Goal: Communication & Community: Answer question/provide support

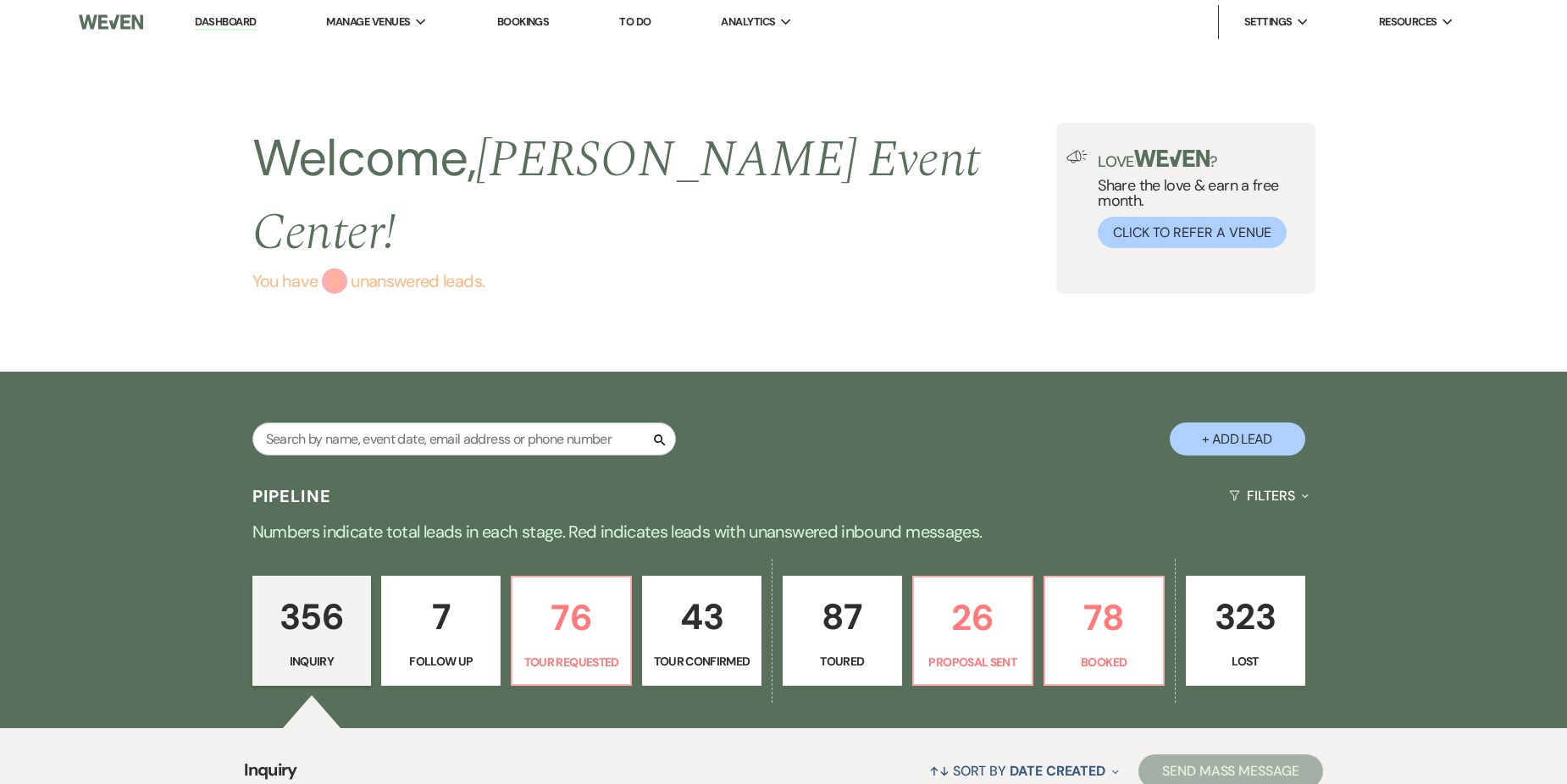
drag, startPoint x: 393, startPoint y: 207, endPoint x: 439, endPoint y: 223, distance: 48.7
click at [393, 268] on link "You have 3 unanswered lead s ." at bounding box center [655, 281] width 805 height 25
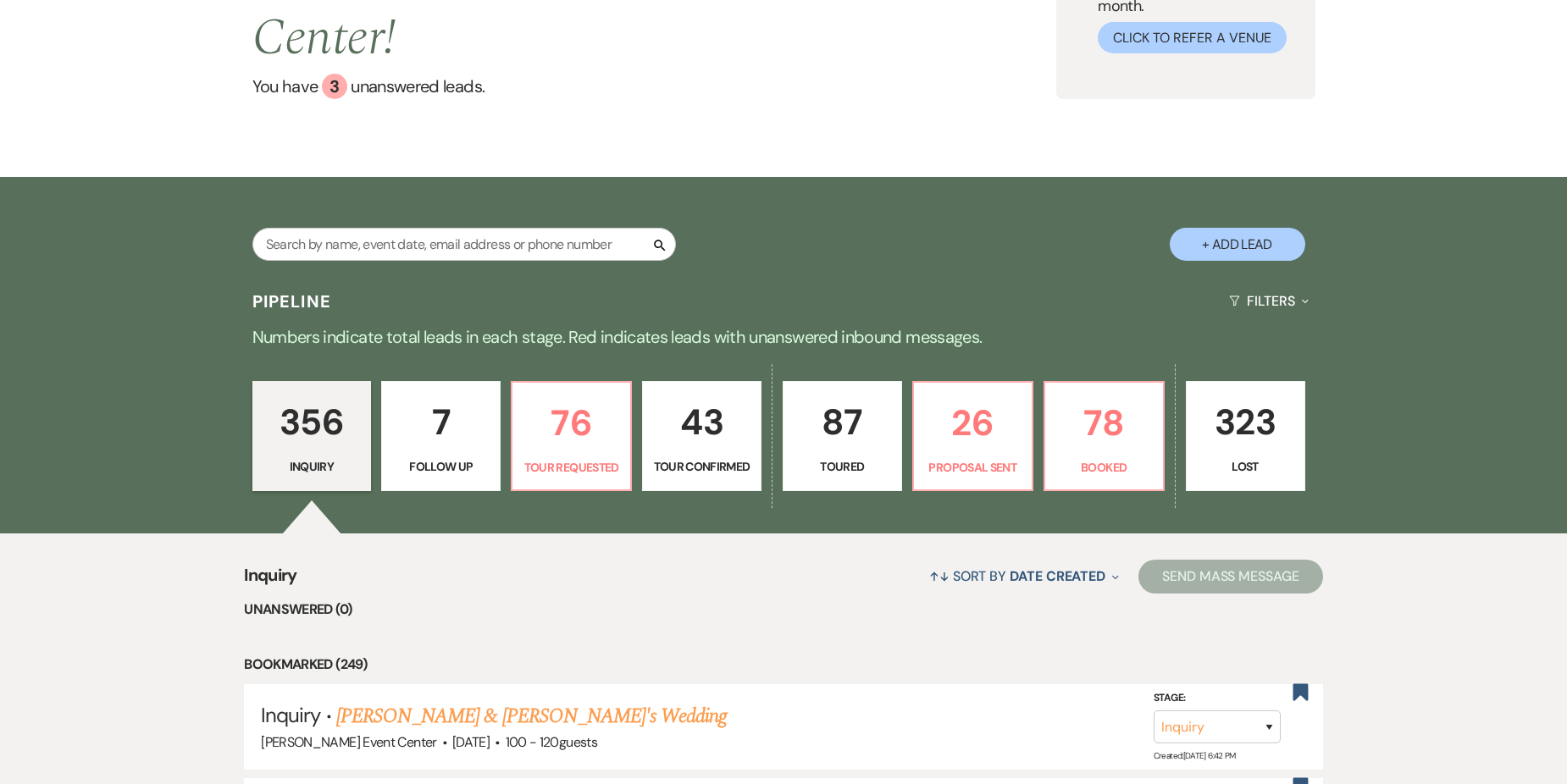
scroll to position [162, 0]
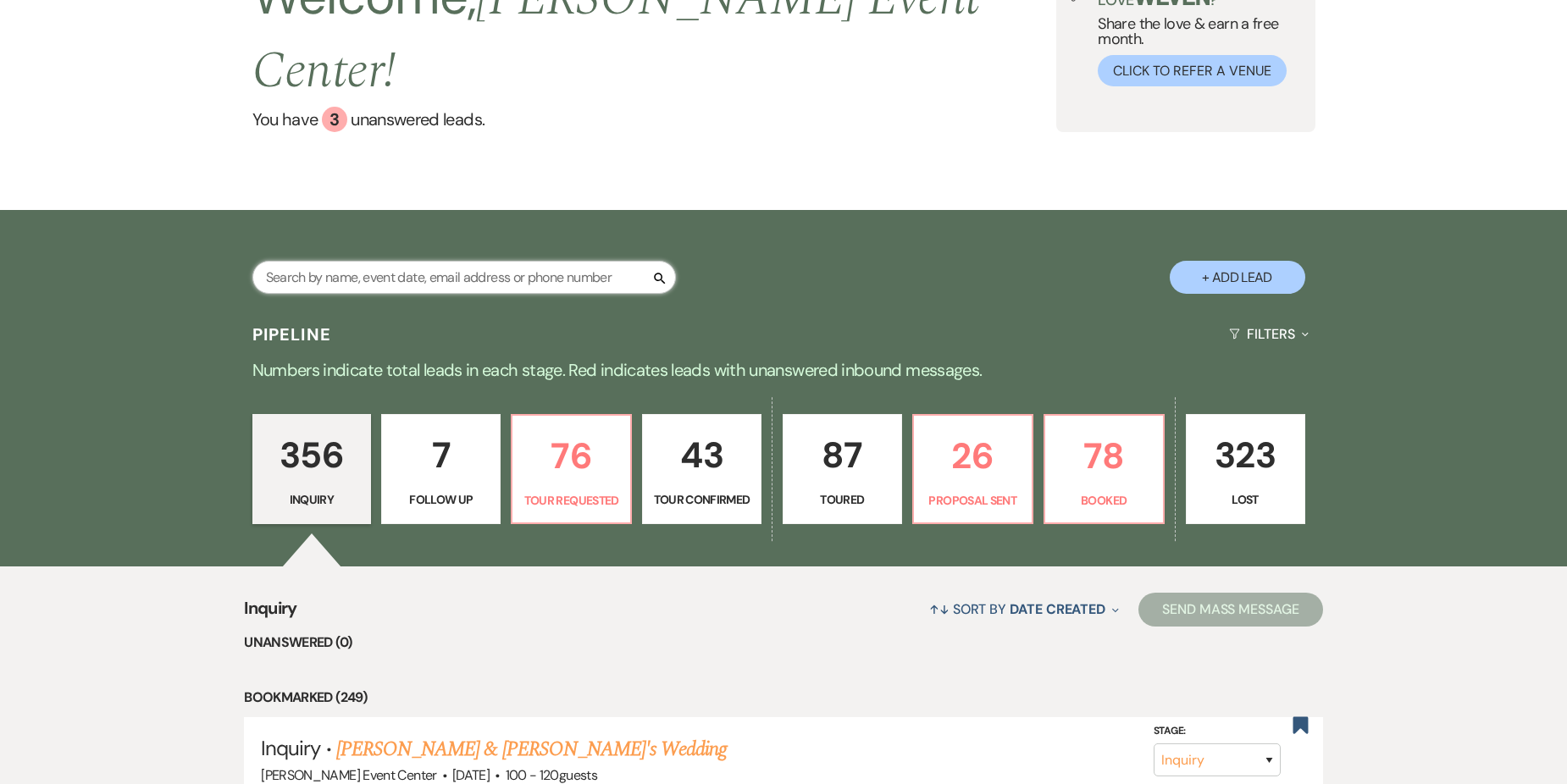
click at [438, 261] on input "text" at bounding box center [464, 277] width 424 height 33
click at [720, 632] on li "Unanswered (0)" at bounding box center [784, 643] width 1079 height 22
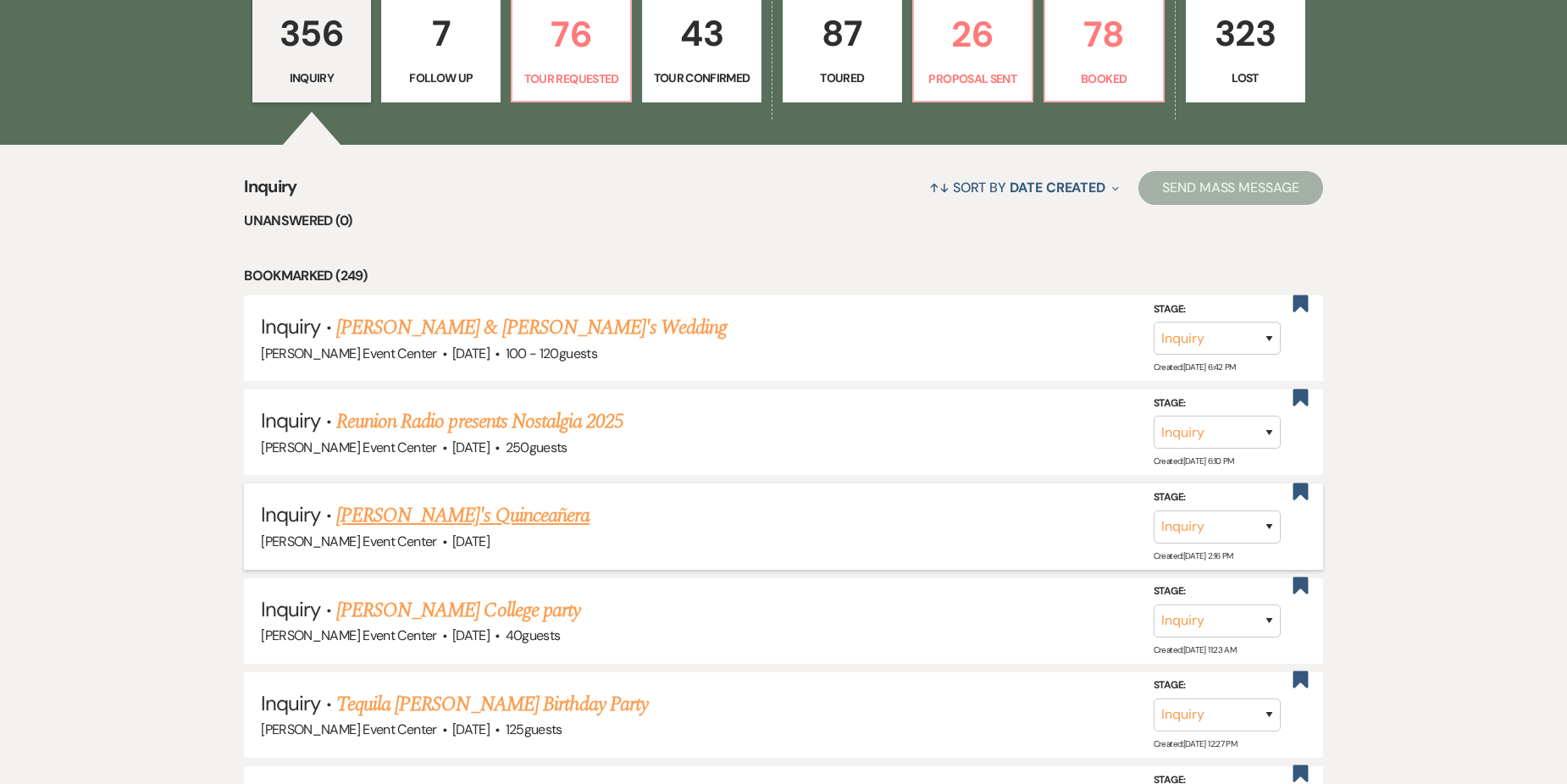
scroll to position [585, 0]
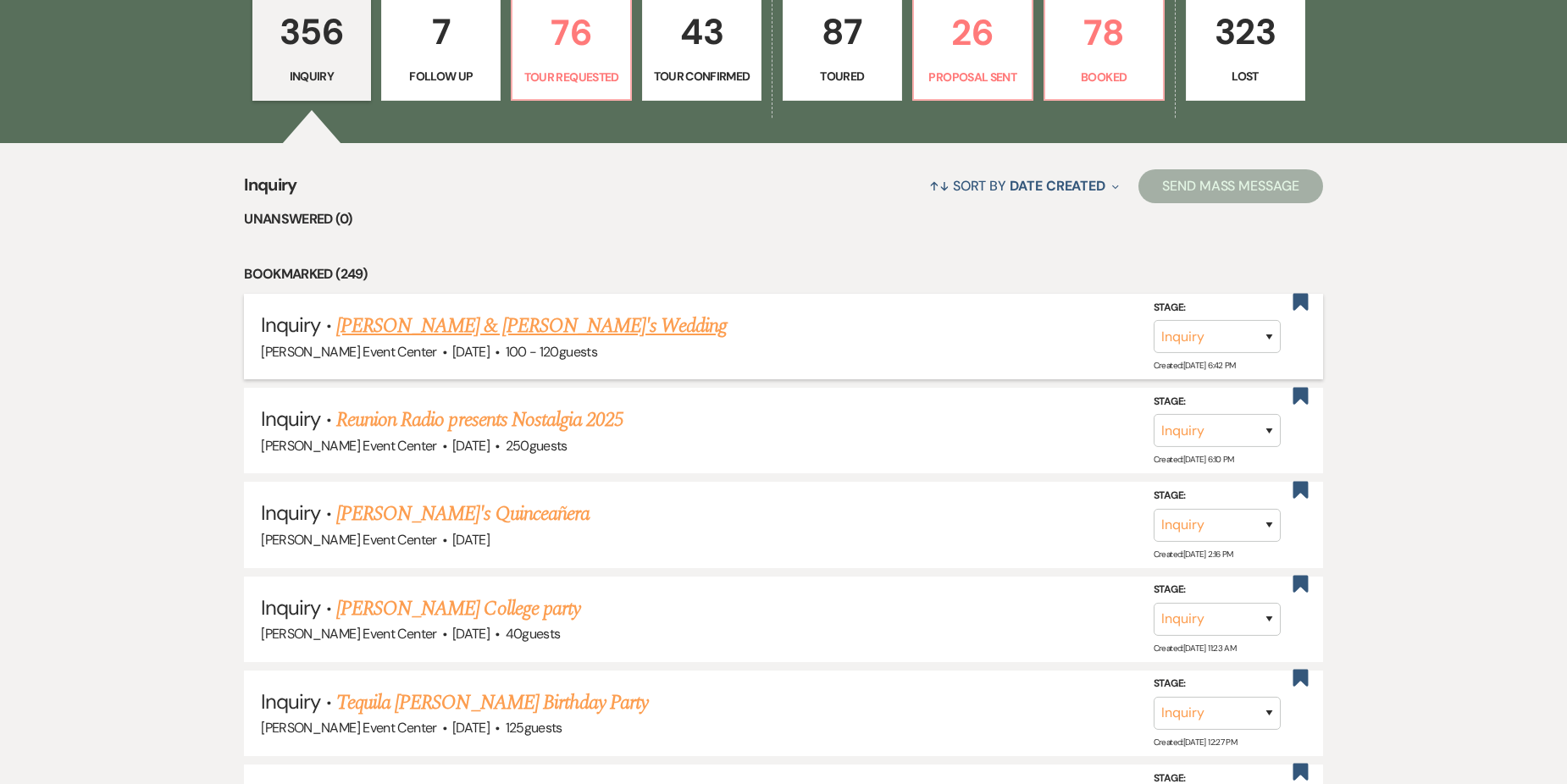
click at [478, 311] on link "[PERSON_NAME] & [PERSON_NAME]'s Wedding" at bounding box center [532, 326] width 392 height 30
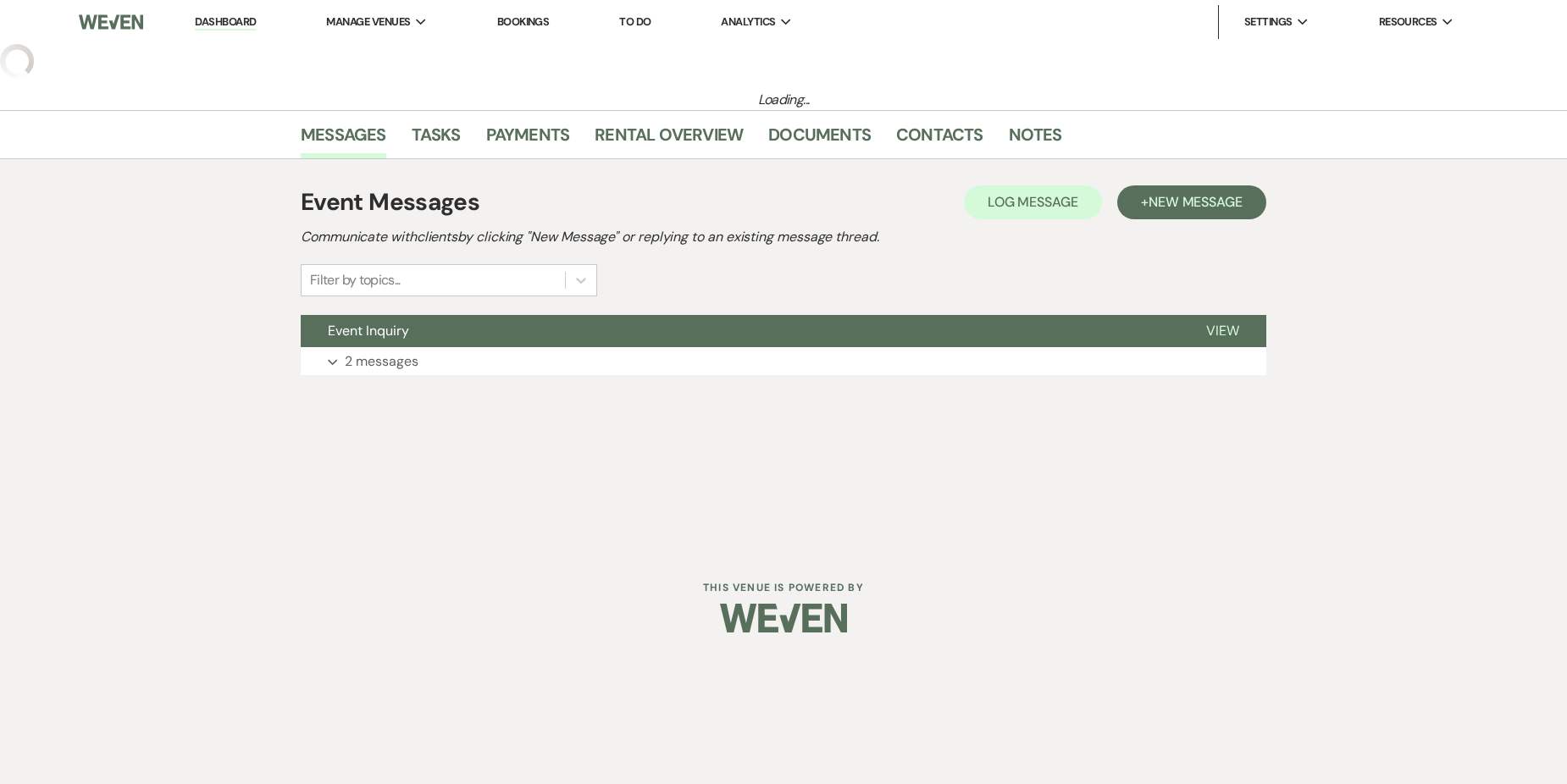
select select "5"
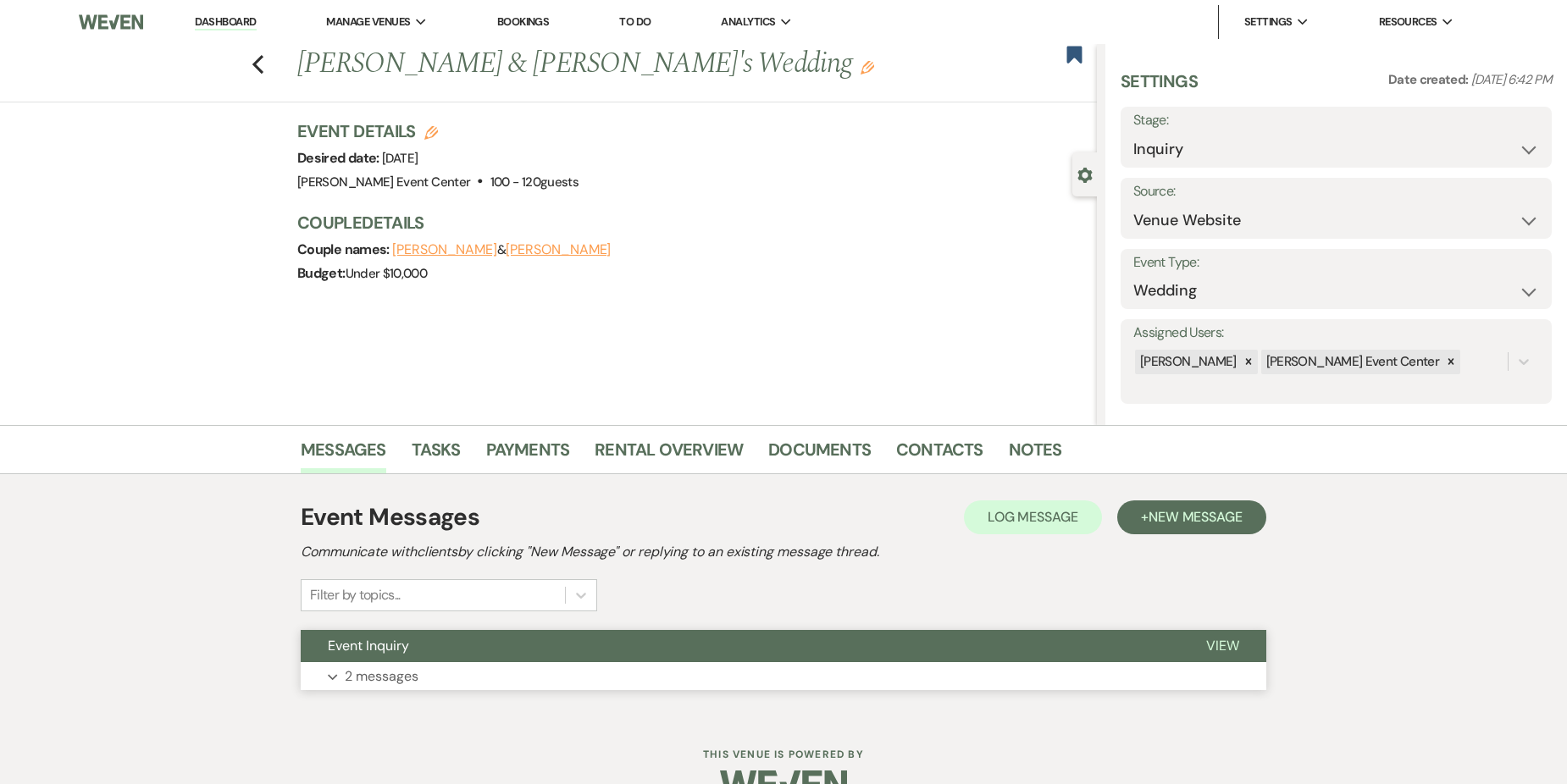
click at [533, 654] on button "Event Inquiry" at bounding box center [740, 645] width 879 height 32
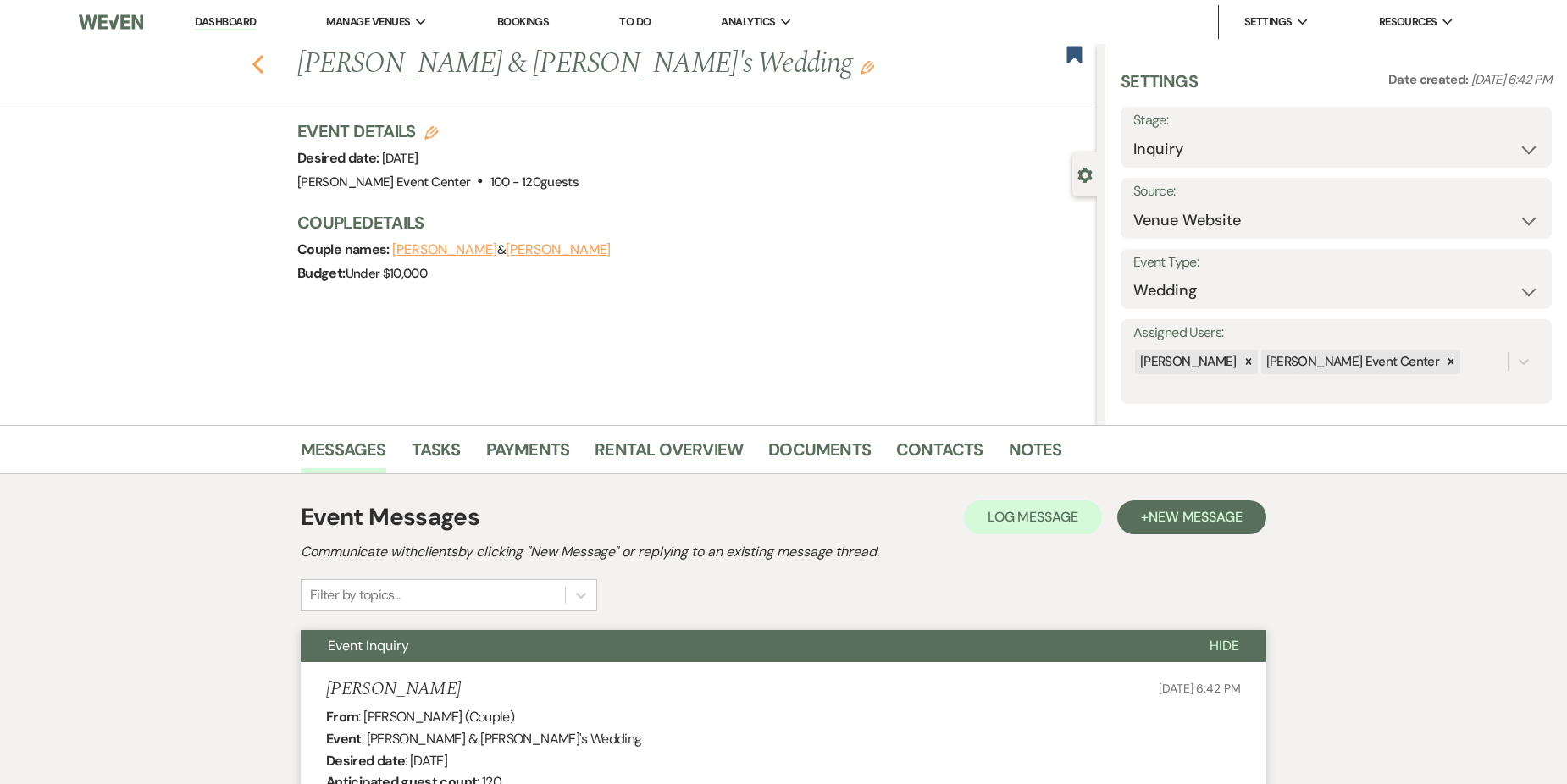
click at [259, 64] on icon "Previous" at bounding box center [257, 64] width 13 height 20
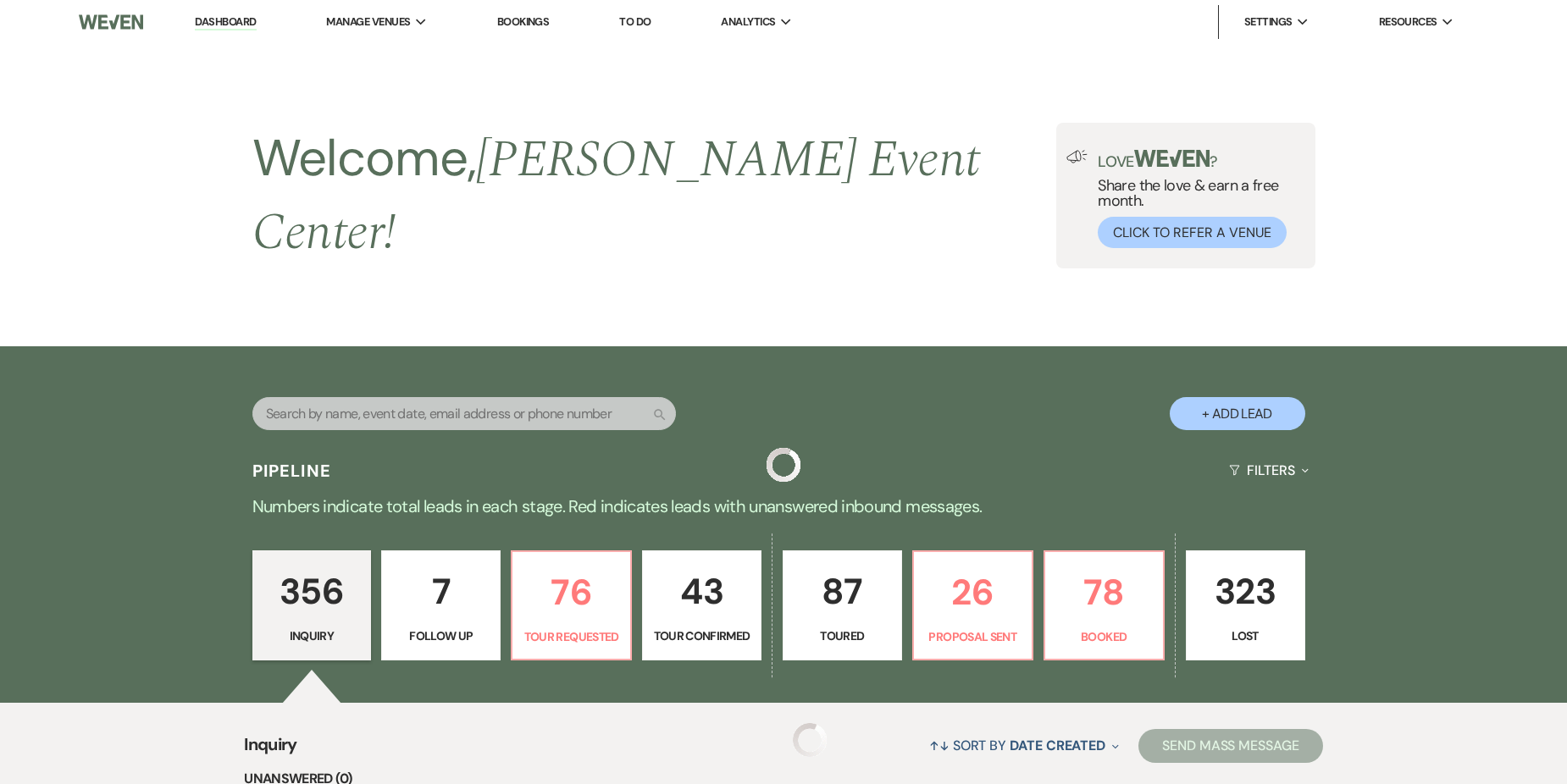
scroll to position [585, 0]
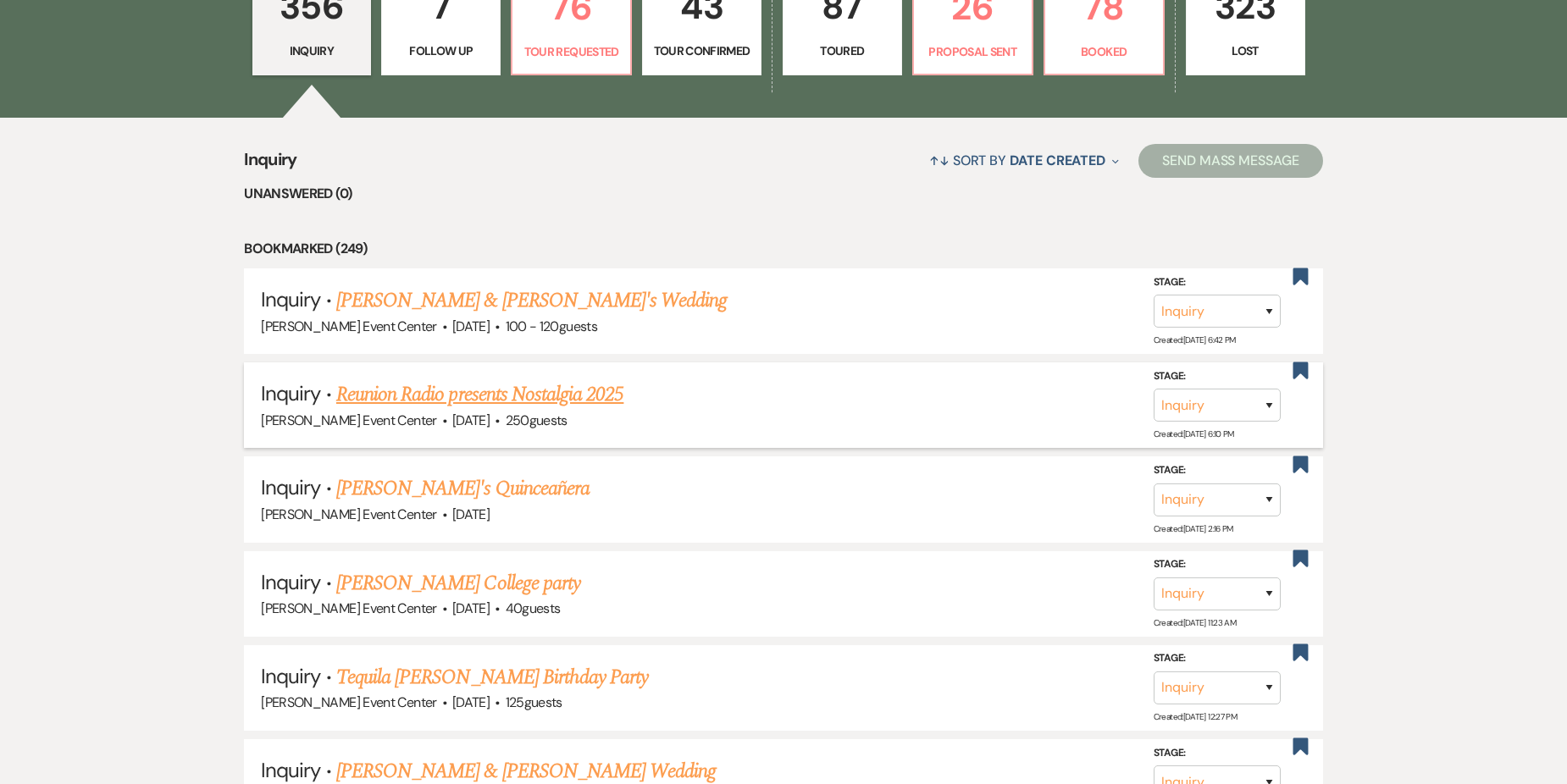
click at [382, 381] on link "Reunion Radio presents Nostalgia 2025" at bounding box center [480, 393] width 287 height 30
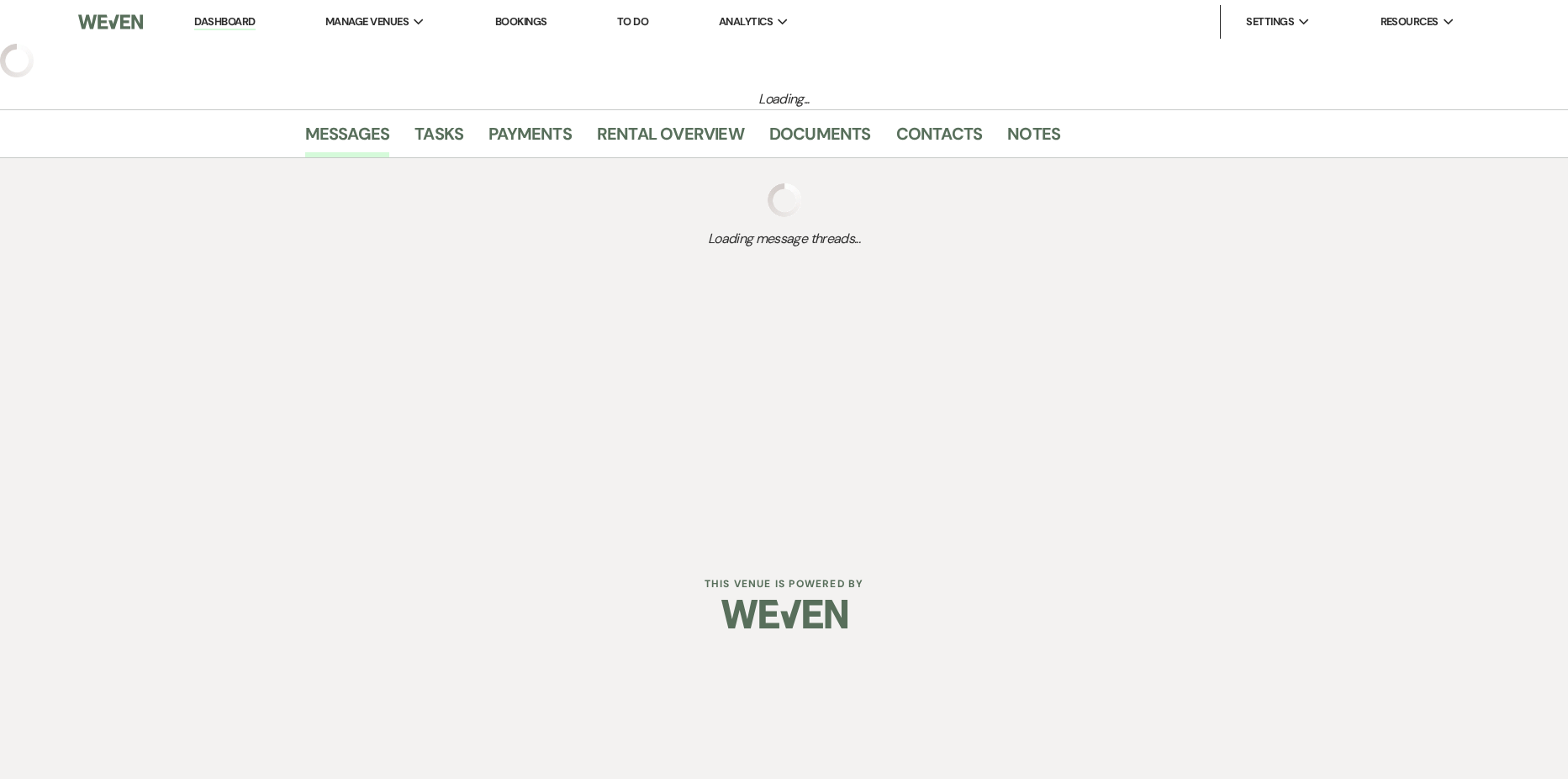
select select "14"
select select "13"
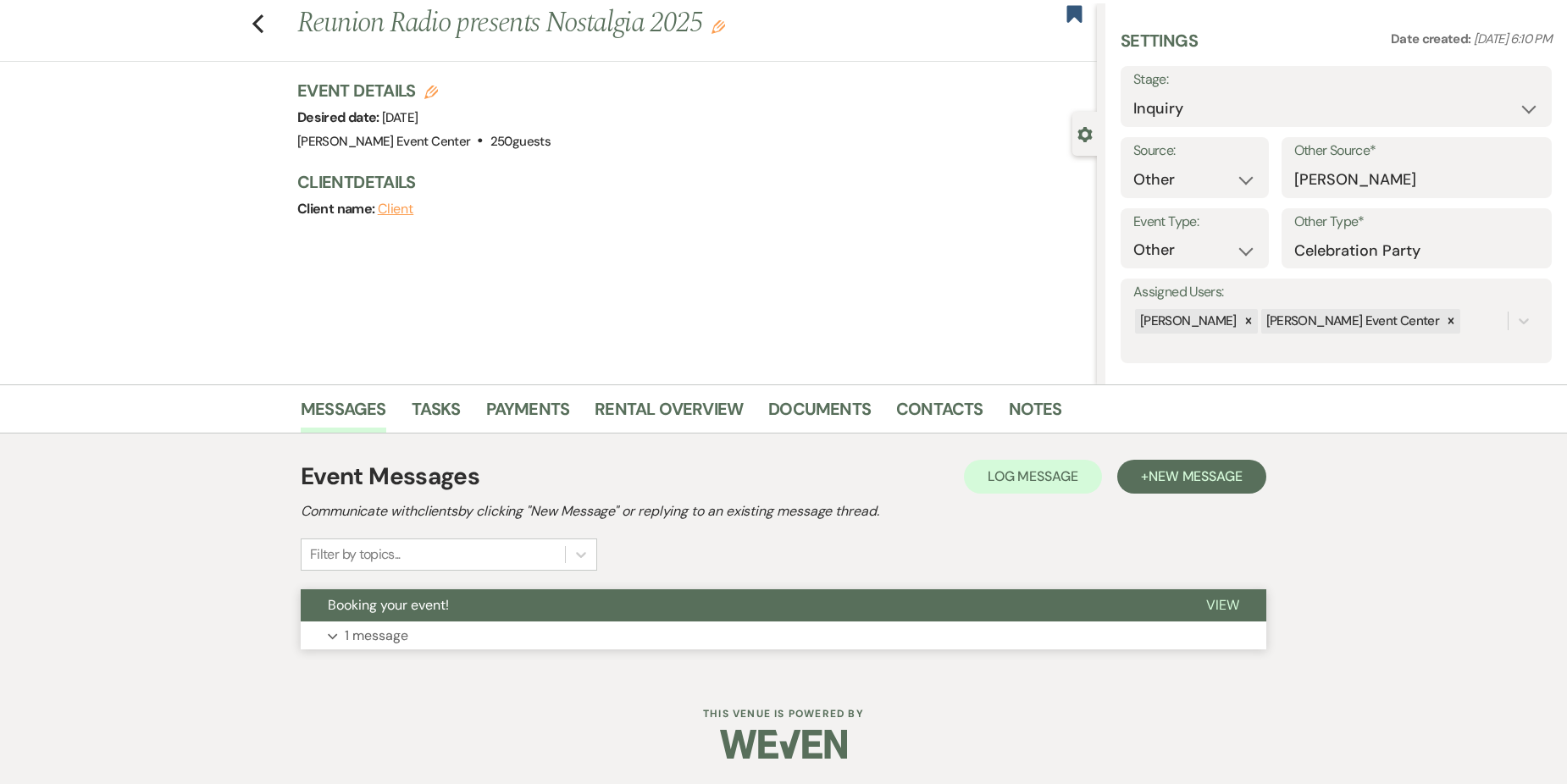
click at [497, 638] on button "Expand 1 message" at bounding box center [784, 636] width 966 height 29
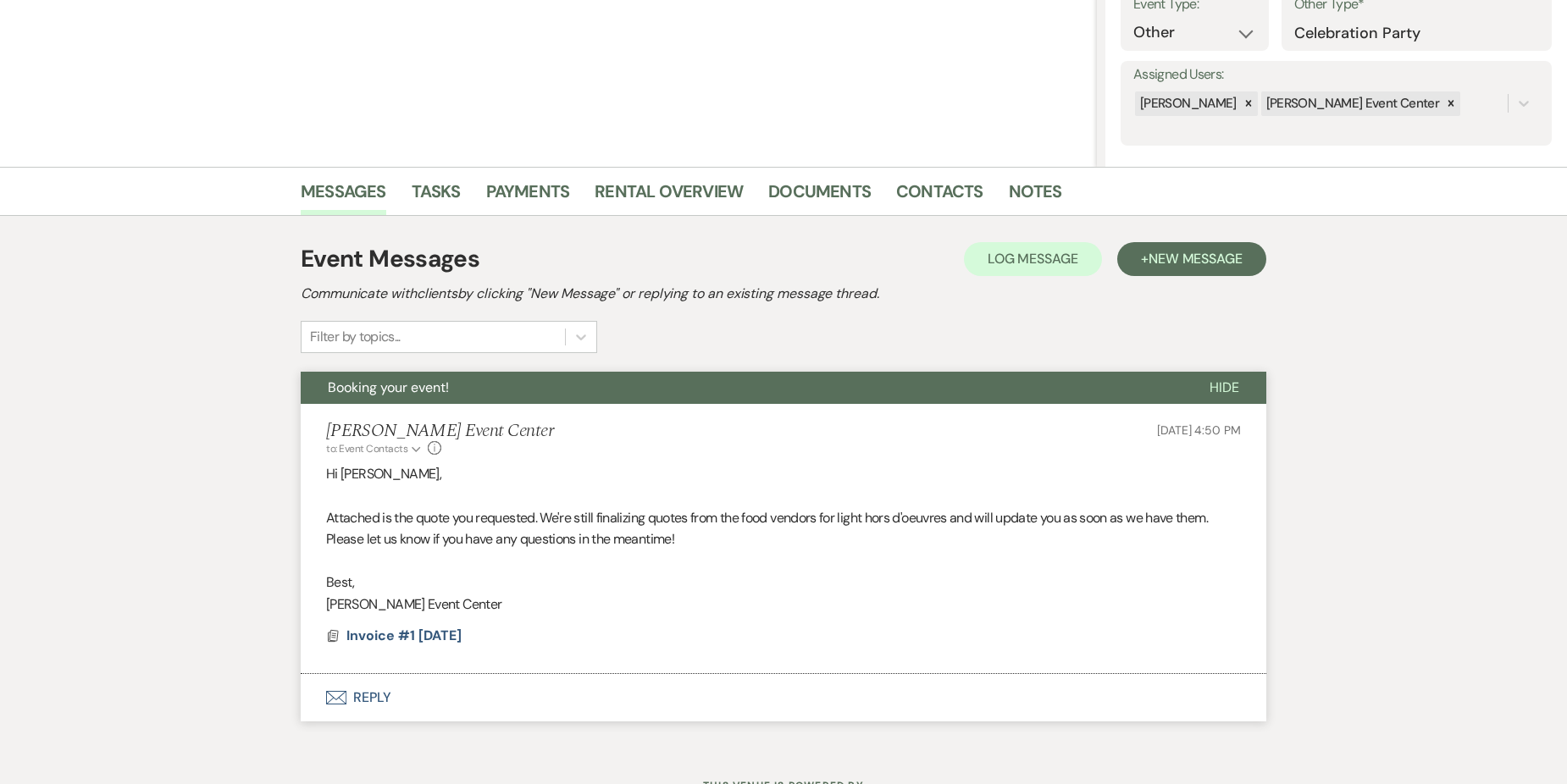
scroll to position [329, 0]
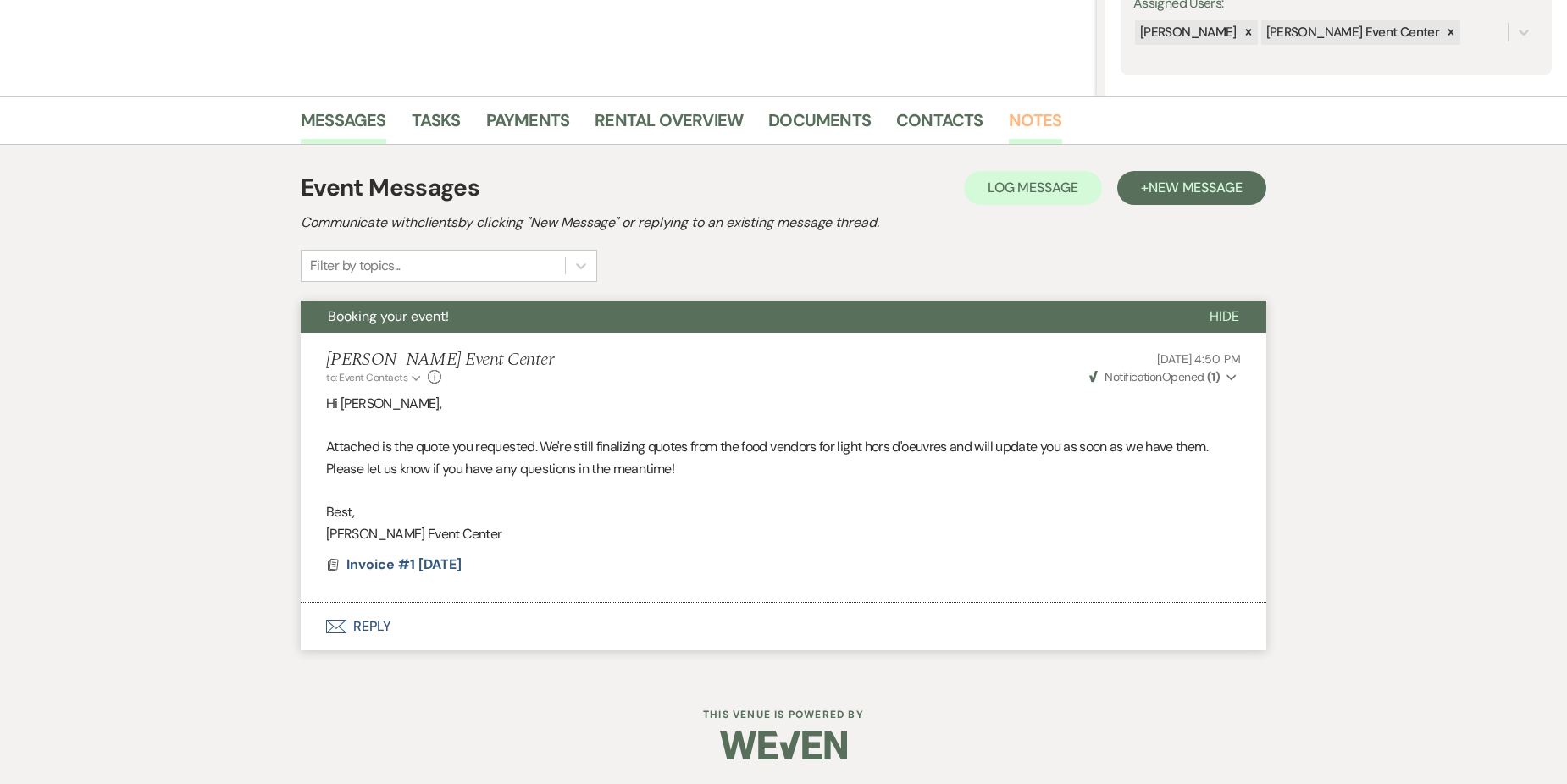
click at [1017, 120] on link "Notes" at bounding box center [1036, 125] width 53 height 37
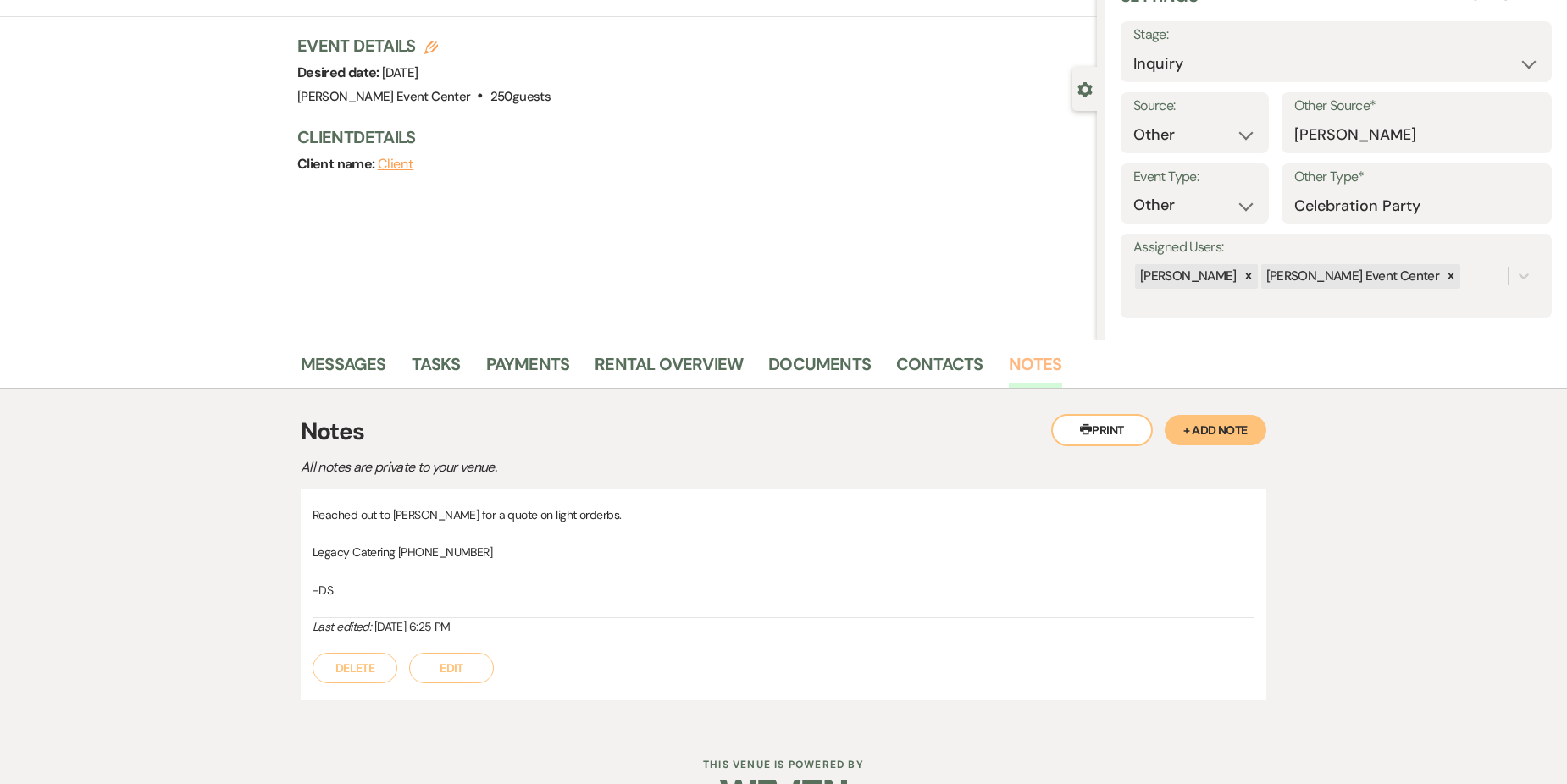
scroll to position [136, 0]
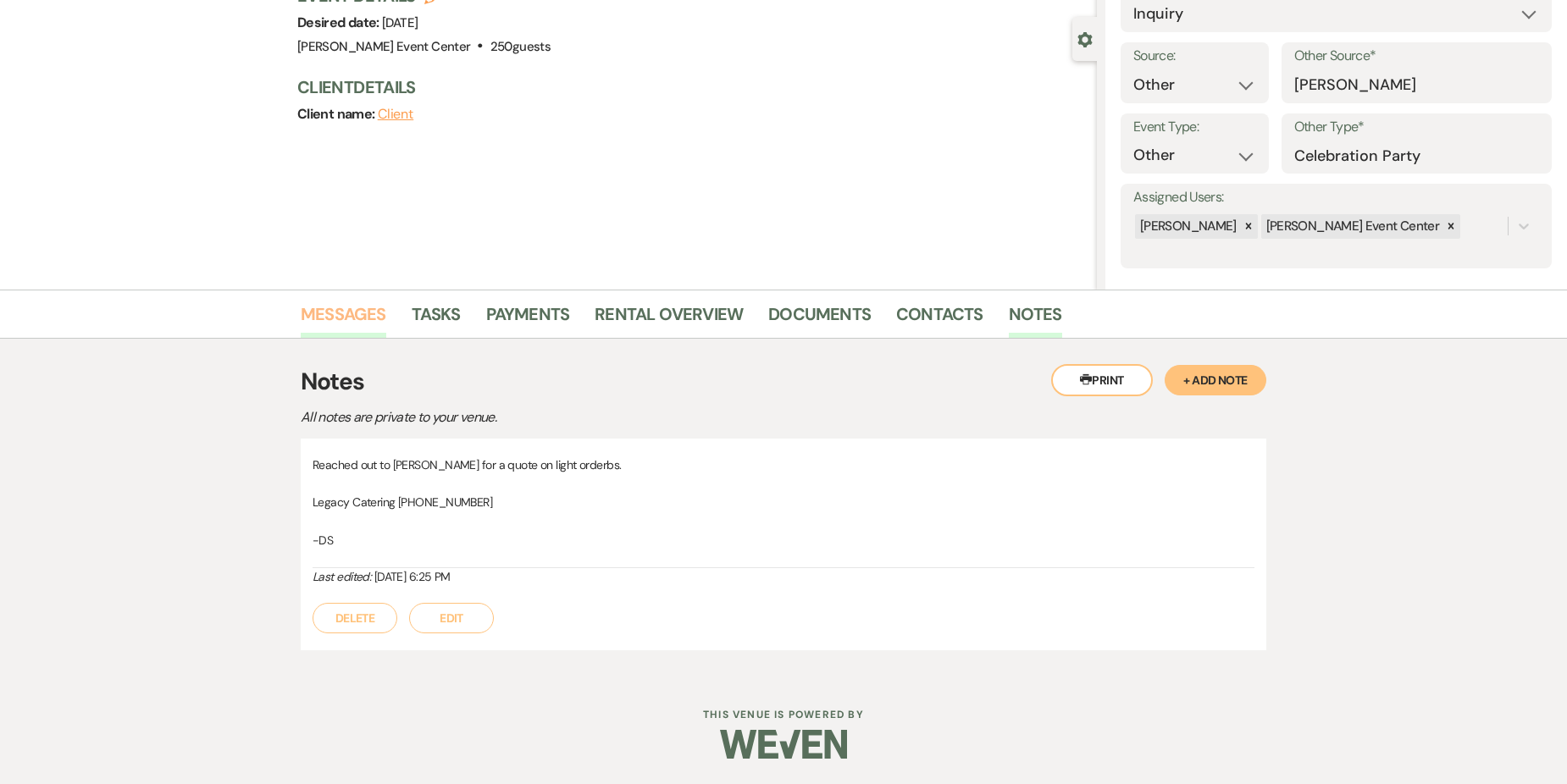
click at [324, 315] on link "Messages" at bounding box center [343, 319] width 85 height 37
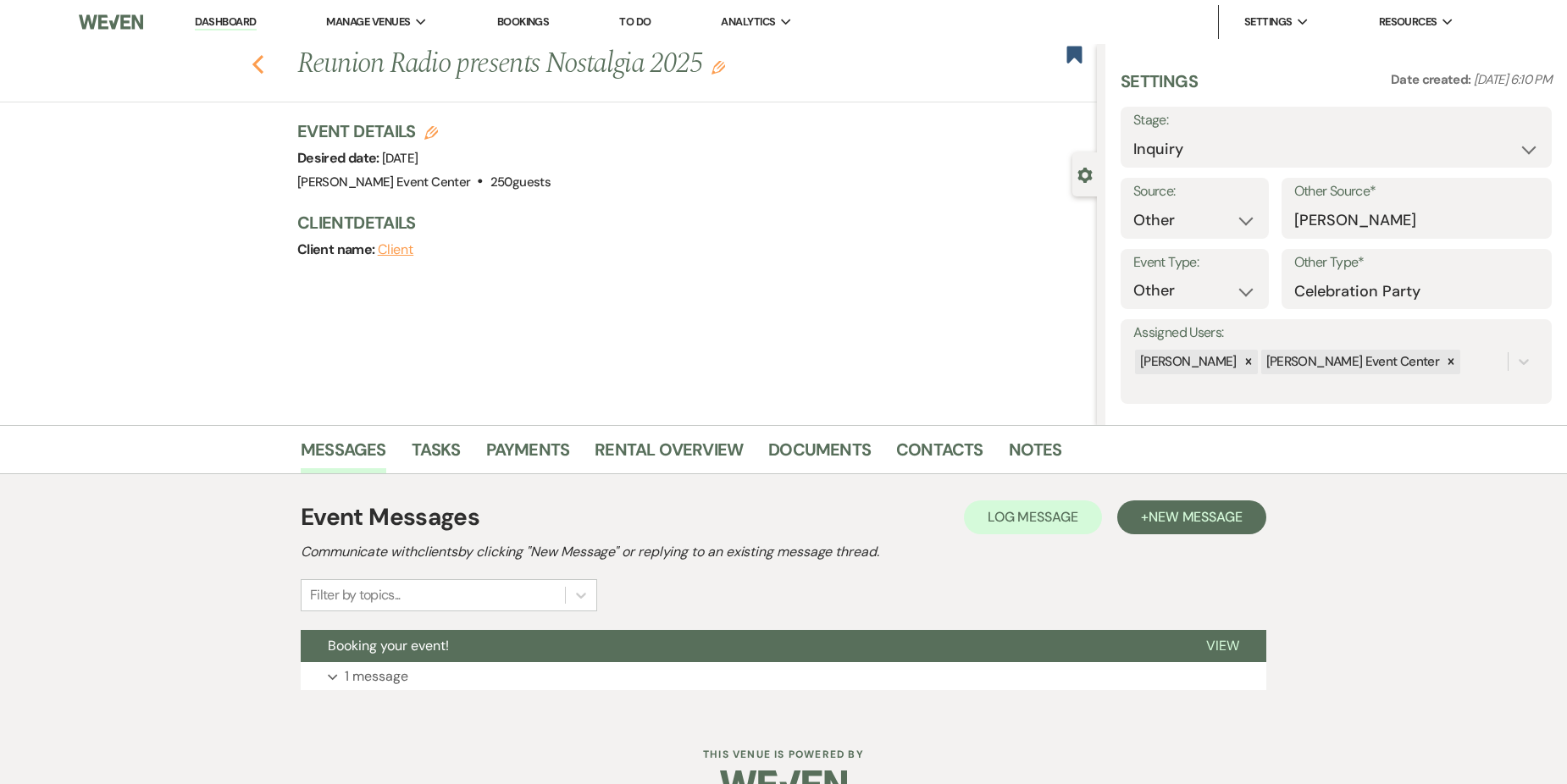
click at [265, 63] on icon "Previous" at bounding box center [257, 64] width 13 height 20
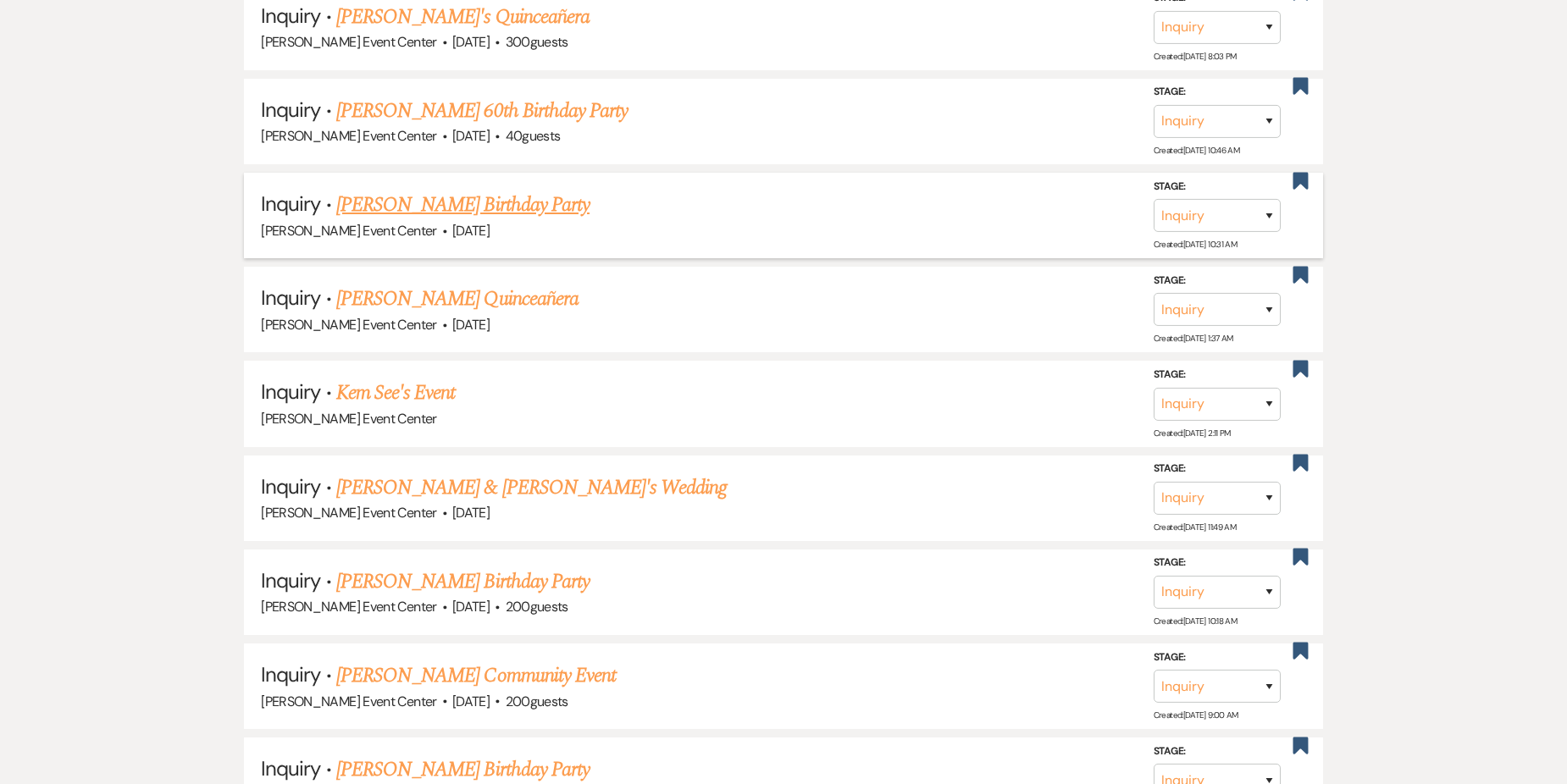
scroll to position [2194, 0]
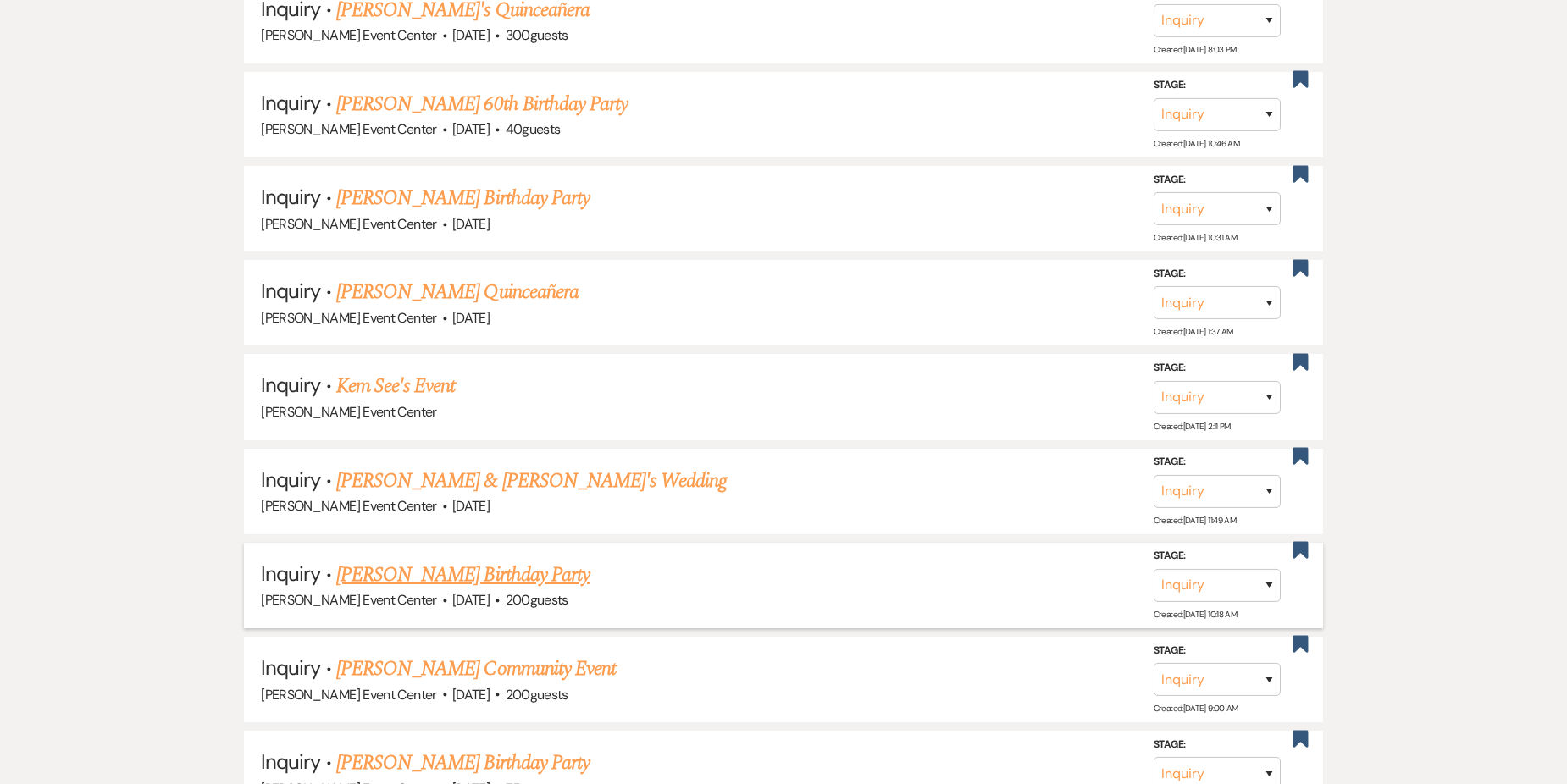
click at [411, 562] on link "[PERSON_NAME] Birthday Party" at bounding box center [463, 574] width 253 height 30
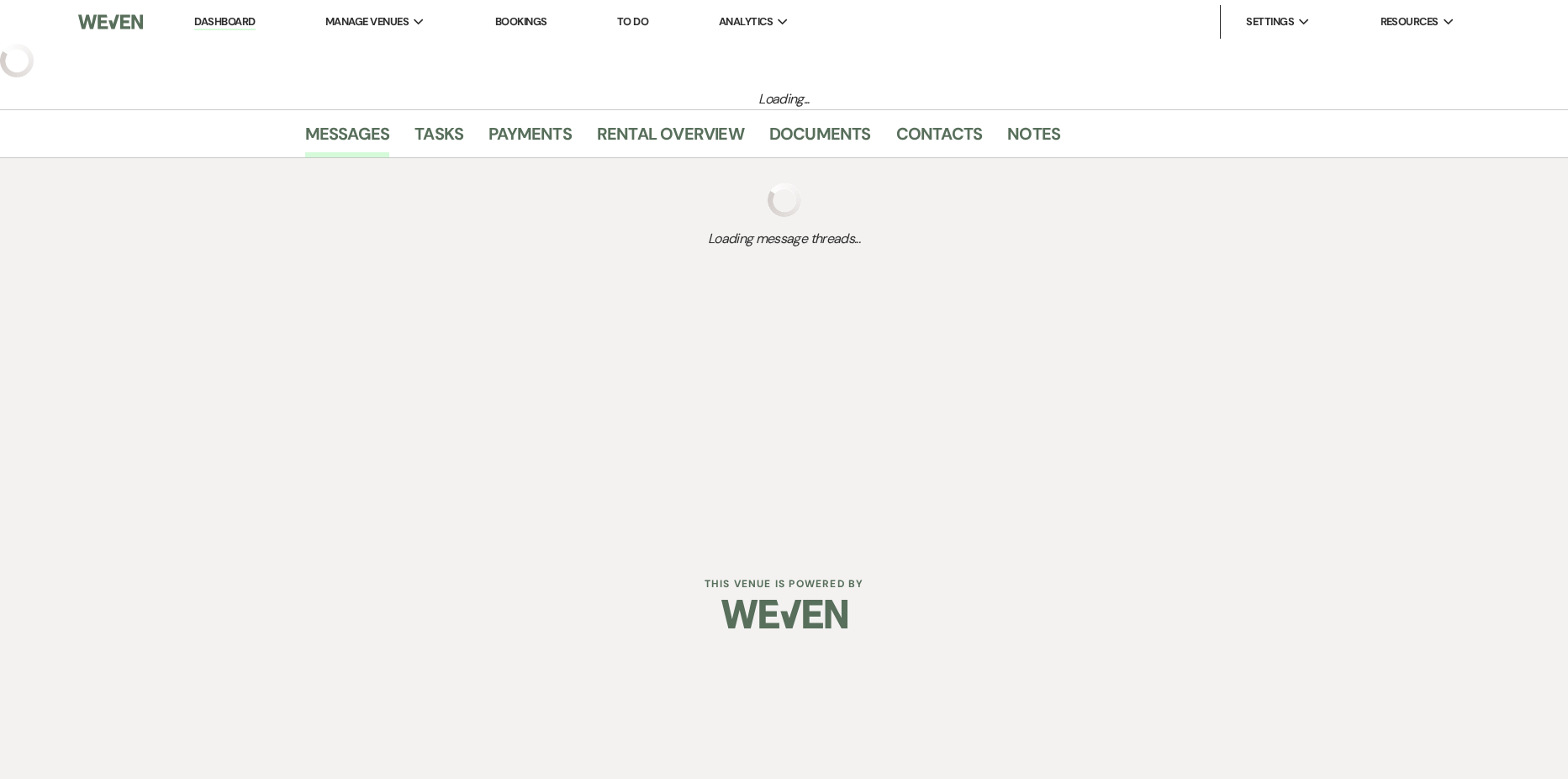
select select "5"
select select "4"
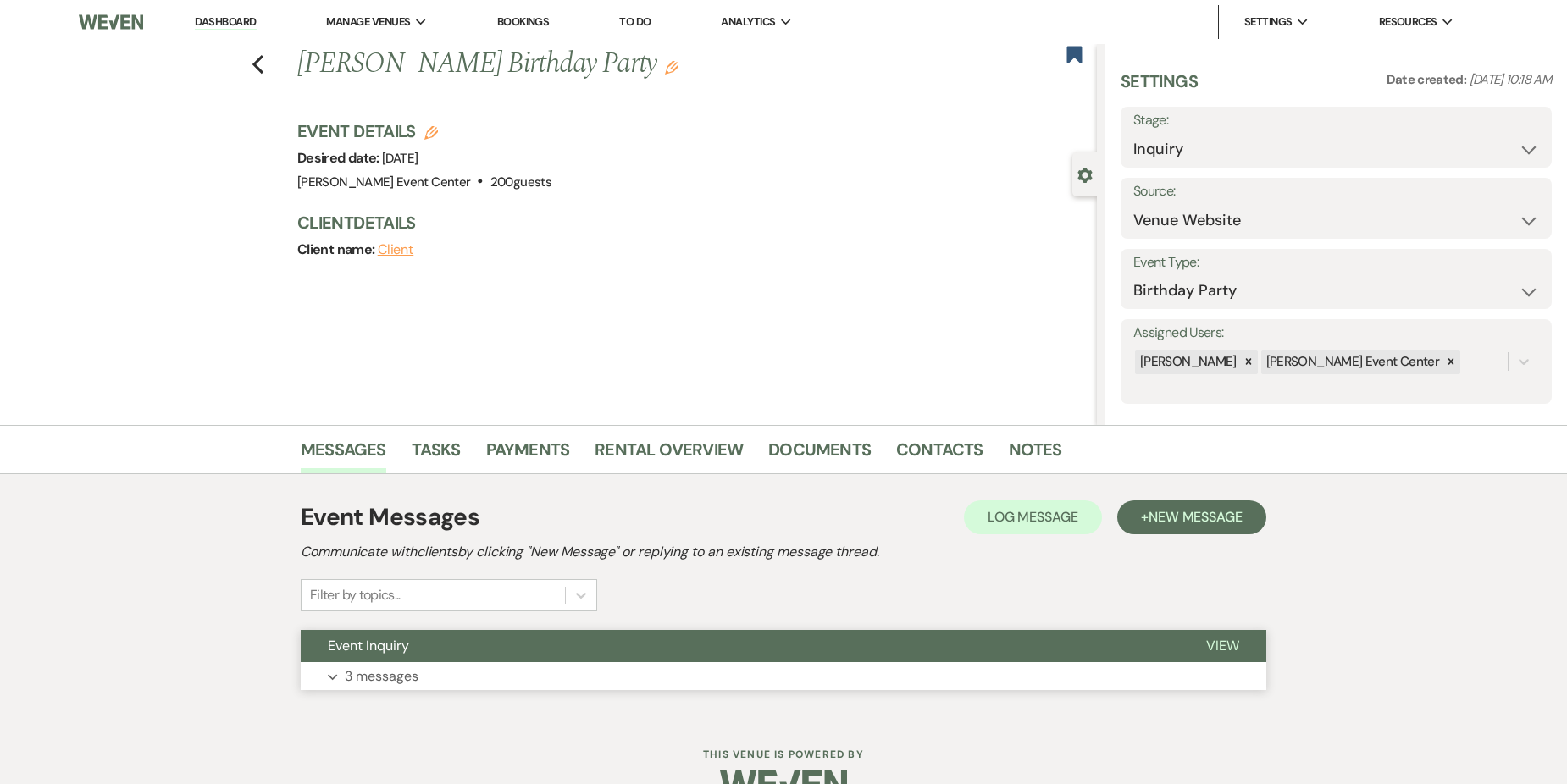
click at [431, 674] on button "Expand 3 messages" at bounding box center [784, 676] width 966 height 29
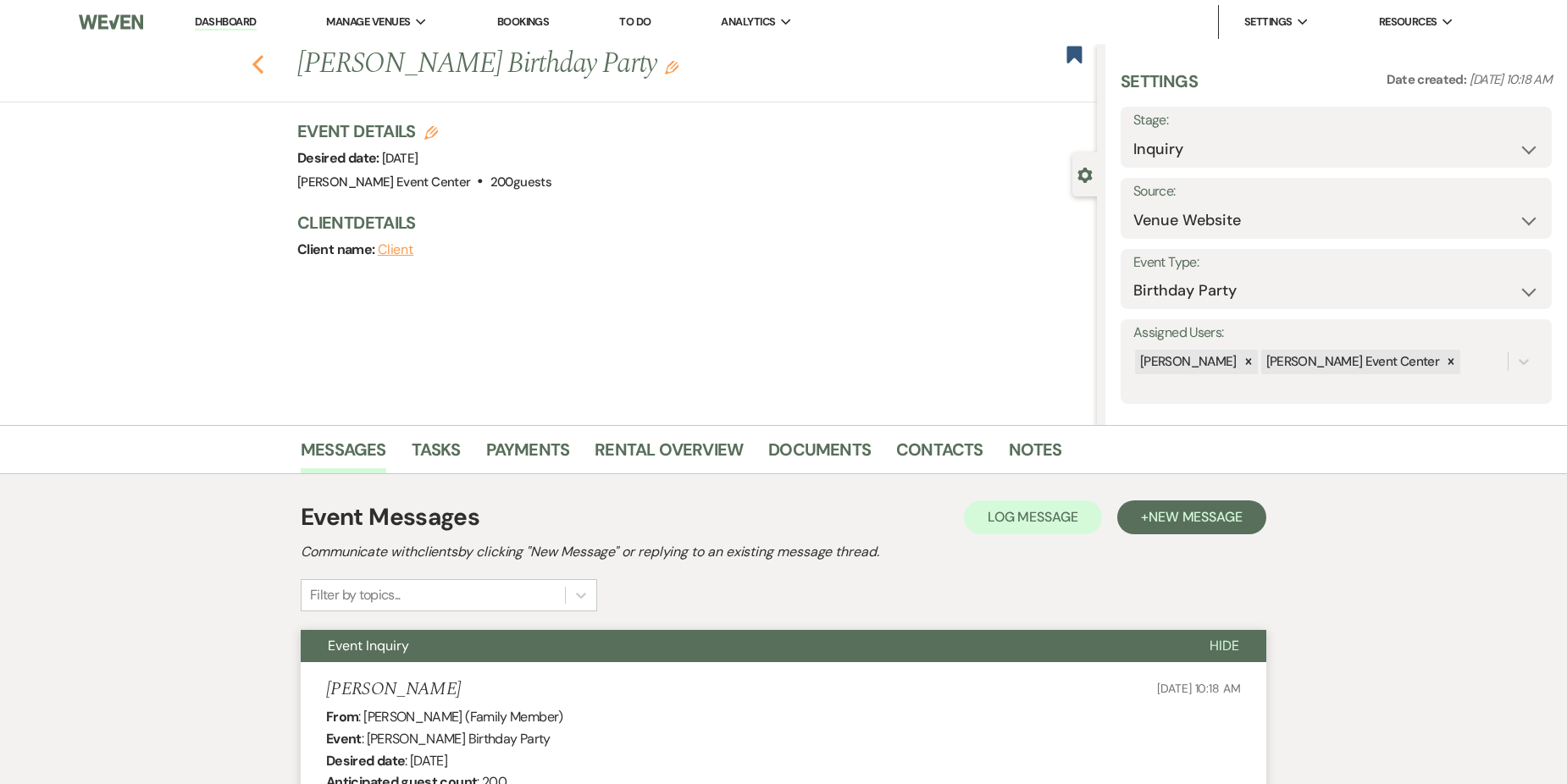
click at [263, 64] on icon "Previous" at bounding box center [257, 64] width 13 height 20
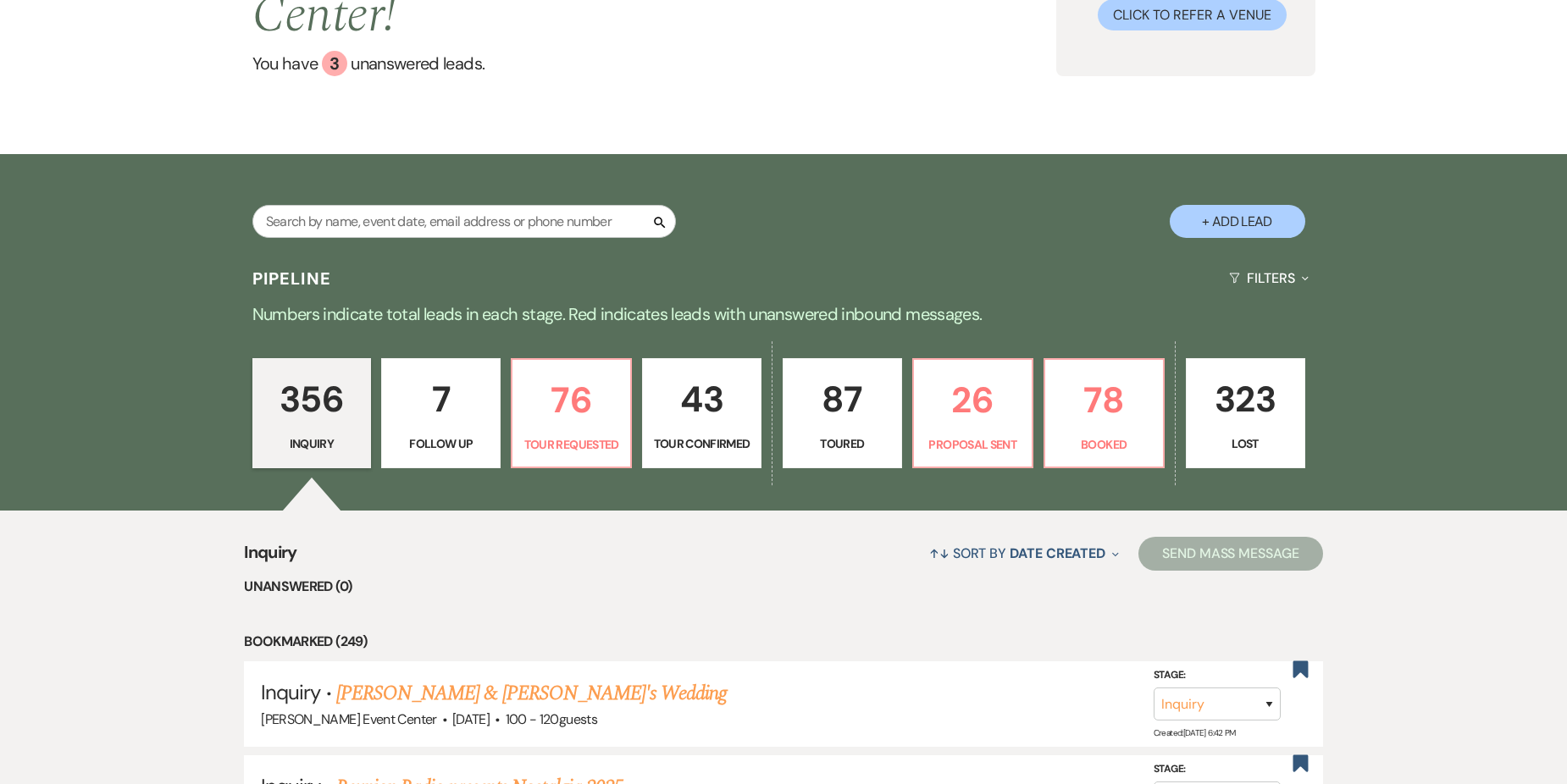
scroll to position [254, 0]
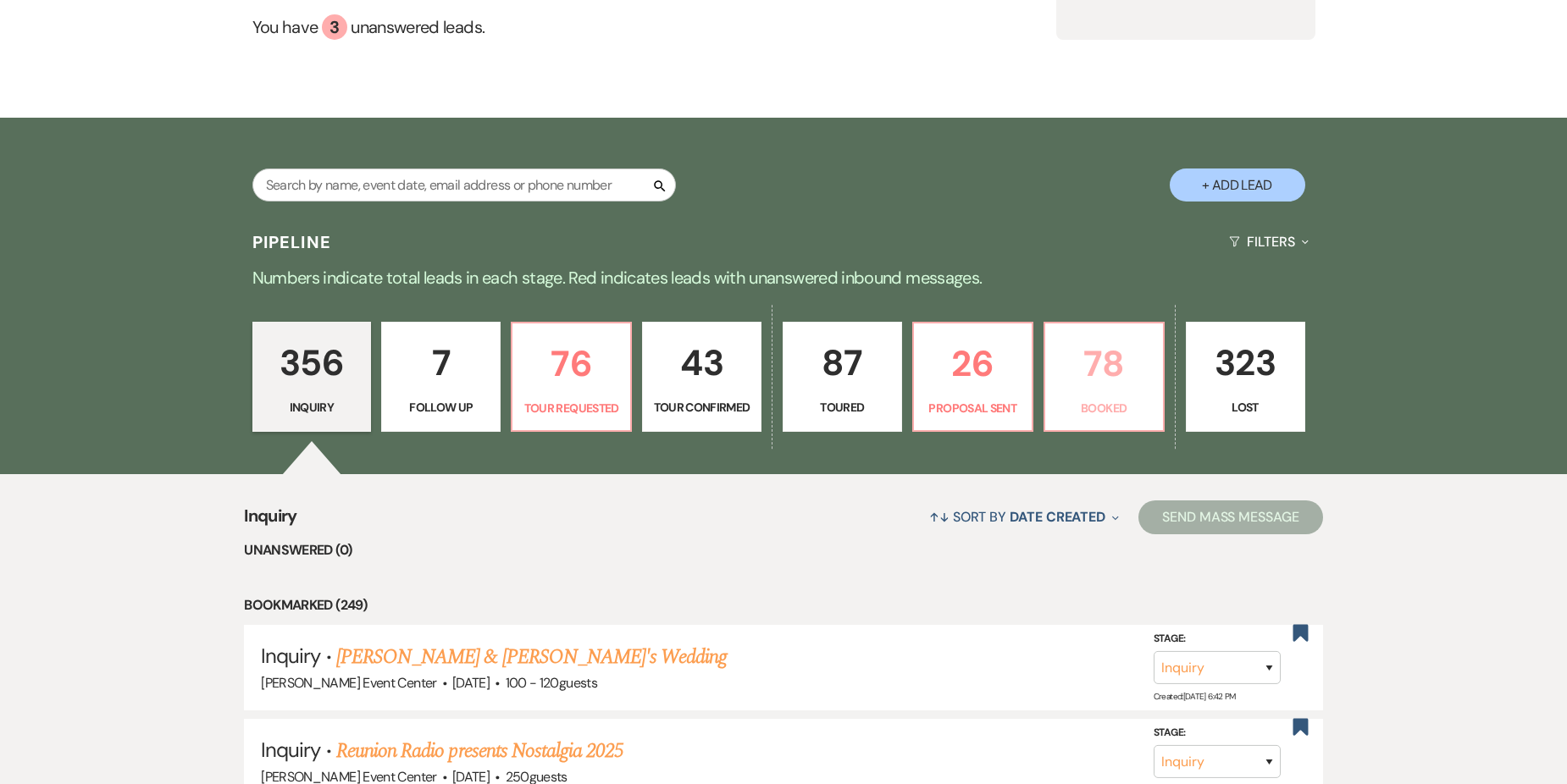
click at [1101, 346] on p "78" at bounding box center [1104, 363] width 97 height 57
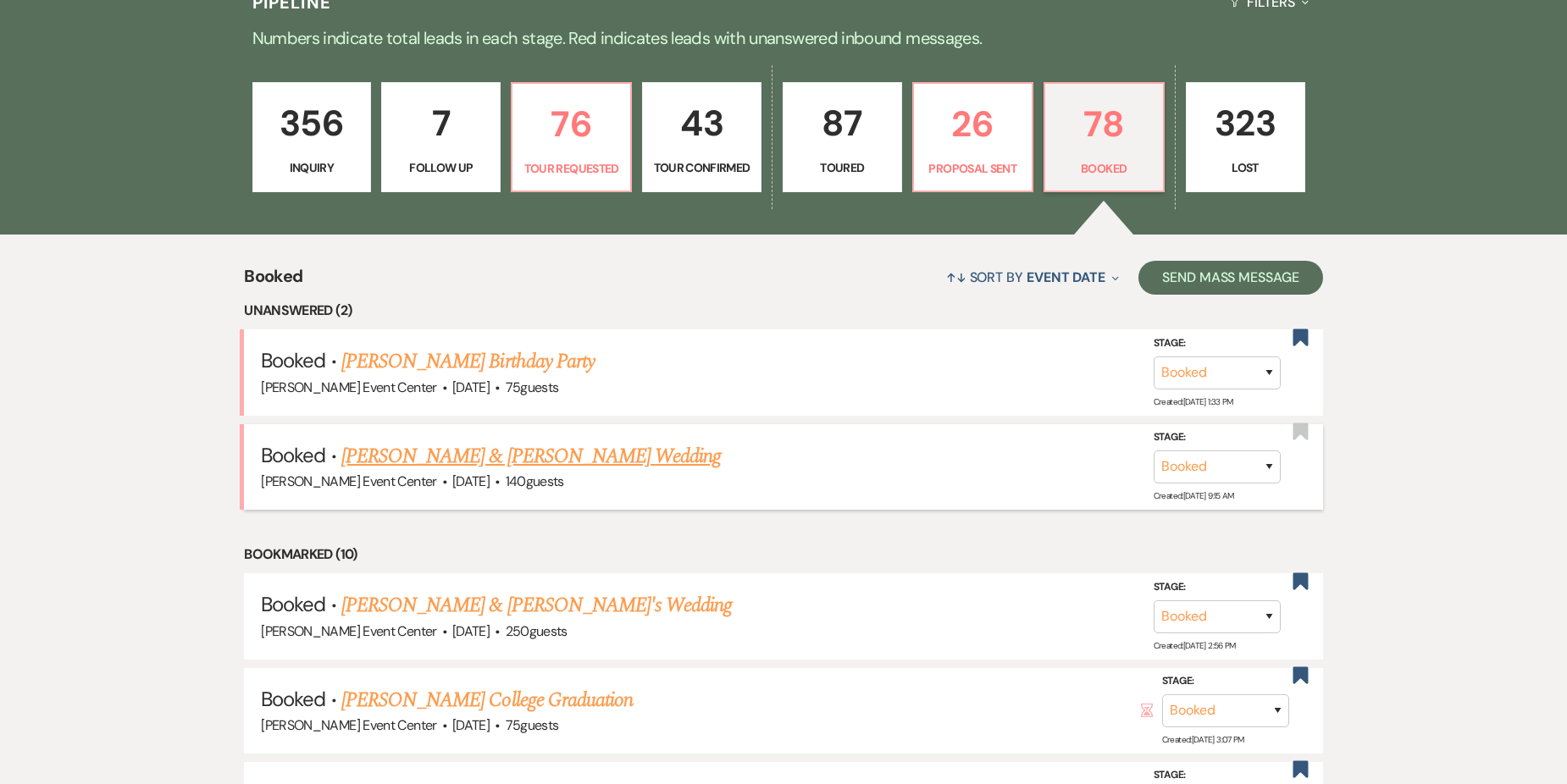
scroll to position [508, 0]
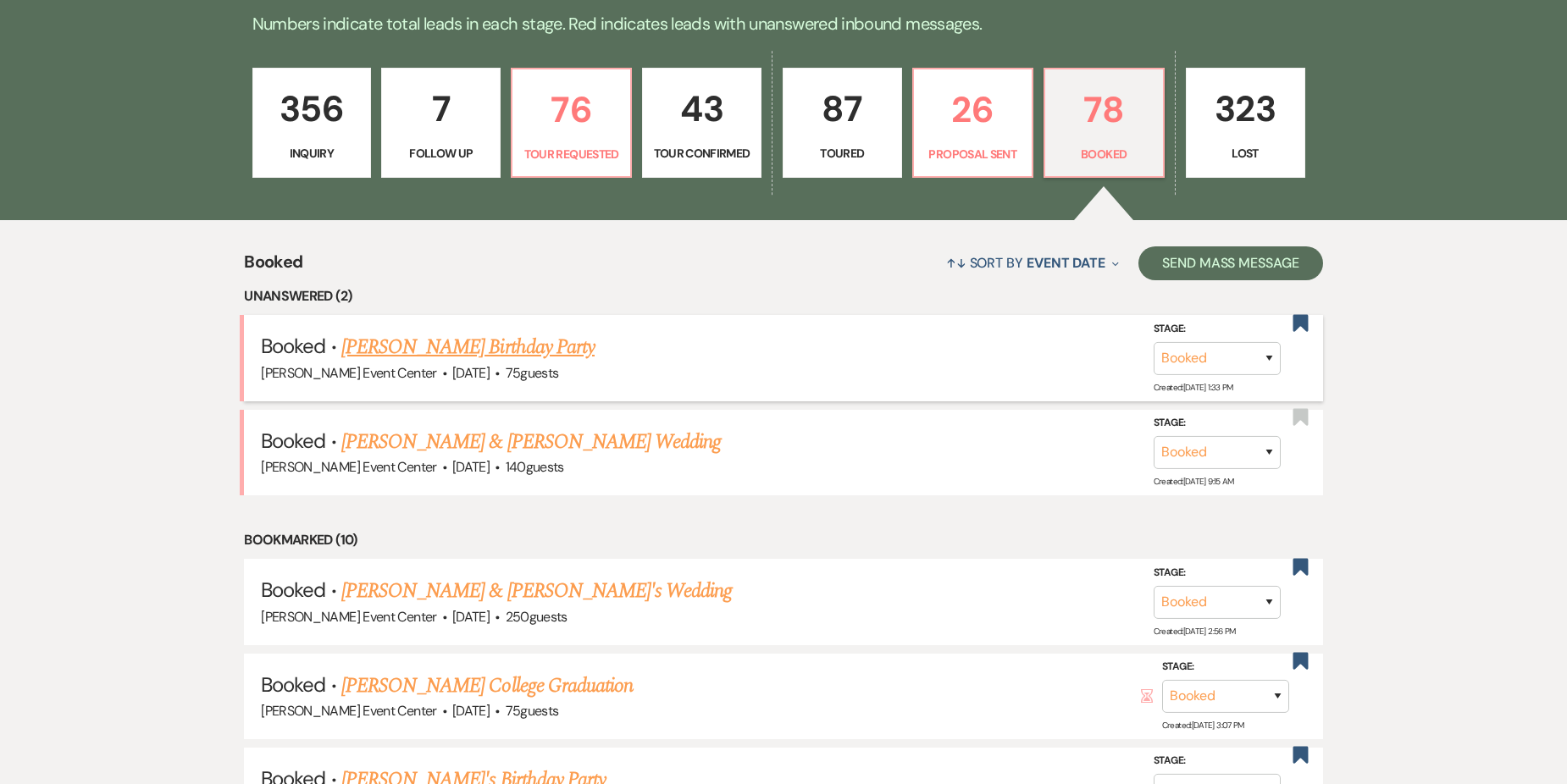
click at [575, 331] on link "[PERSON_NAME] Birthday Party" at bounding box center [467, 346] width 253 height 30
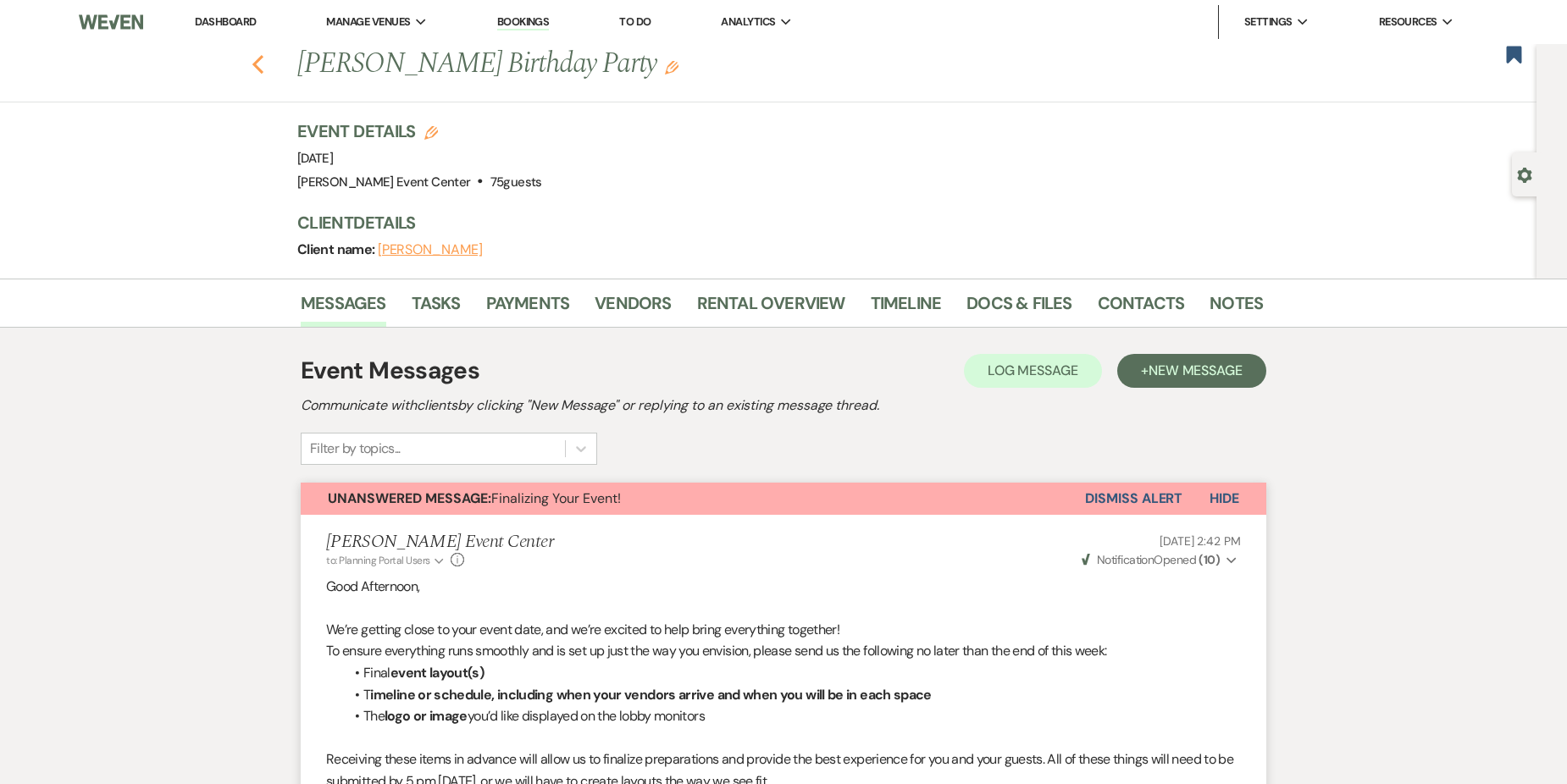
click at [262, 59] on icon "Previous" at bounding box center [257, 64] width 13 height 20
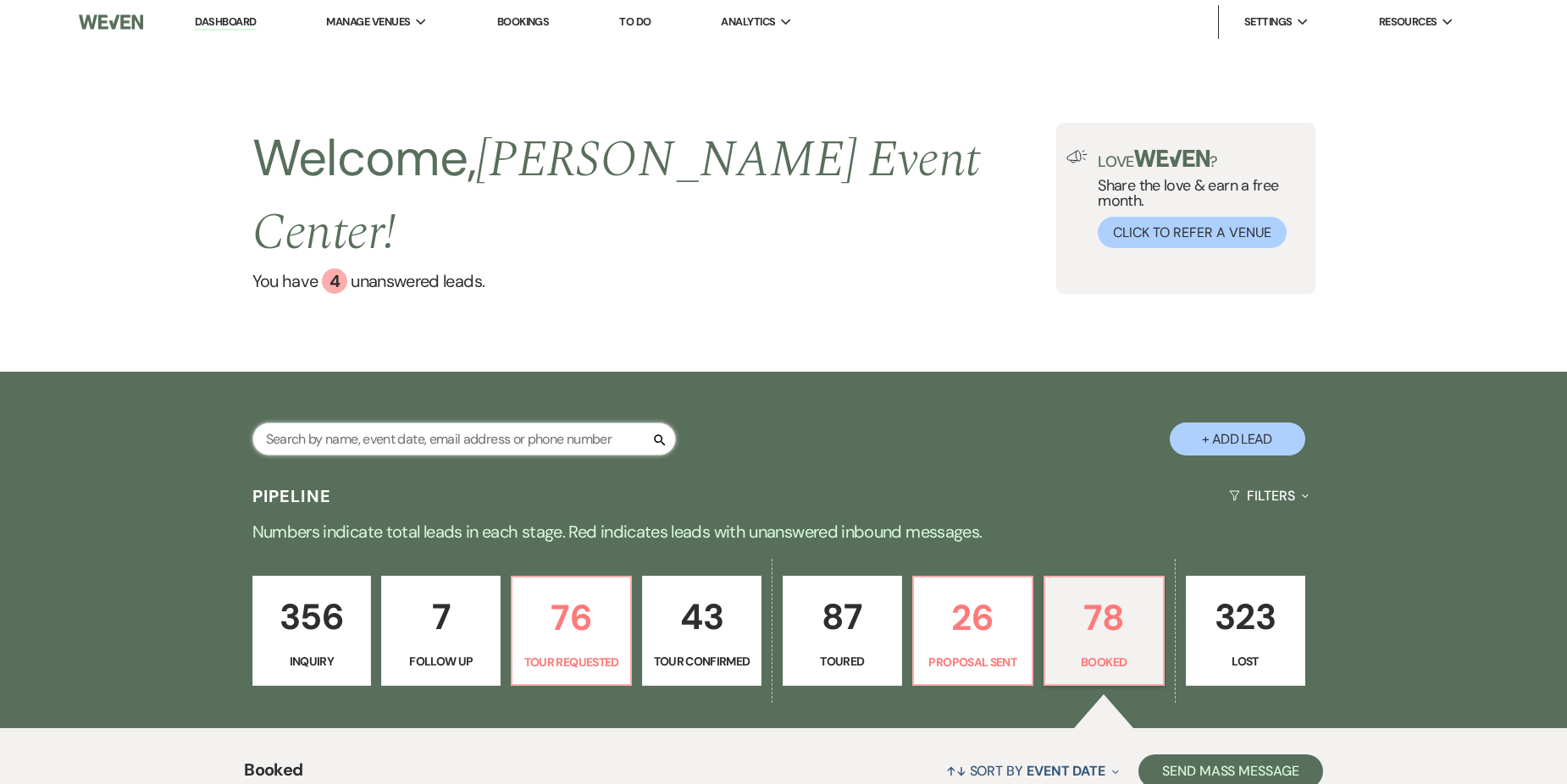
click at [453, 423] on input "text" at bounding box center [464, 439] width 424 height 33
type input "[PERSON_NAME]"
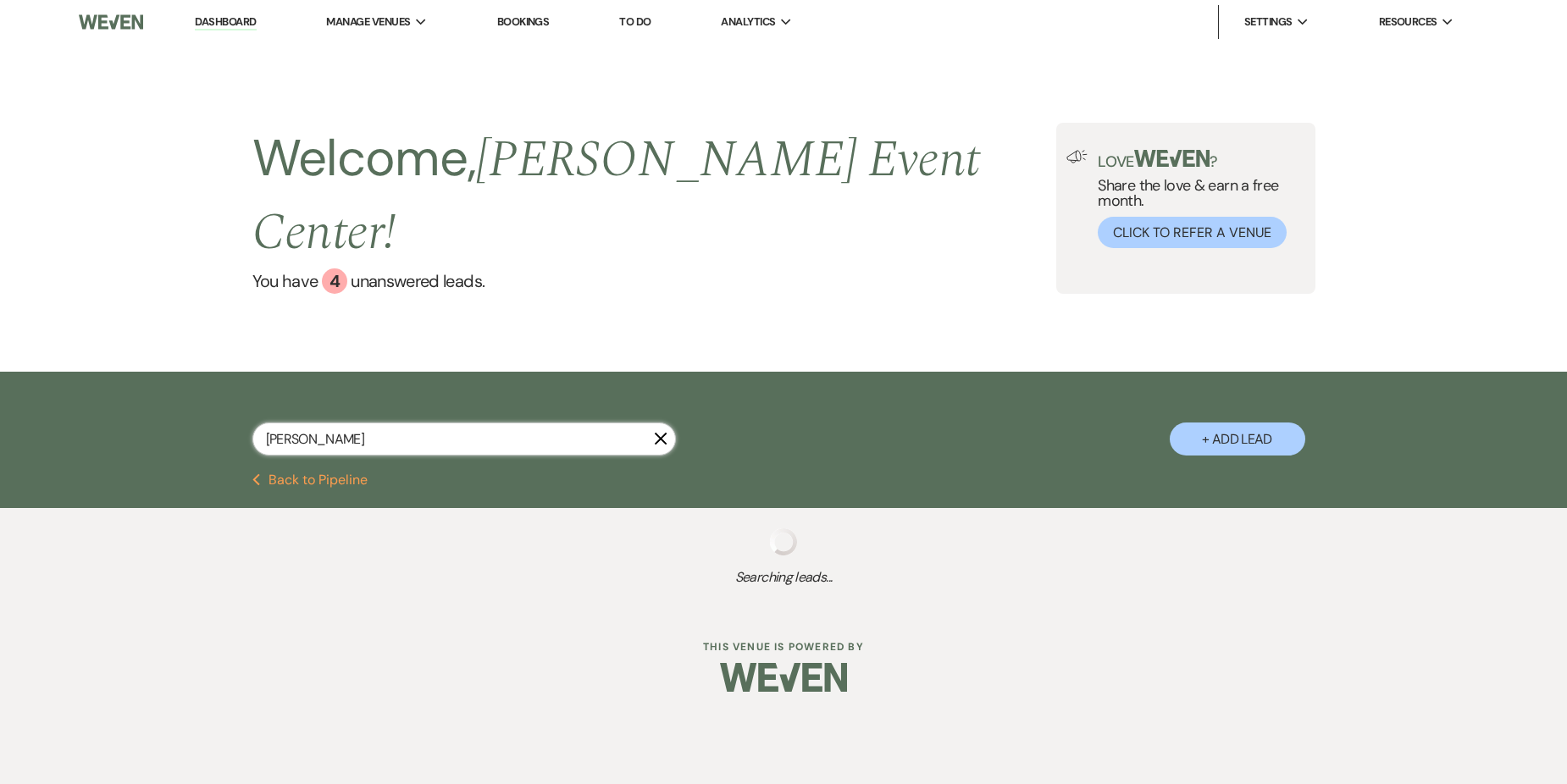
select select "2"
select select "6"
select select "8"
select select "7"
select select "8"
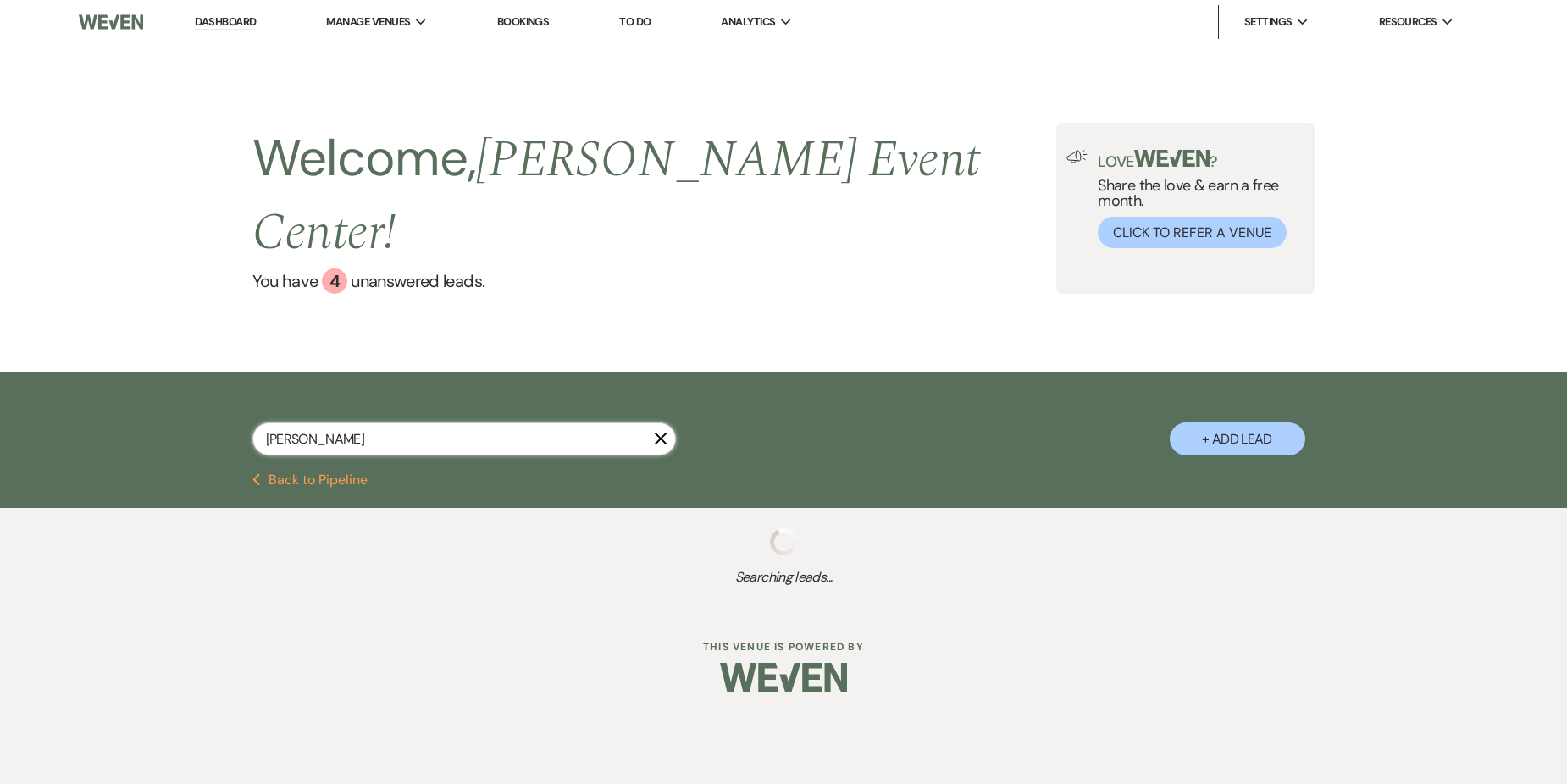
select select "8"
select select "4"
select select "8"
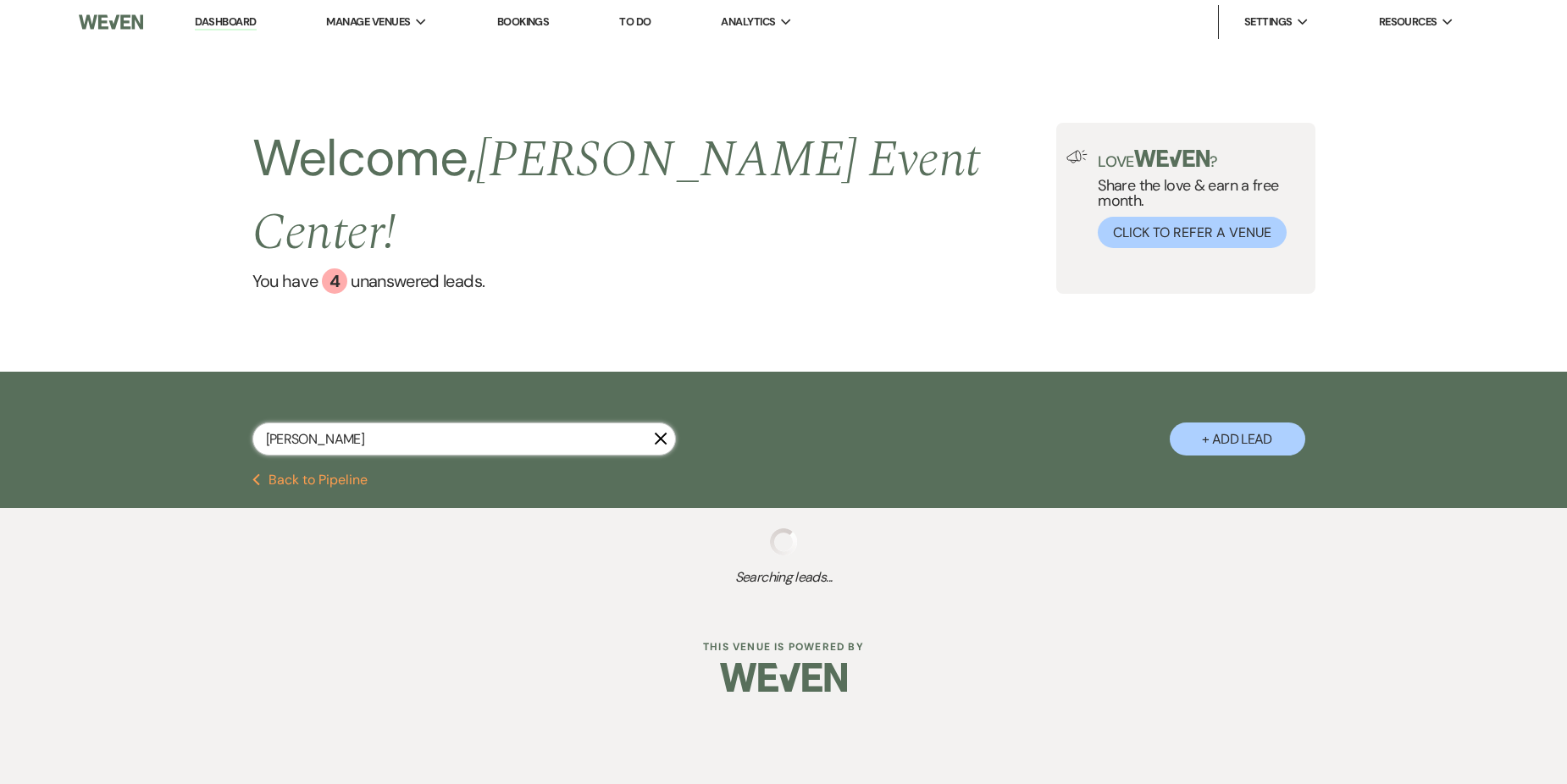
select select "5"
select select "4"
select select "8"
select select "6"
select select "8"
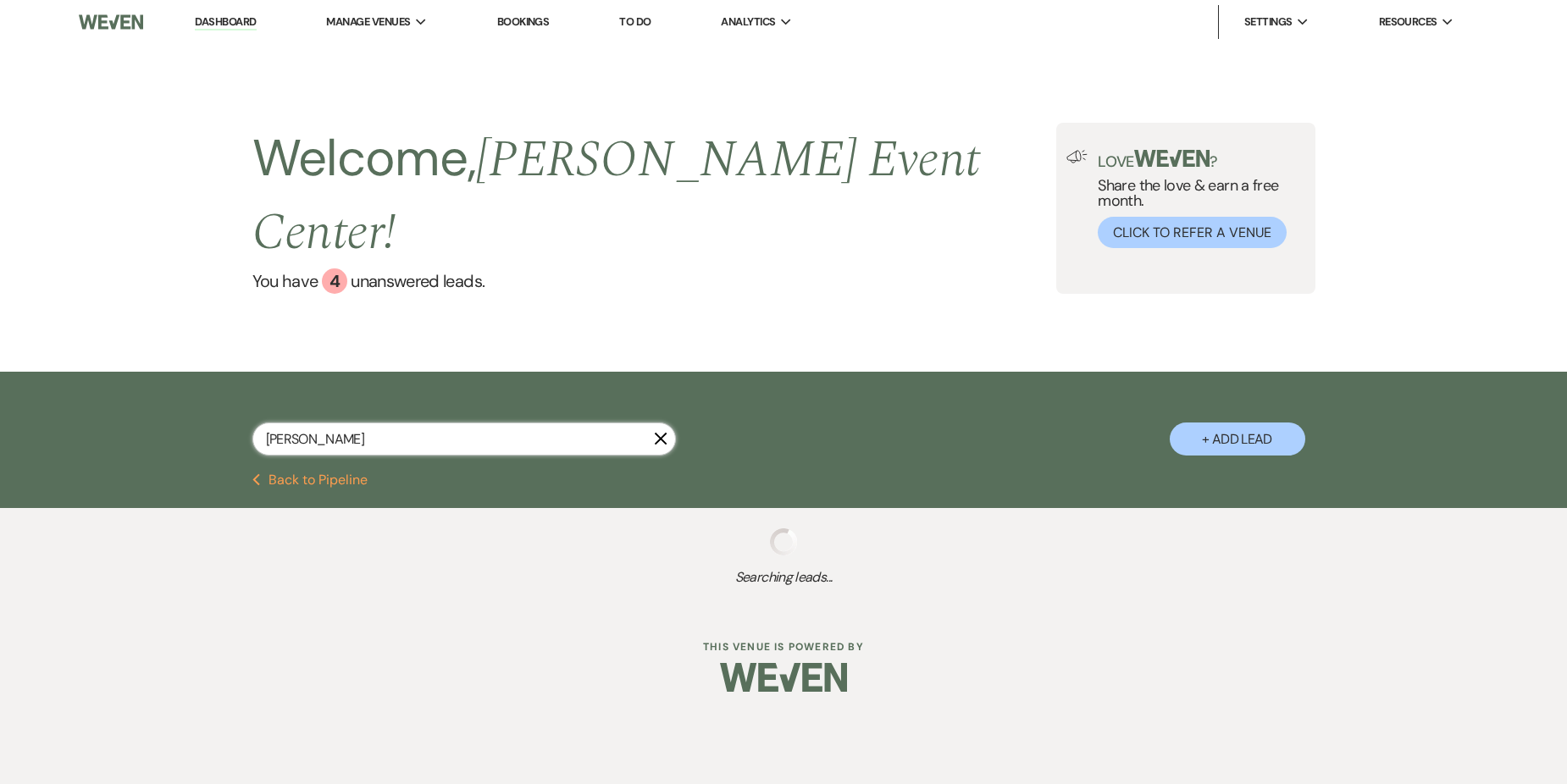
select select "5"
select select "8"
select select "10"
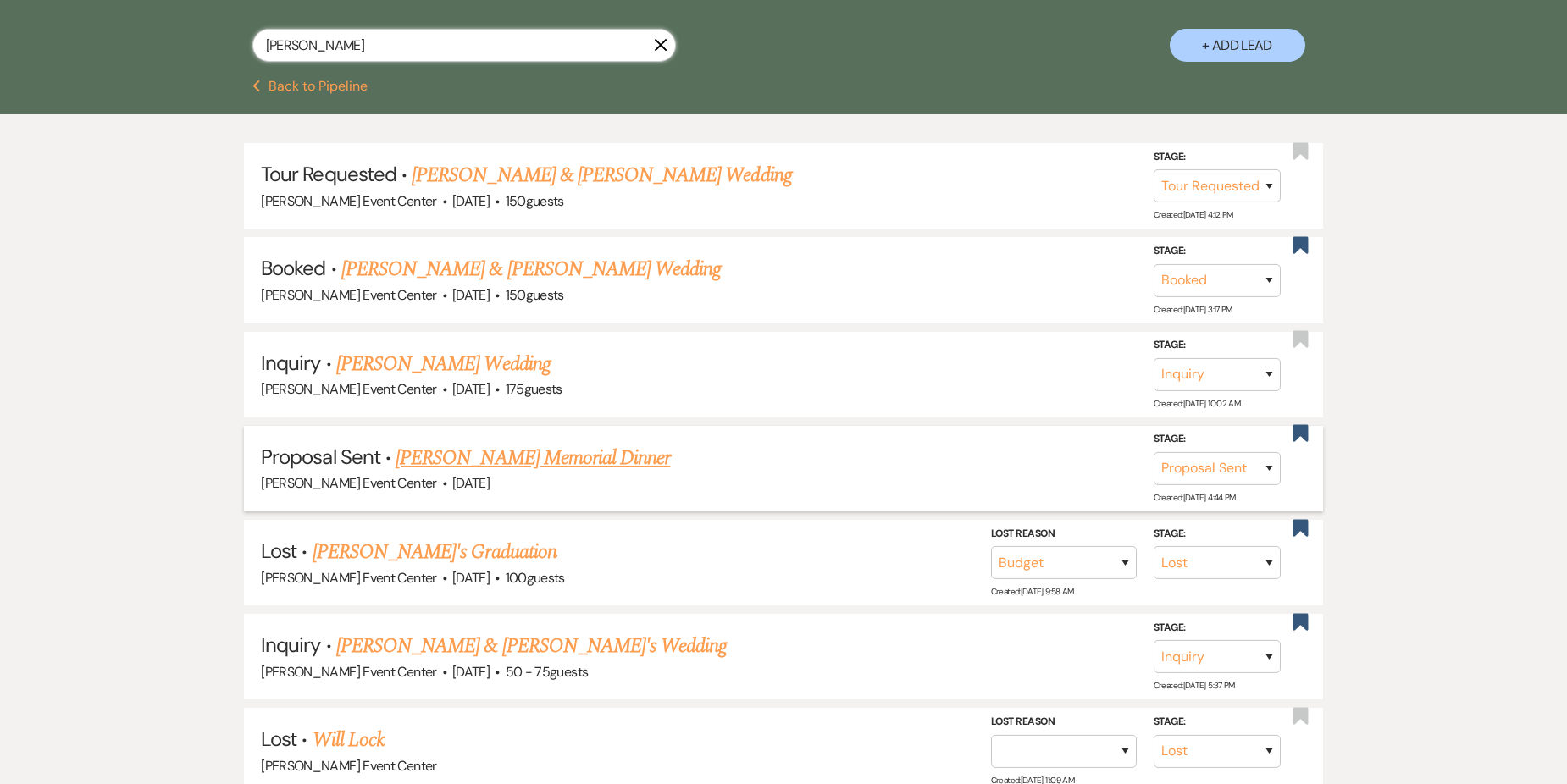
scroll to position [423, 0]
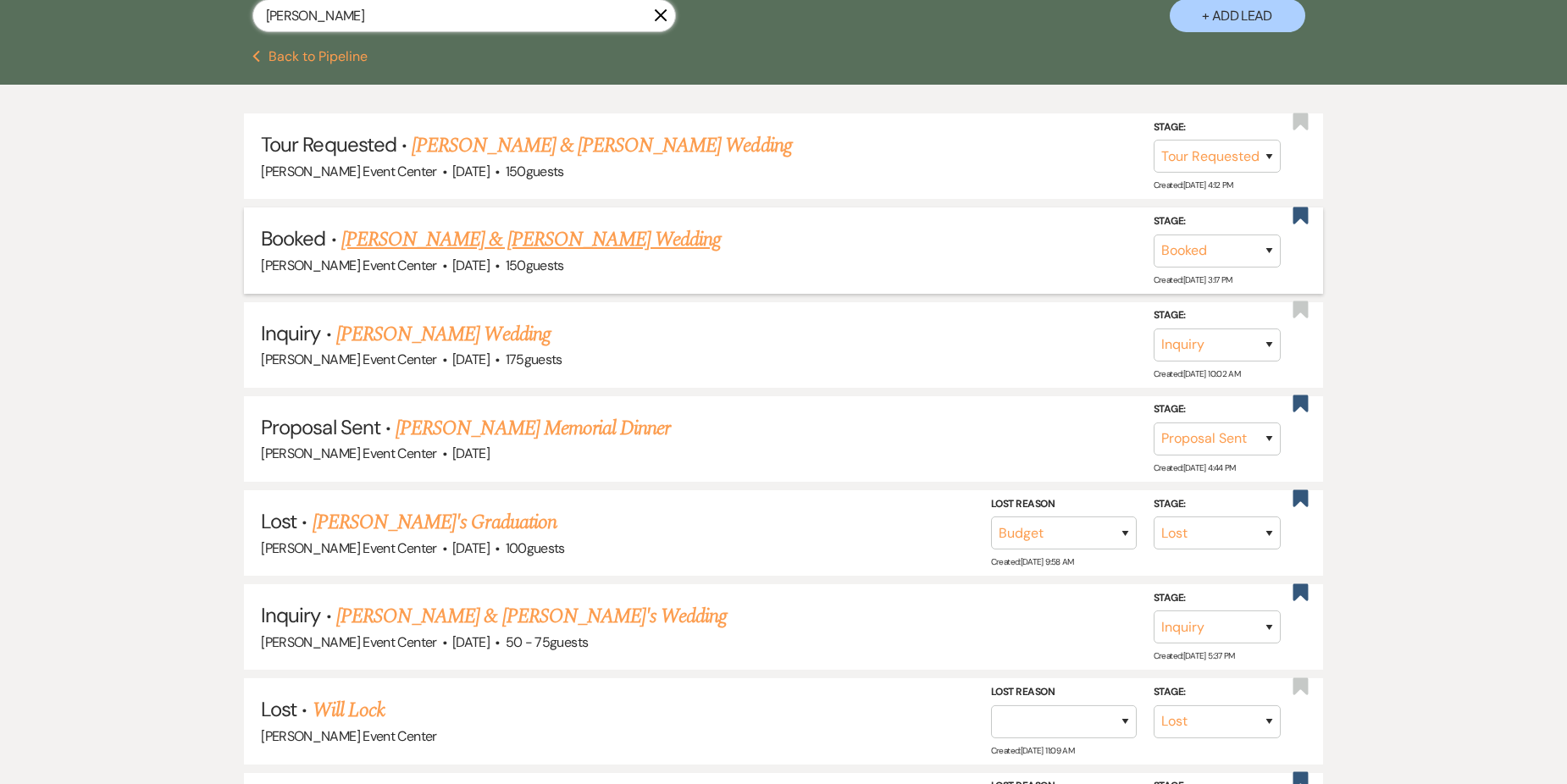
type input "[PERSON_NAME]"
click at [573, 225] on link "[PERSON_NAME] & [PERSON_NAME] Wedding" at bounding box center [530, 239] width 379 height 30
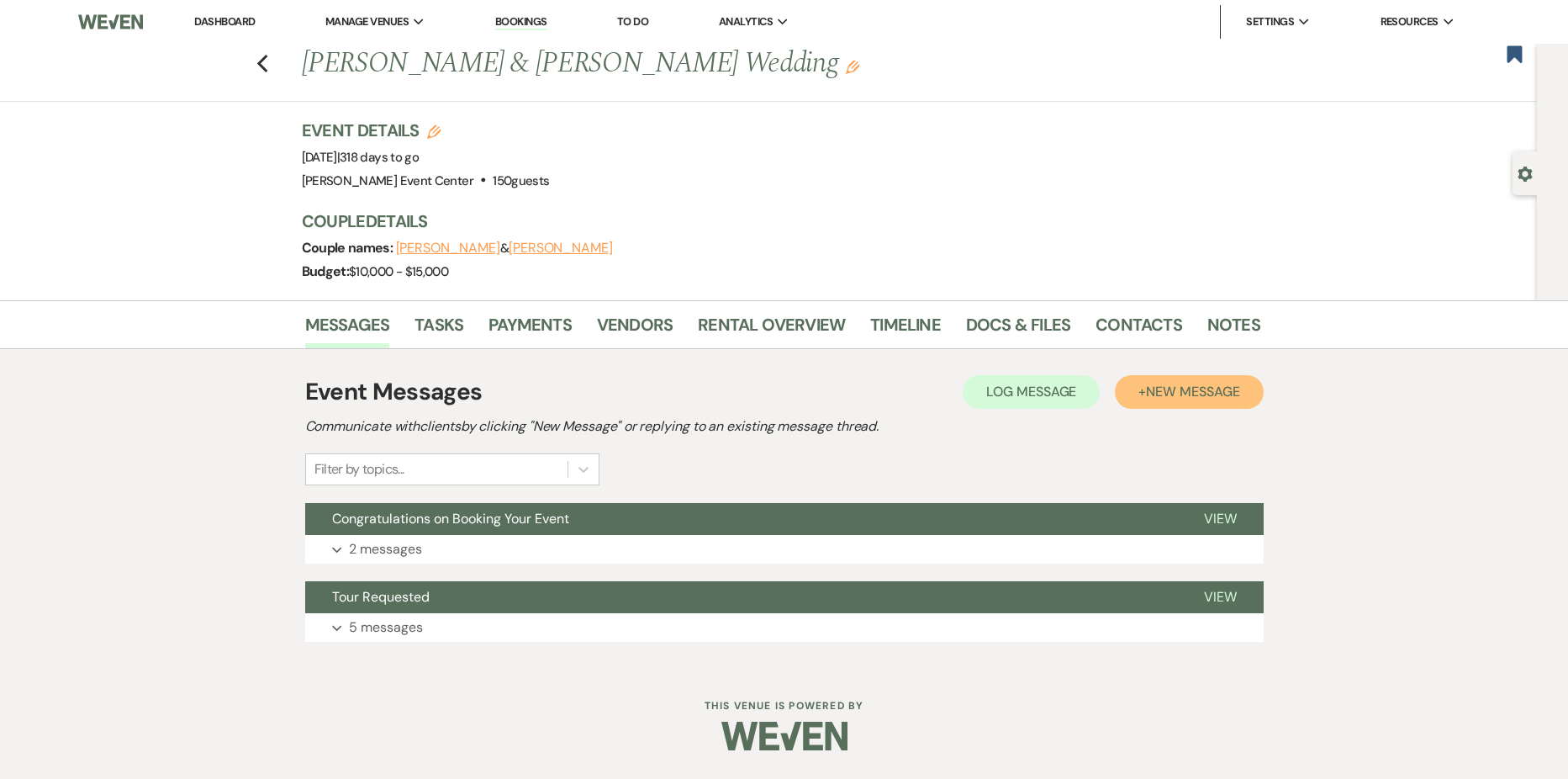
click at [1176, 394] on span "New Message" at bounding box center [1193, 392] width 93 height 17
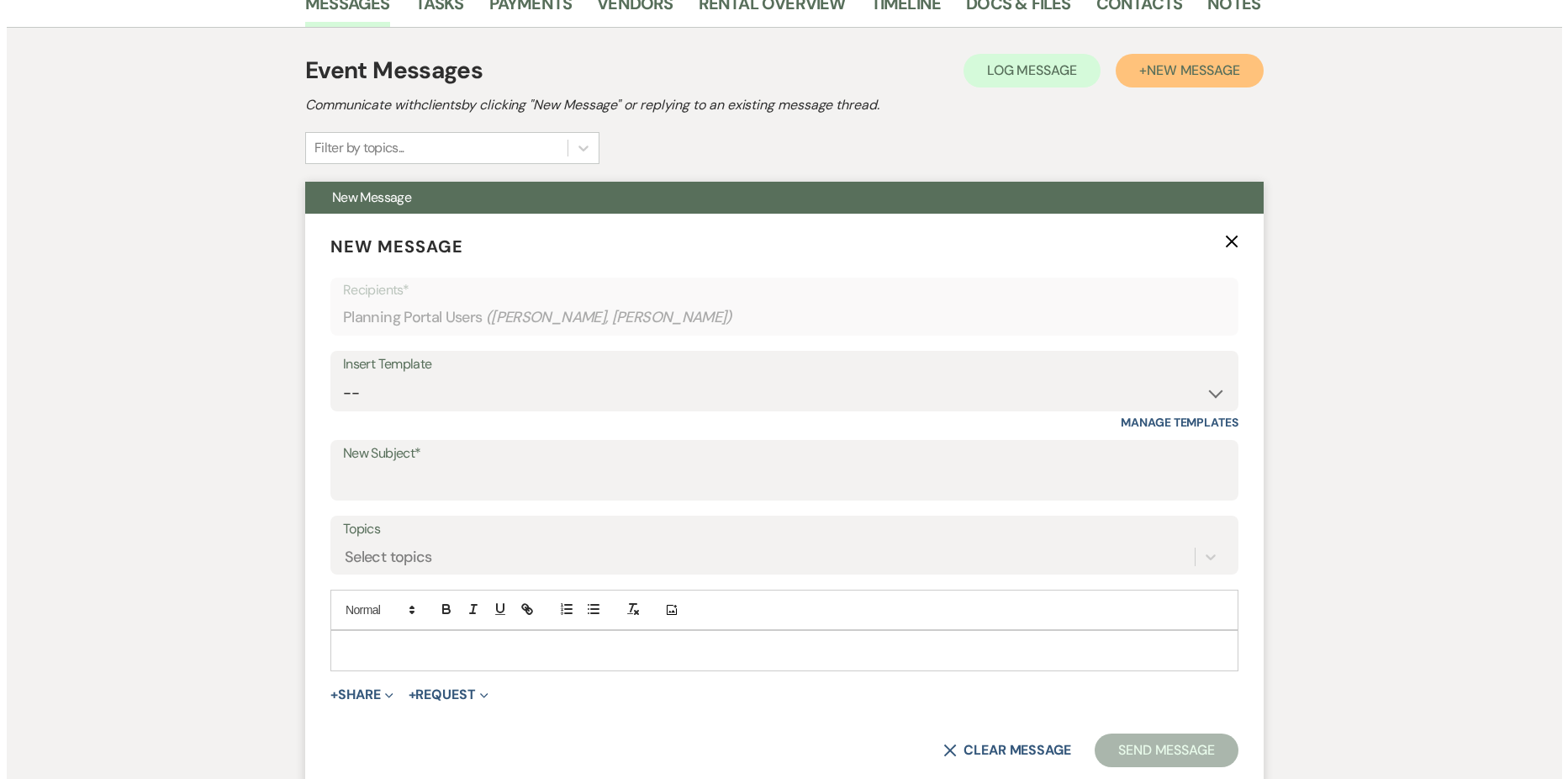
scroll to position [336, 0]
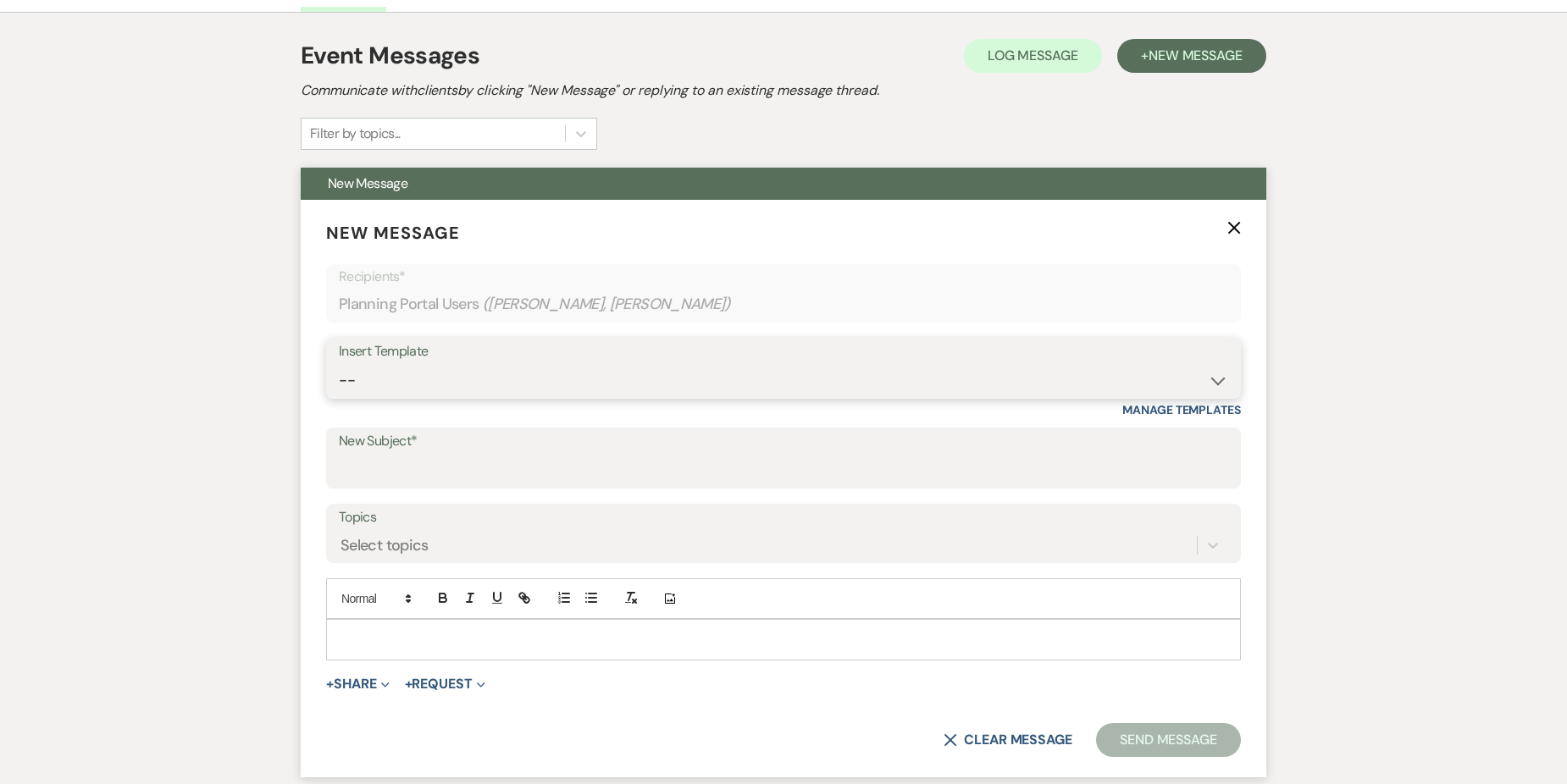
click at [509, 377] on select "-- Weven Planning Portal Introduction (Booked Events) Initial Inquiry Response …" at bounding box center [783, 381] width 889 height 33
click at [508, 380] on select "-- Weven Planning Portal Introduction (Booked Events) Initial Inquiry Response …" at bounding box center [783, 381] width 889 height 33
click at [469, 644] on p at bounding box center [784, 639] width 888 height 18
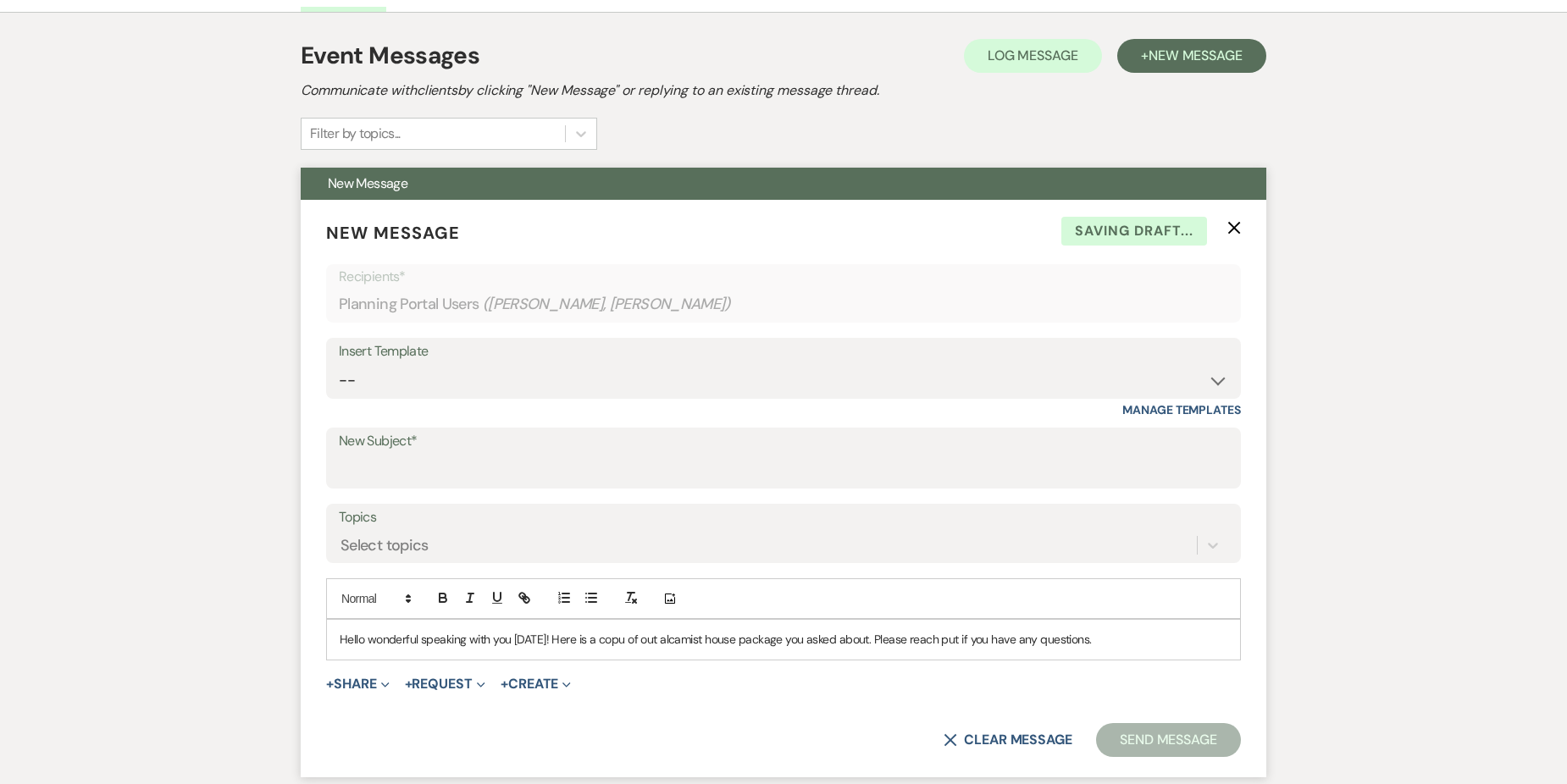
click at [544, 640] on p "Hello wonderful speaking with you [DATE]! Here is a copu of out alcamist house …" at bounding box center [784, 639] width 888 height 18
click at [548, 640] on p "Hello wonderful speaking with you [DATE]! Here is a copu of out alcamist house …" at bounding box center [784, 639] width 888 height 18
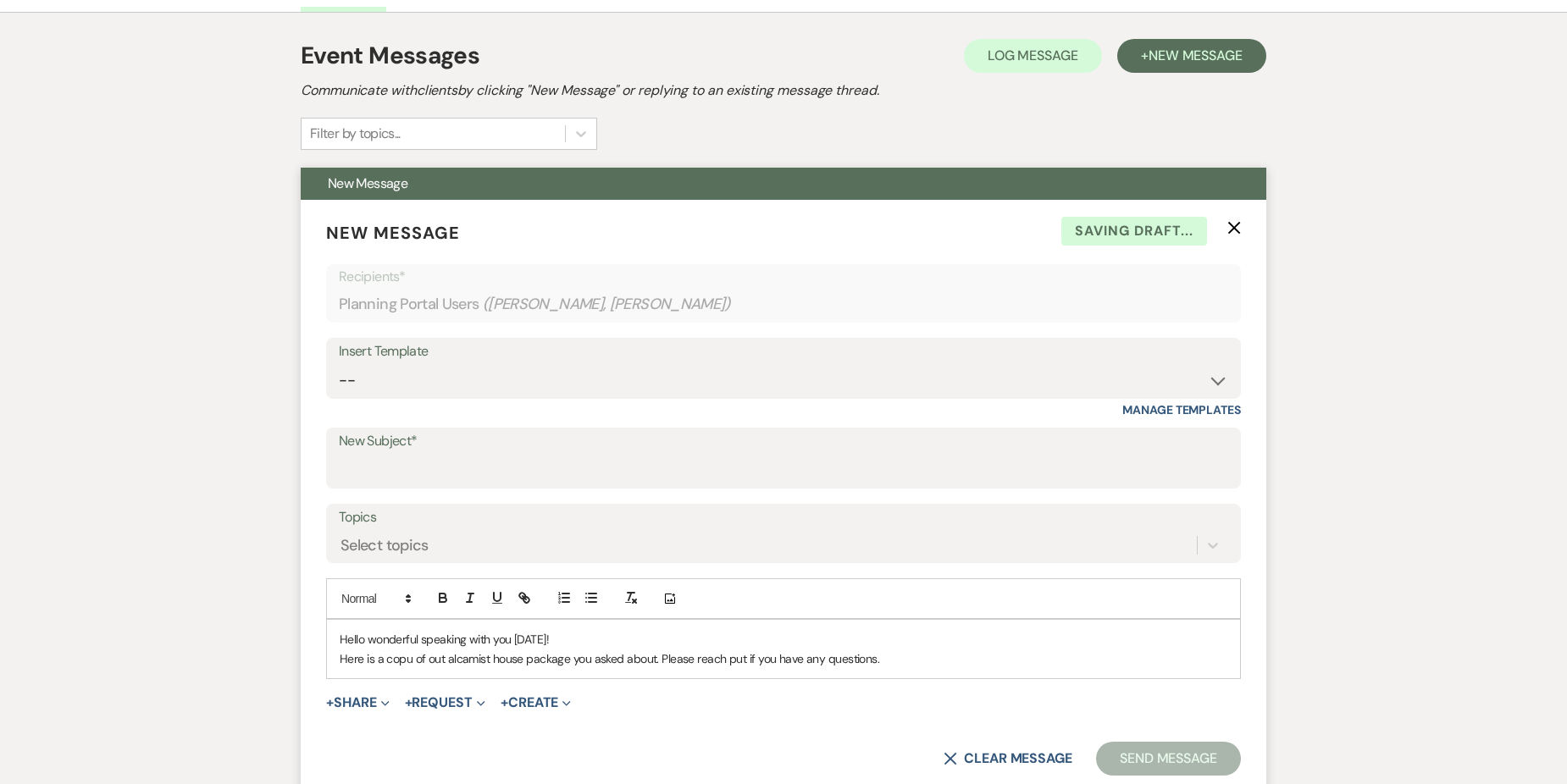
click at [400, 659] on p "Here is a copu of out alcamist house package you asked about. Please reach put …" at bounding box center [784, 658] width 888 height 18
click at [411, 657] on p "Here is a copu of out alcamist house package you asked about. Please reach put …" at bounding box center [784, 658] width 888 height 18
click at [496, 660] on p "Here is a copy of out alcamist house package you asked about. Please reach put …" at bounding box center [784, 658] width 888 height 18
click at [893, 654] on p "Here is a copy of out alcamist house package you asked about. Please reach put …" at bounding box center [784, 658] width 888 height 18
click at [369, 699] on button "+ Share Expand" at bounding box center [358, 703] width 64 height 14
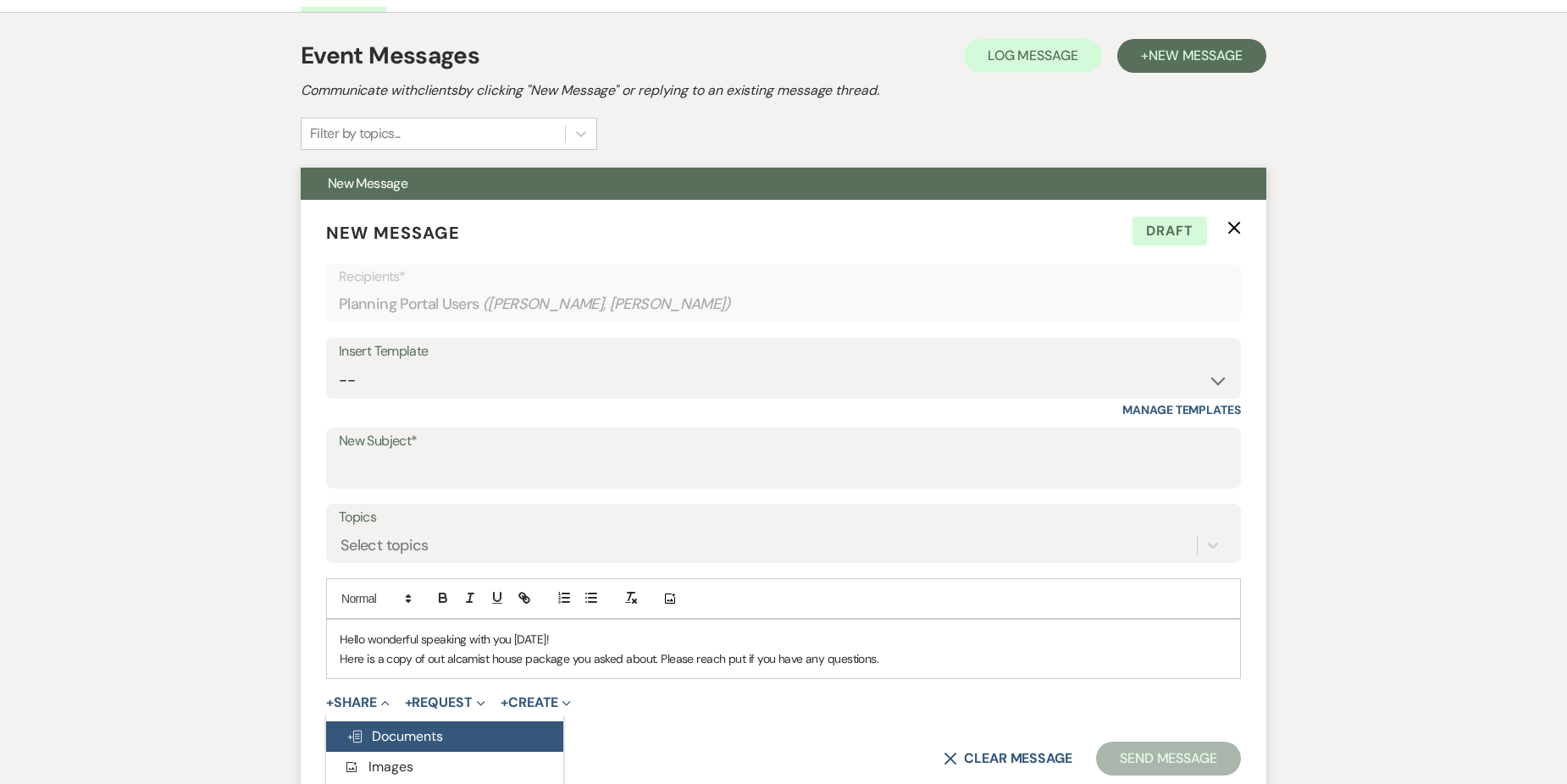
click at [391, 730] on span "Doc Upload Documents" at bounding box center [395, 736] width 97 height 17
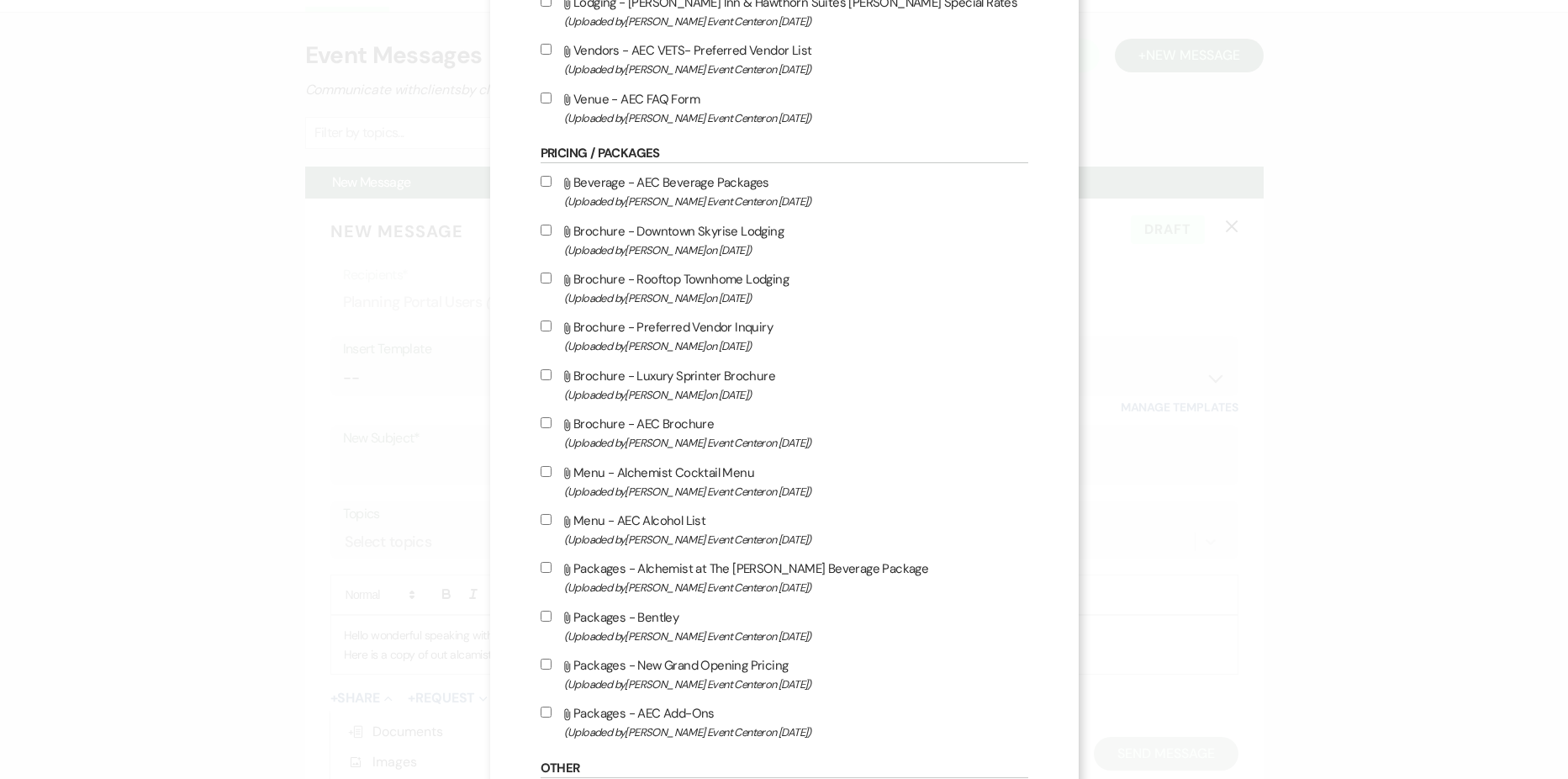
scroll to position [2440, 0]
click at [681, 571] on label "Attach File Packages - Alchemist at The [PERSON_NAME] Beverage Package (Uploade…" at bounding box center [784, 574] width 488 height 39
click at [552, 569] on input "Attach File Packages - Alchemist at The [PERSON_NAME] Beverage Package (Uploade…" at bounding box center [546, 563] width 11 height 11
checkbox input "true"
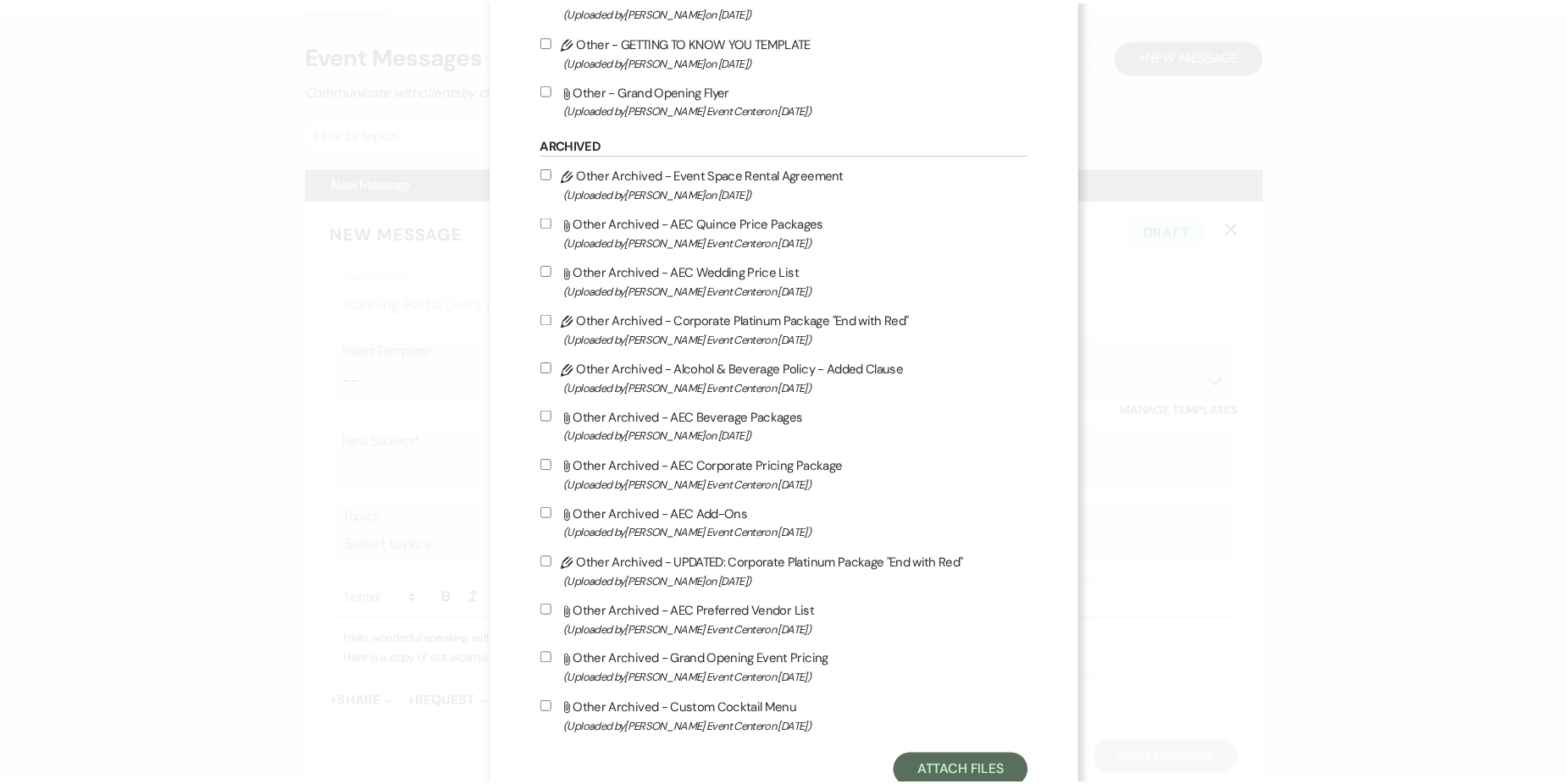
scroll to position [3366, 0]
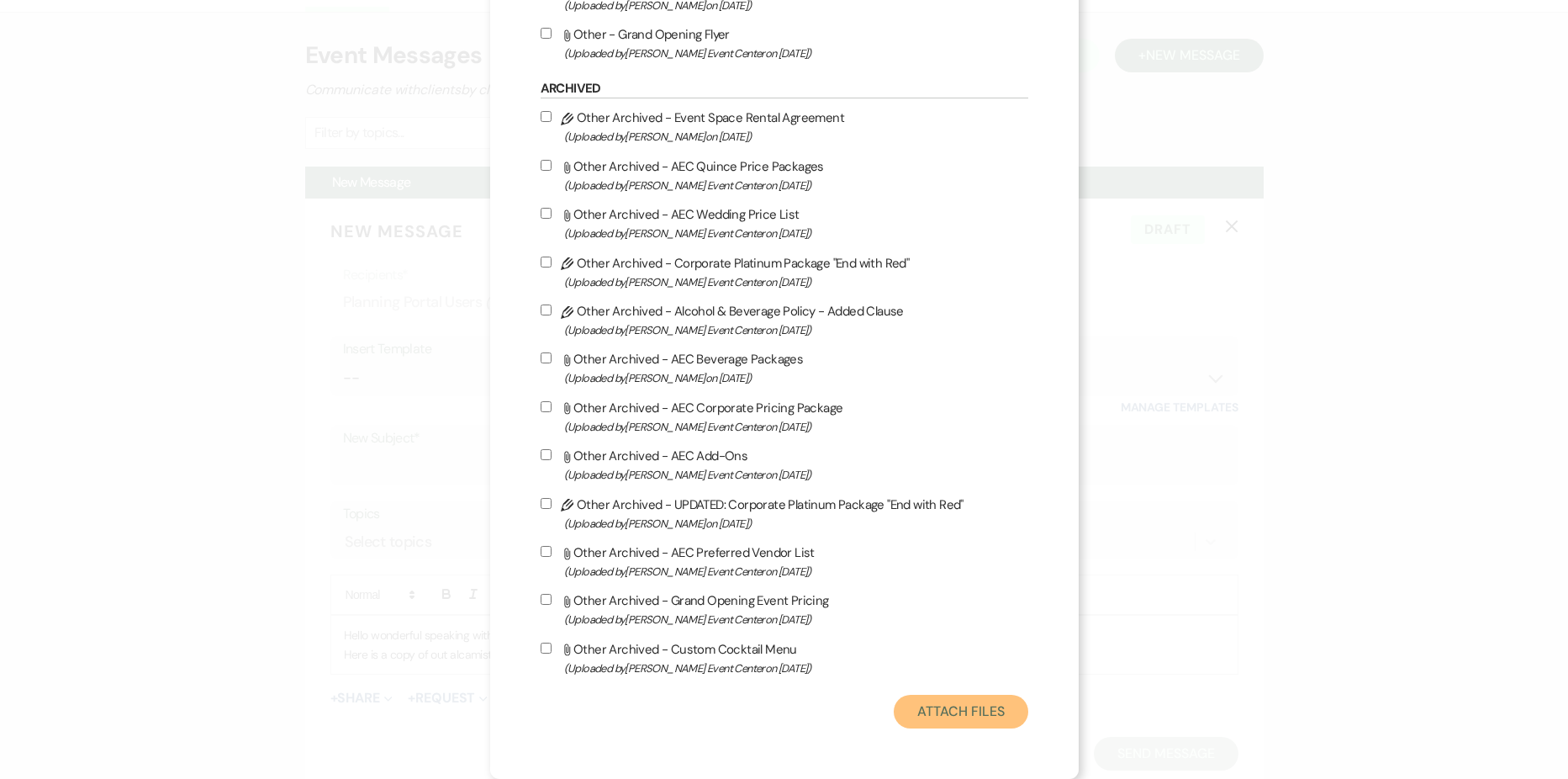
click at [944, 714] on button "Attach Files" at bounding box center [961, 712] width 134 height 34
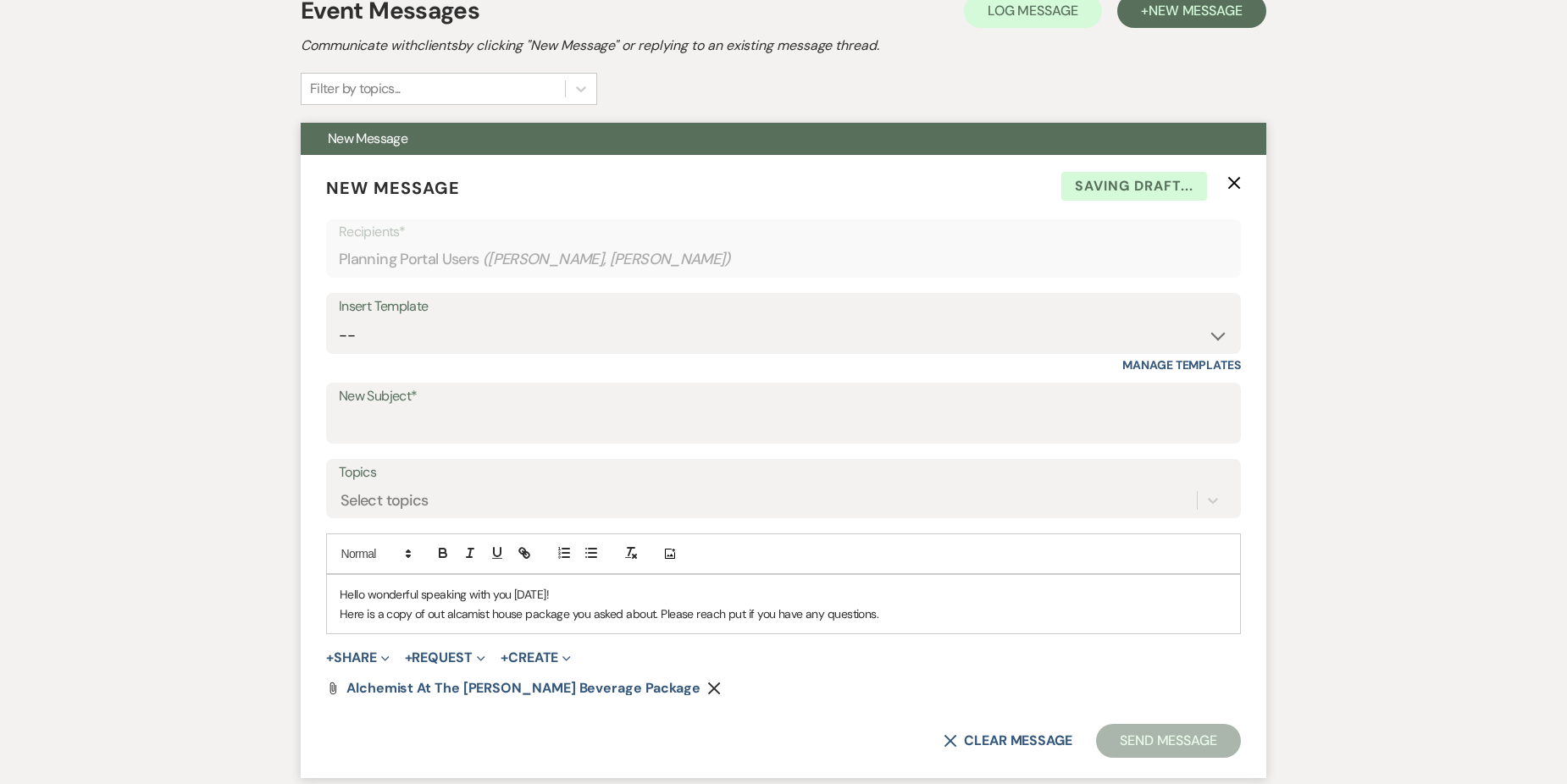
scroll to position [423, 0]
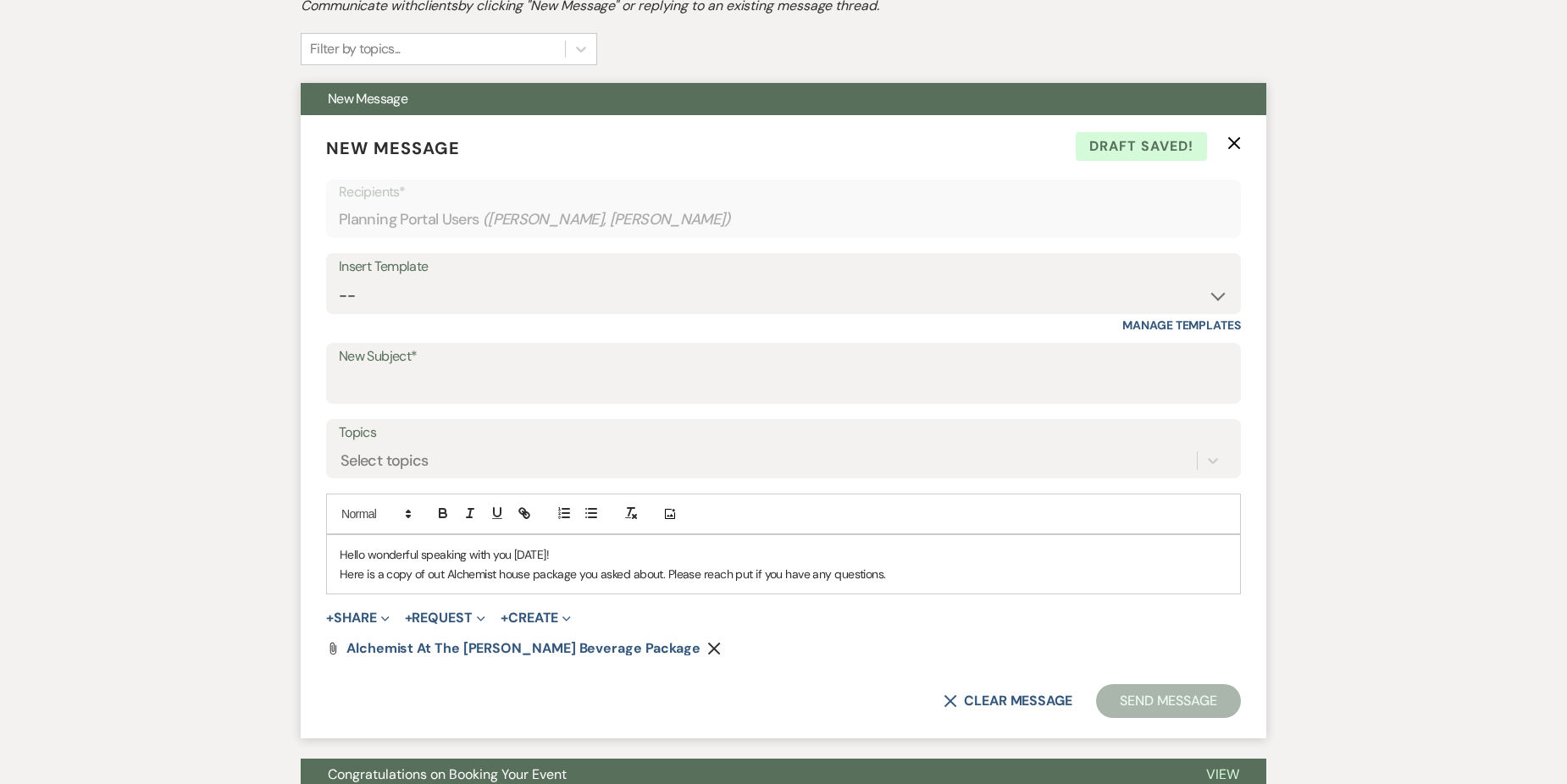
click at [508, 578] on p "Here is a copy of out Alchemist house package you asked about. Please reach put…" at bounding box center [784, 574] width 888 height 18
click at [895, 573] on p "Here is a copy of out Alchemist House package you asked about. Please reach put…" at bounding box center [784, 574] width 888 height 18
click at [739, 575] on p "Here is a copy of out Alchemist House package you asked about. Please reach put…" at bounding box center [784, 574] width 888 height 18
click at [901, 578] on p "Here is a copy of out Alchemist House package you asked about. Please reach put…" at bounding box center [784, 574] width 888 height 18
click at [747, 572] on p "Here is a copy of out Alchemist House package you asked about. Please reach put…" at bounding box center [784, 574] width 888 height 18
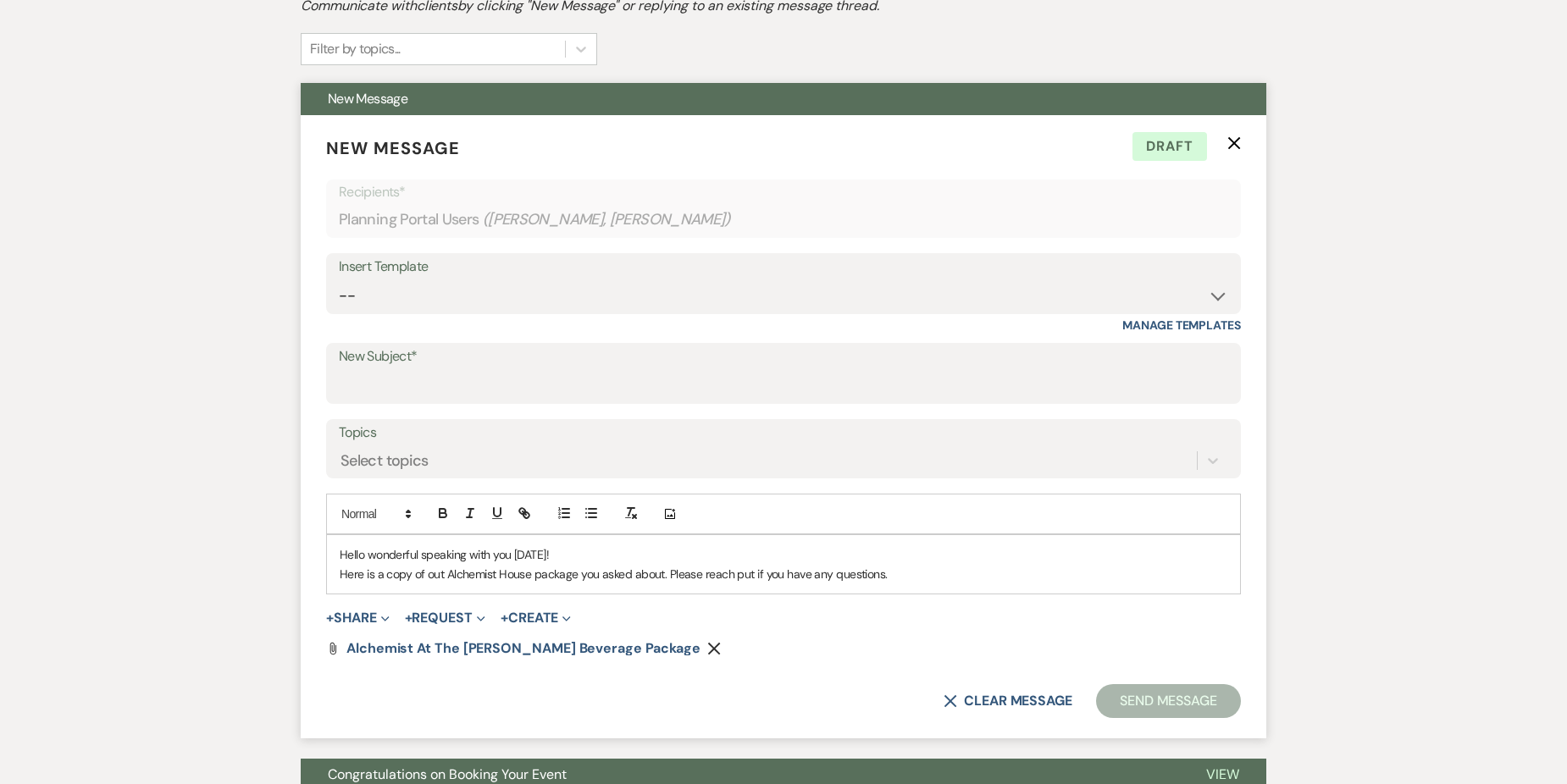
click at [739, 575] on p "Here is a copy of out Alchemist House package you asked about. Please reach put…" at bounding box center [784, 574] width 888 height 18
click at [893, 573] on p "Here is a copy of out Alchemist House package you asked about. Please reach out…" at bounding box center [784, 574] width 888 height 18
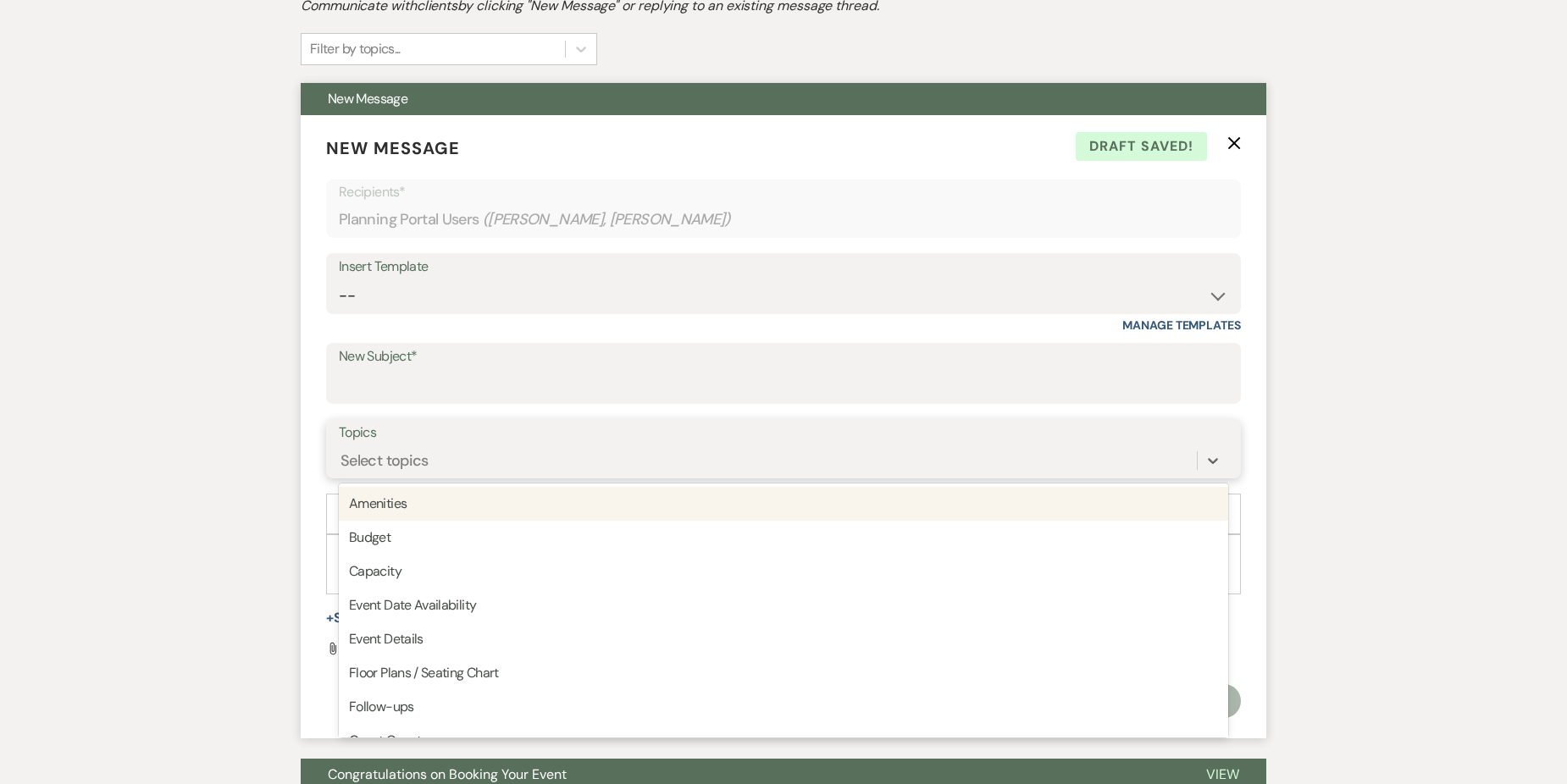
click at [466, 454] on div "Select topics" at bounding box center [767, 460] width 858 height 30
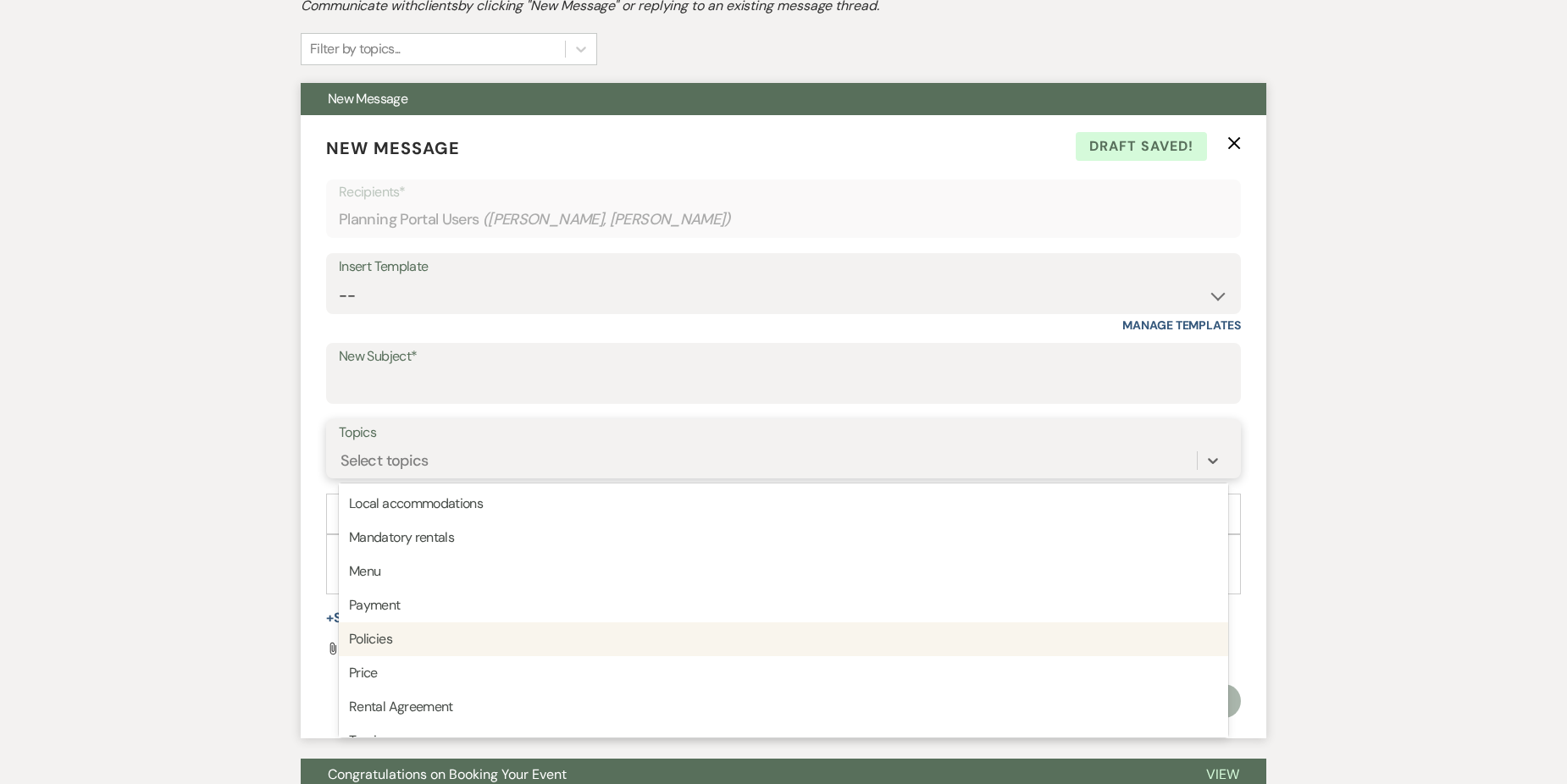
scroll to position [430, 0]
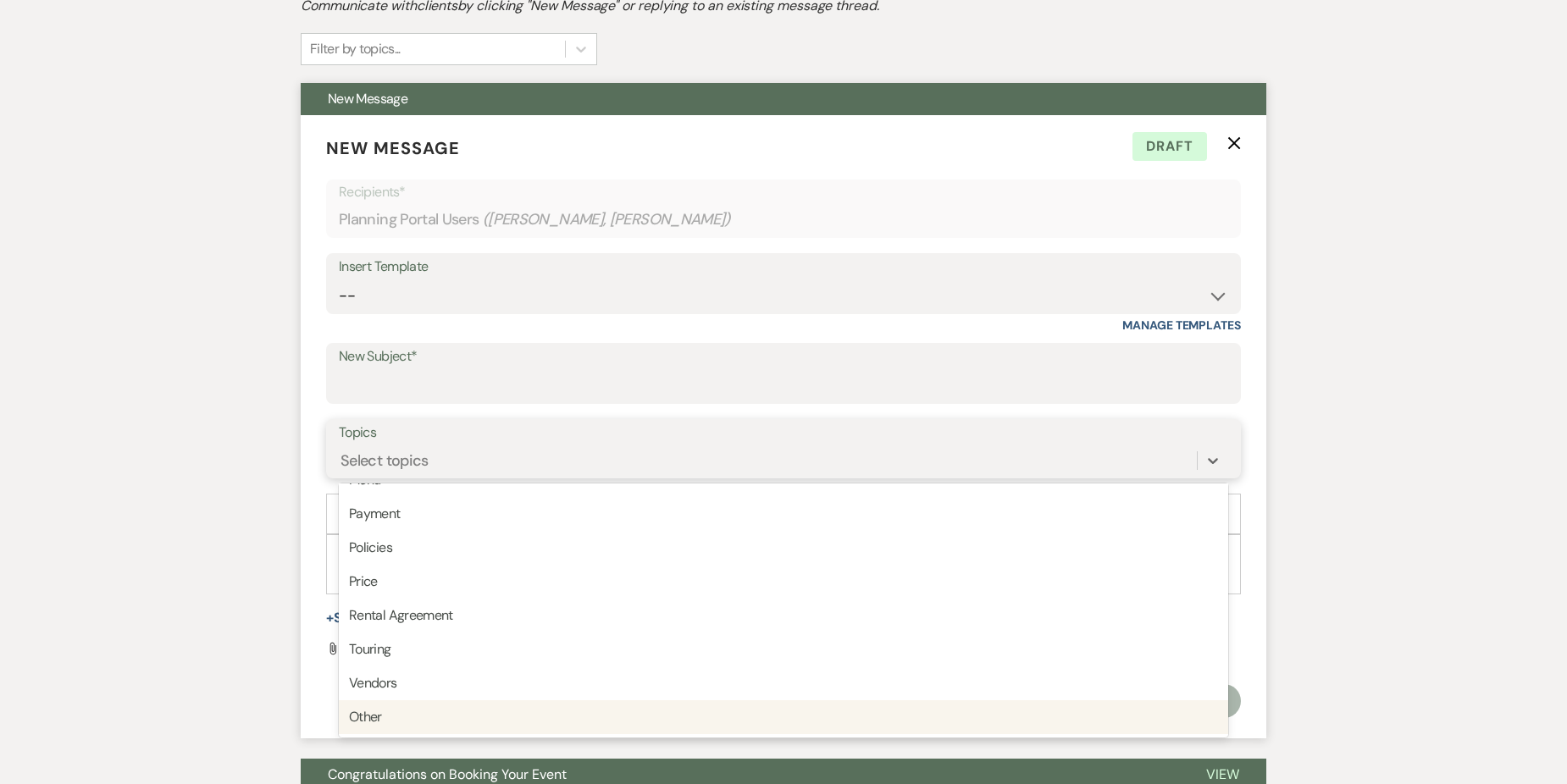
click at [417, 716] on div "Other" at bounding box center [783, 717] width 889 height 34
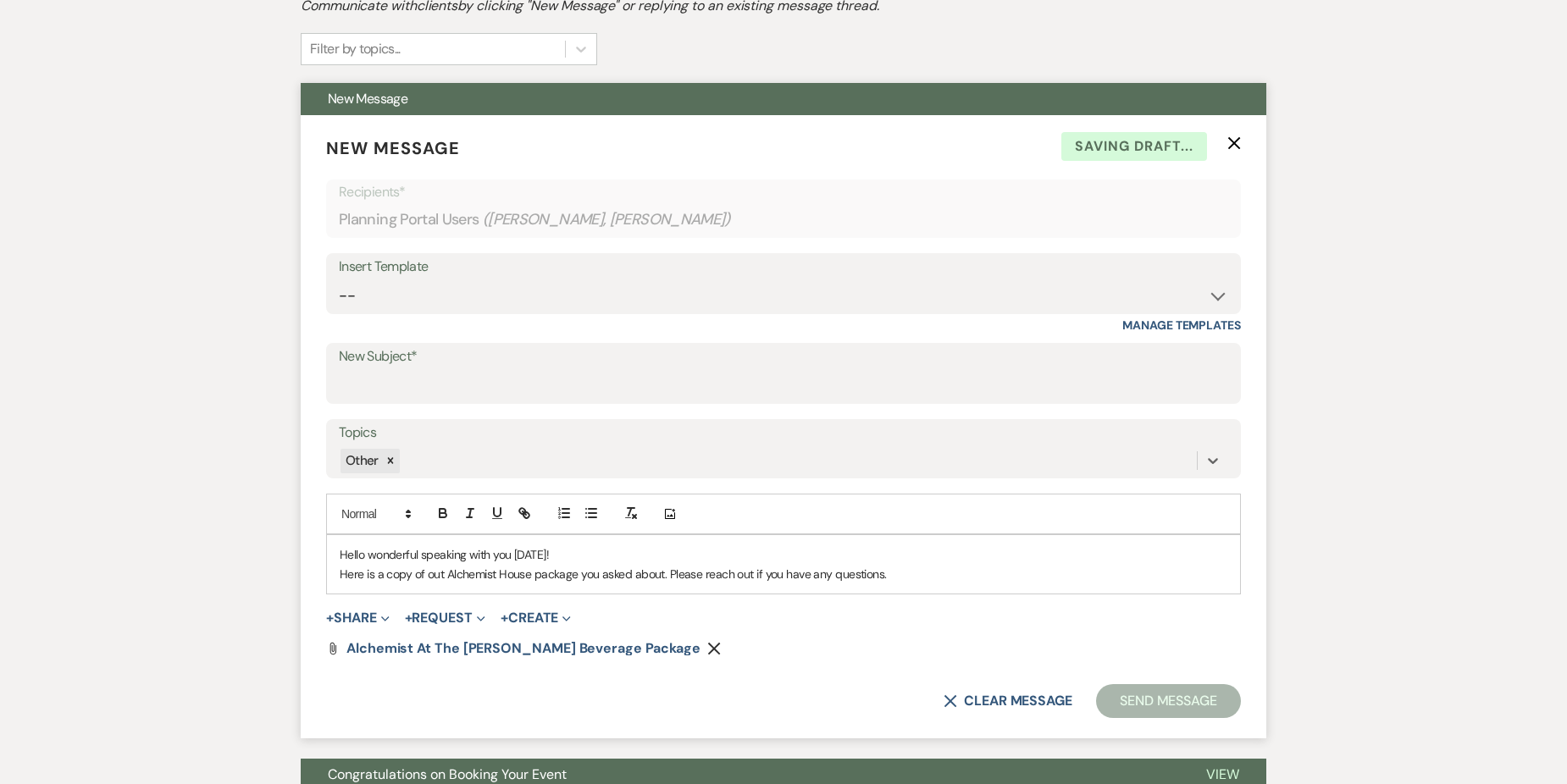
click at [967, 572] on p "Here is a copy of out Alchemist House package you asked about. Please reach out…" at bounding box center [784, 574] width 888 height 18
click at [612, 377] on input "New Subject*" at bounding box center [783, 386] width 889 height 33
type input "D"
type input "Drink Package"
click at [1162, 706] on button "Send Message" at bounding box center [1167, 701] width 144 height 34
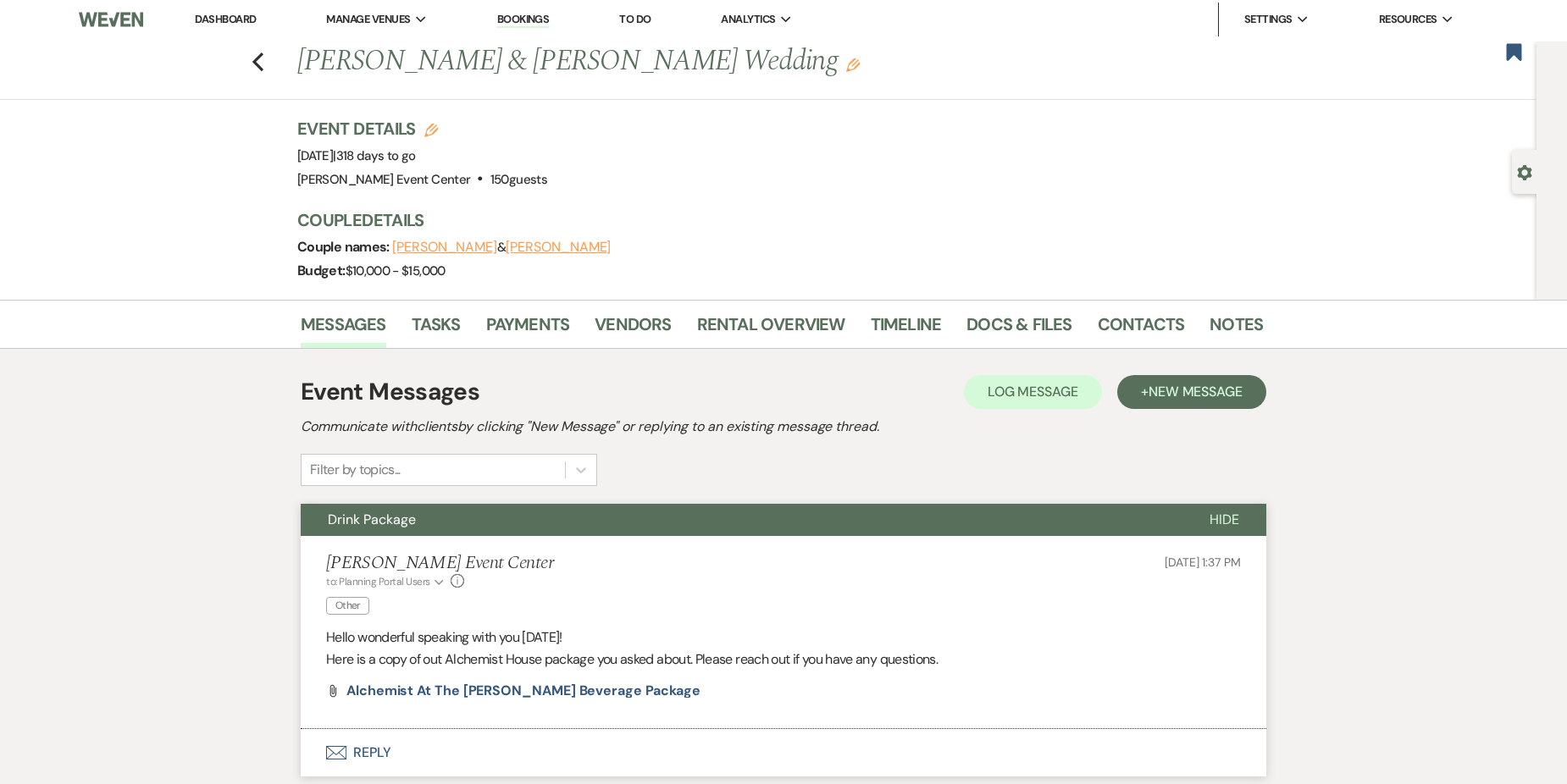
scroll to position [0, 0]
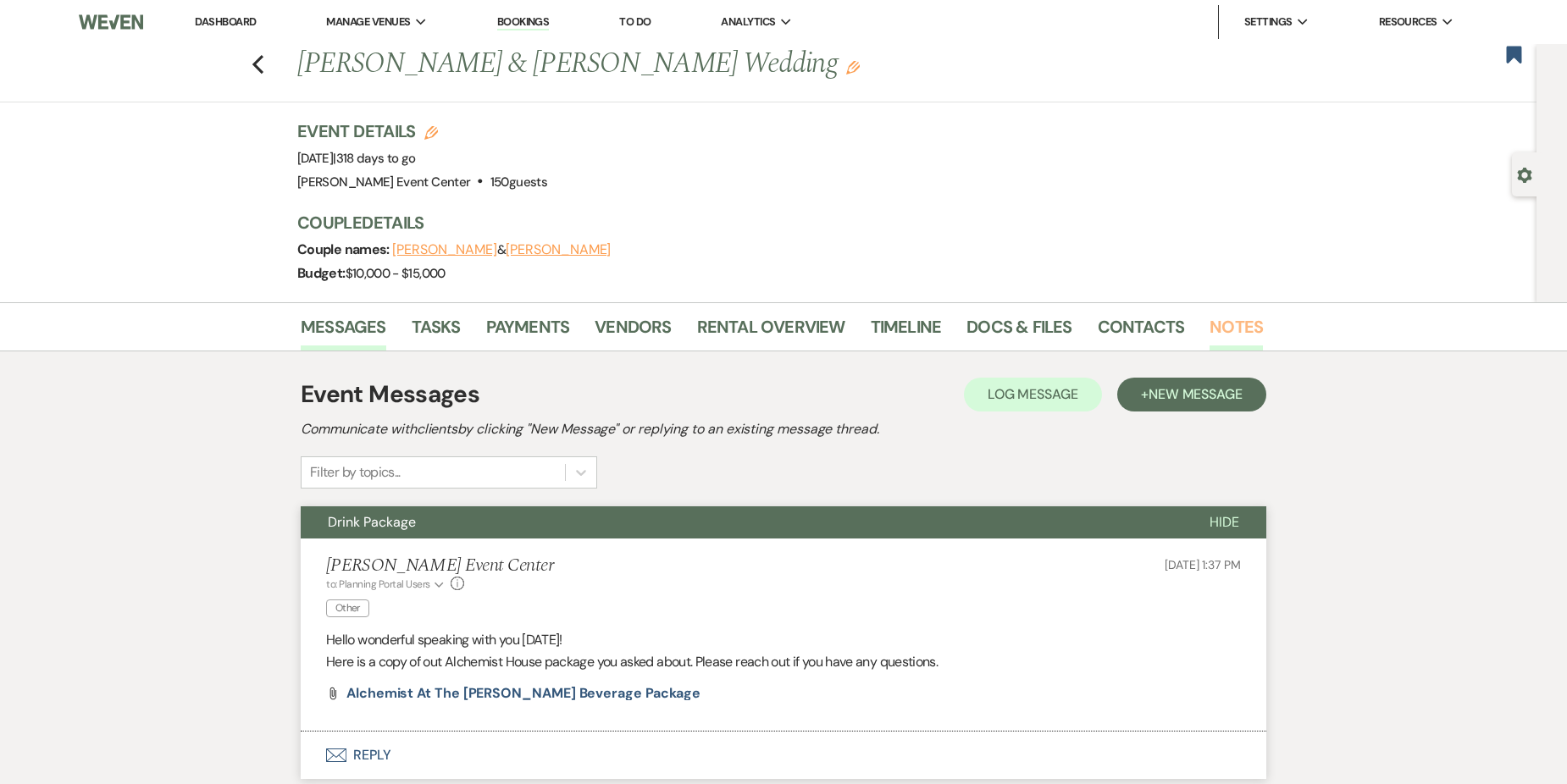
drag, startPoint x: 1258, startPoint y: 330, endPoint x: 1249, endPoint y: 336, distance: 10.8
click at [1255, 337] on li "Notes" at bounding box center [1249, 330] width 79 height 41
click at [1244, 330] on link "Notes" at bounding box center [1236, 331] width 53 height 37
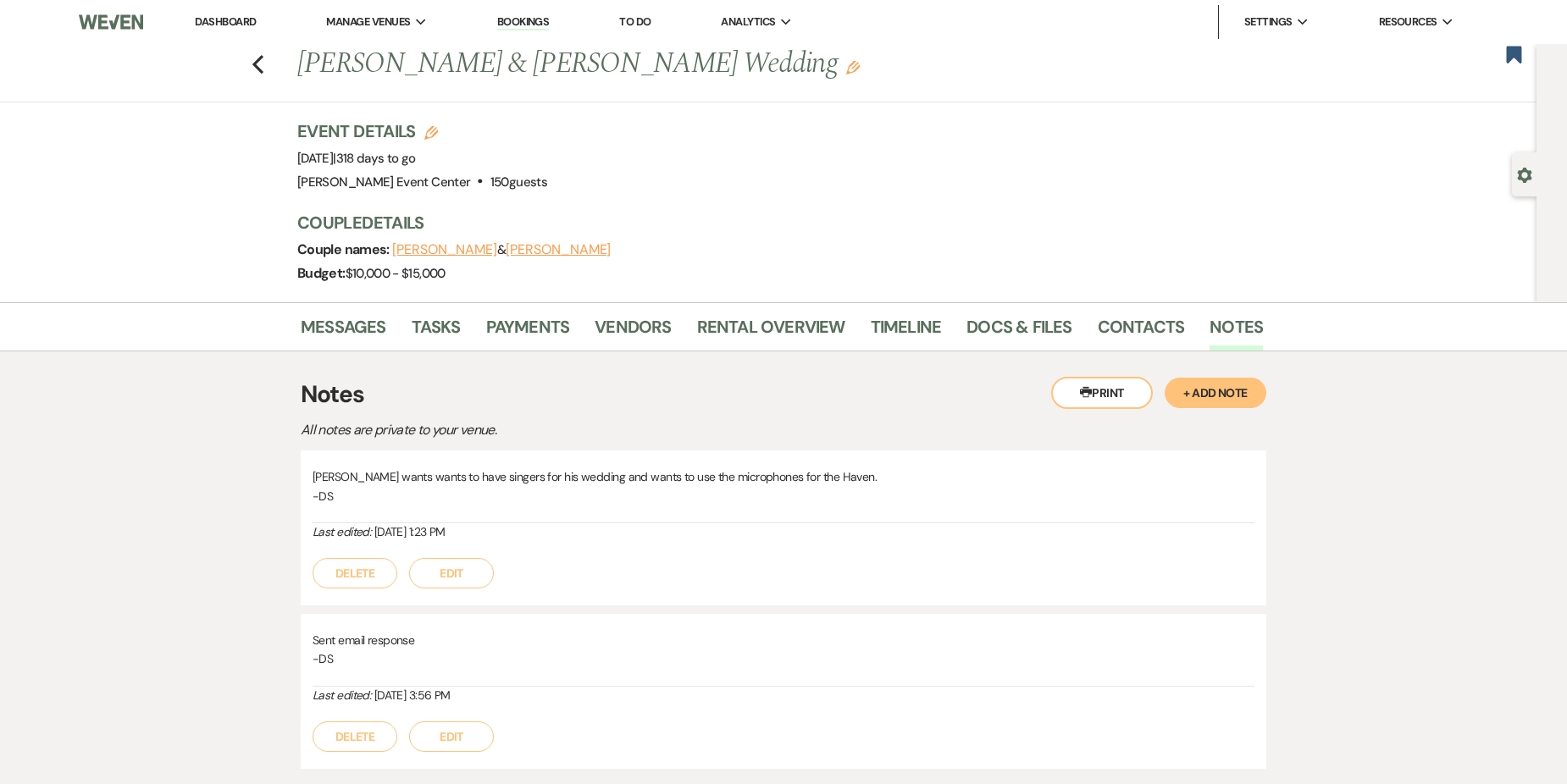
drag, startPoint x: 1191, startPoint y: 383, endPoint x: 1186, endPoint y: 391, distance: 9.4
click at [1196, 387] on button "+ Add Note" at bounding box center [1215, 392] width 102 height 30
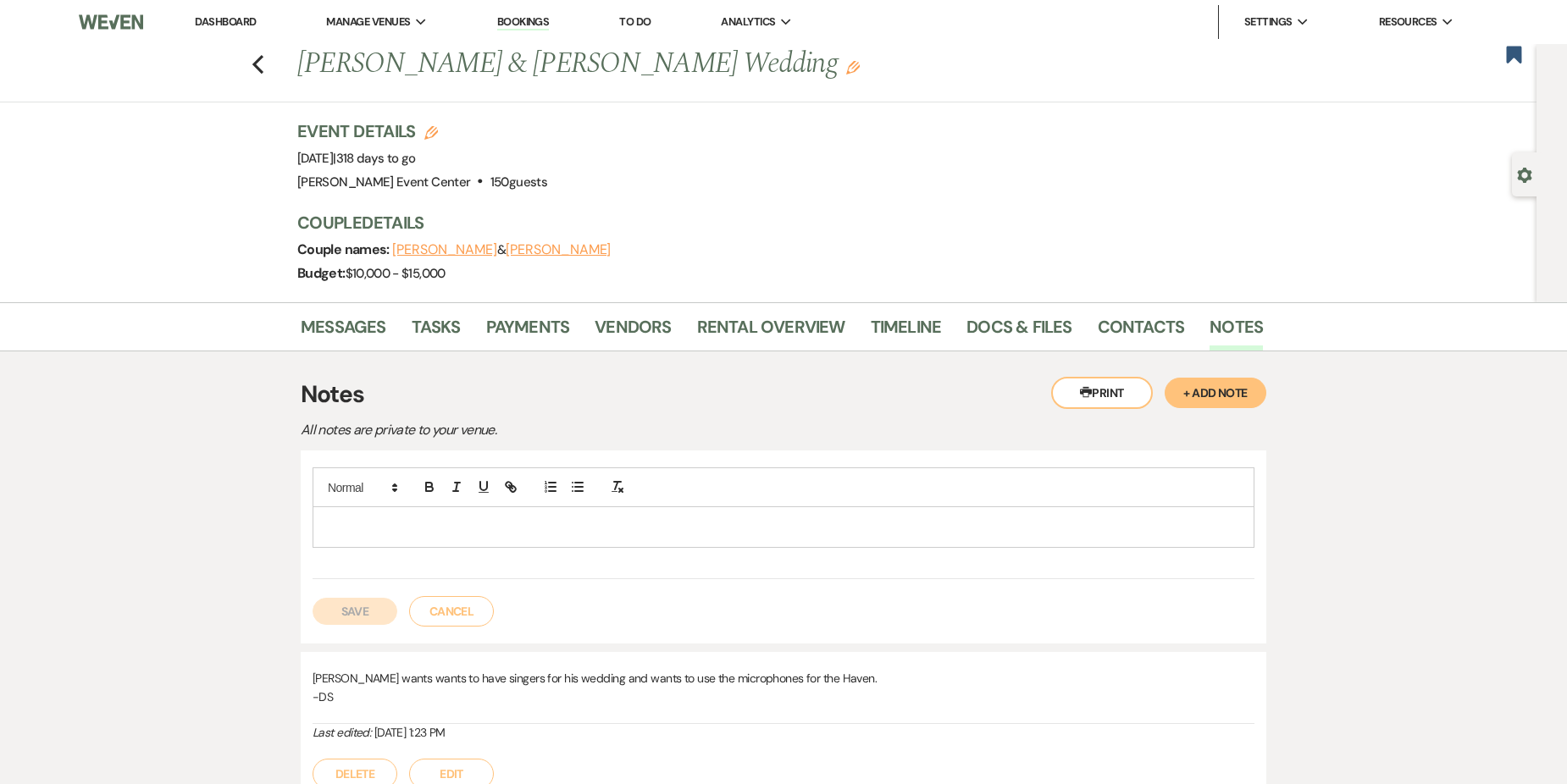
click at [381, 519] on p at bounding box center [784, 526] width 915 height 18
click at [560, 527] on p "Talked to [PERSON_NAME] about the bar packages" at bounding box center [784, 526] width 915 height 18
click at [656, 530] on p "Talked to [PERSON_NAME] about the bar packages she is leaning towards he house …" at bounding box center [784, 526] width 915 height 18
click at [659, 533] on p "Talked to [PERSON_NAME] about the bar packages she is leaning towards he house …" at bounding box center [784, 526] width 915 height 18
click at [967, 514] on div "Talked to [PERSON_NAME] about the bar packages she is leaning towards the house…" at bounding box center [784, 526] width 941 height 39
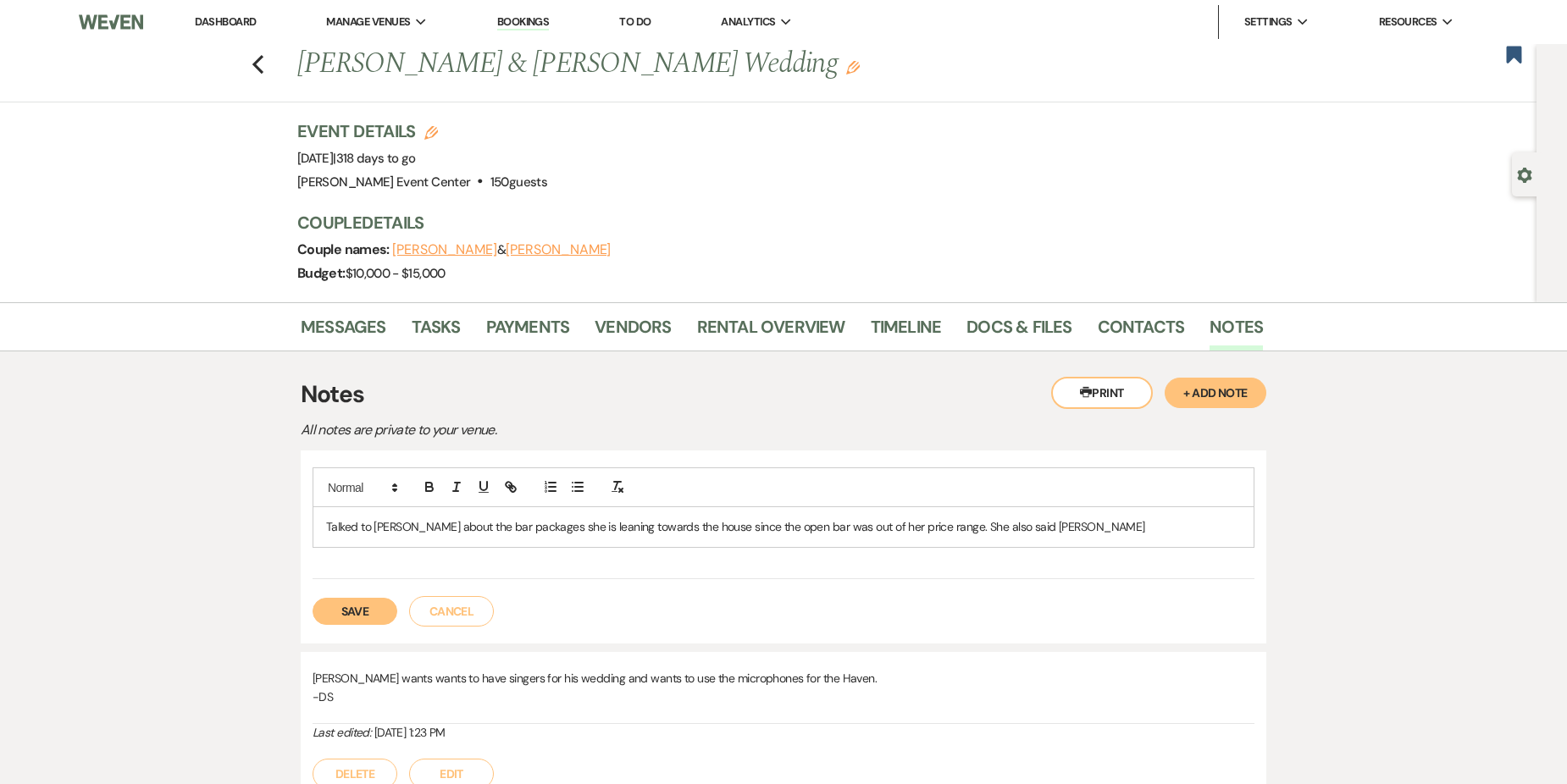
click at [1053, 524] on p "Talked to [PERSON_NAME] about the bar packages she is leaning towards the house…" at bounding box center [784, 526] width 915 height 18
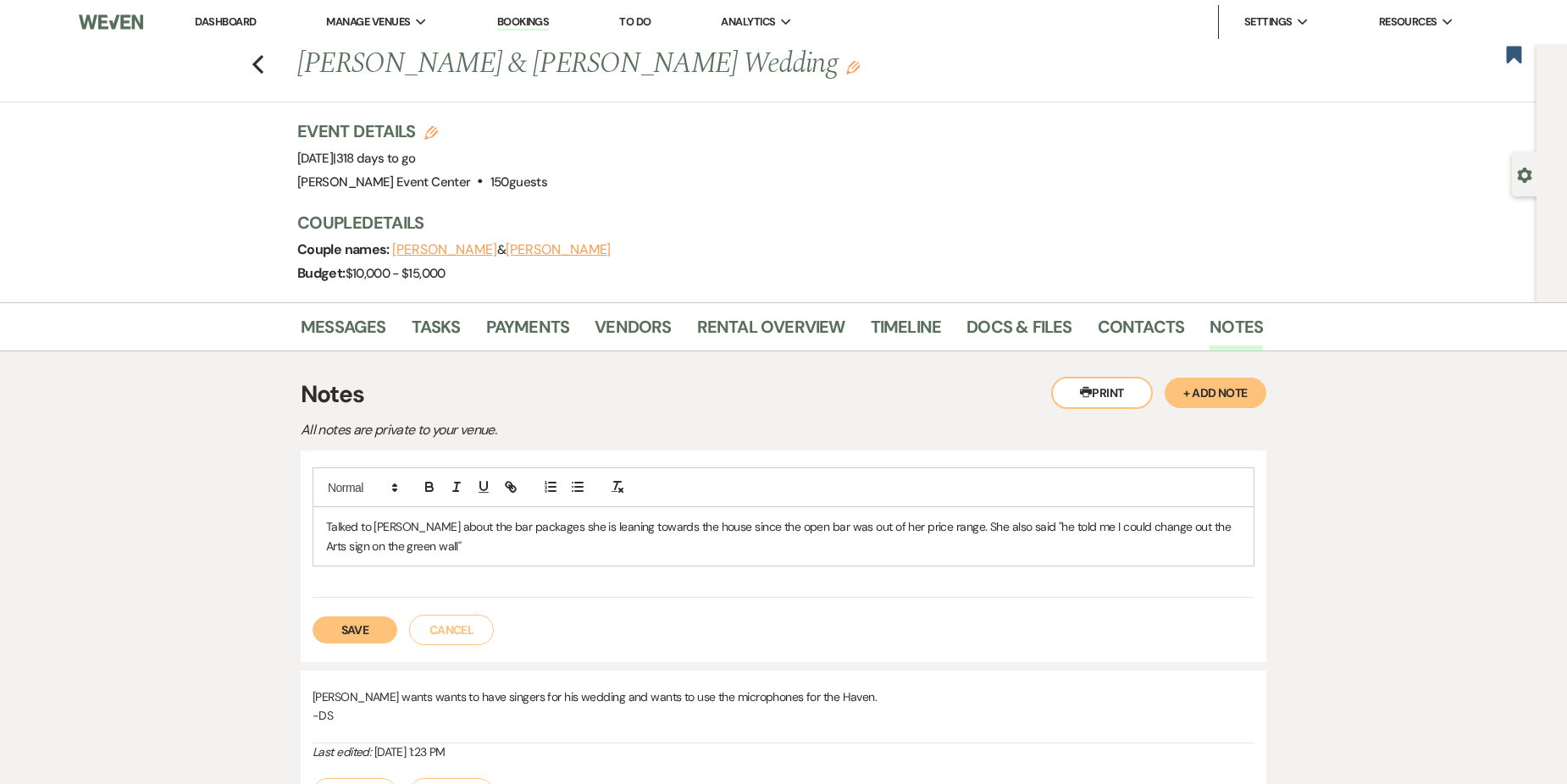
click at [530, 549] on p "Talked to [PERSON_NAME] about the bar packages she is leaning towards the house…" at bounding box center [784, 536] width 915 height 38
click at [552, 545] on p "Talked to [PERSON_NAME] about the bar packages she is leaning towards the house…" at bounding box center [784, 536] width 915 height 38
click at [542, 548] on p "Talked to [PERSON_NAME] about the bar packages she is leaning towards the house…" at bounding box center [784, 536] width 915 height 38
click at [812, 541] on p "Talked to [PERSON_NAME] about the bar packages she is leaning towards the house…" at bounding box center [784, 536] width 915 height 38
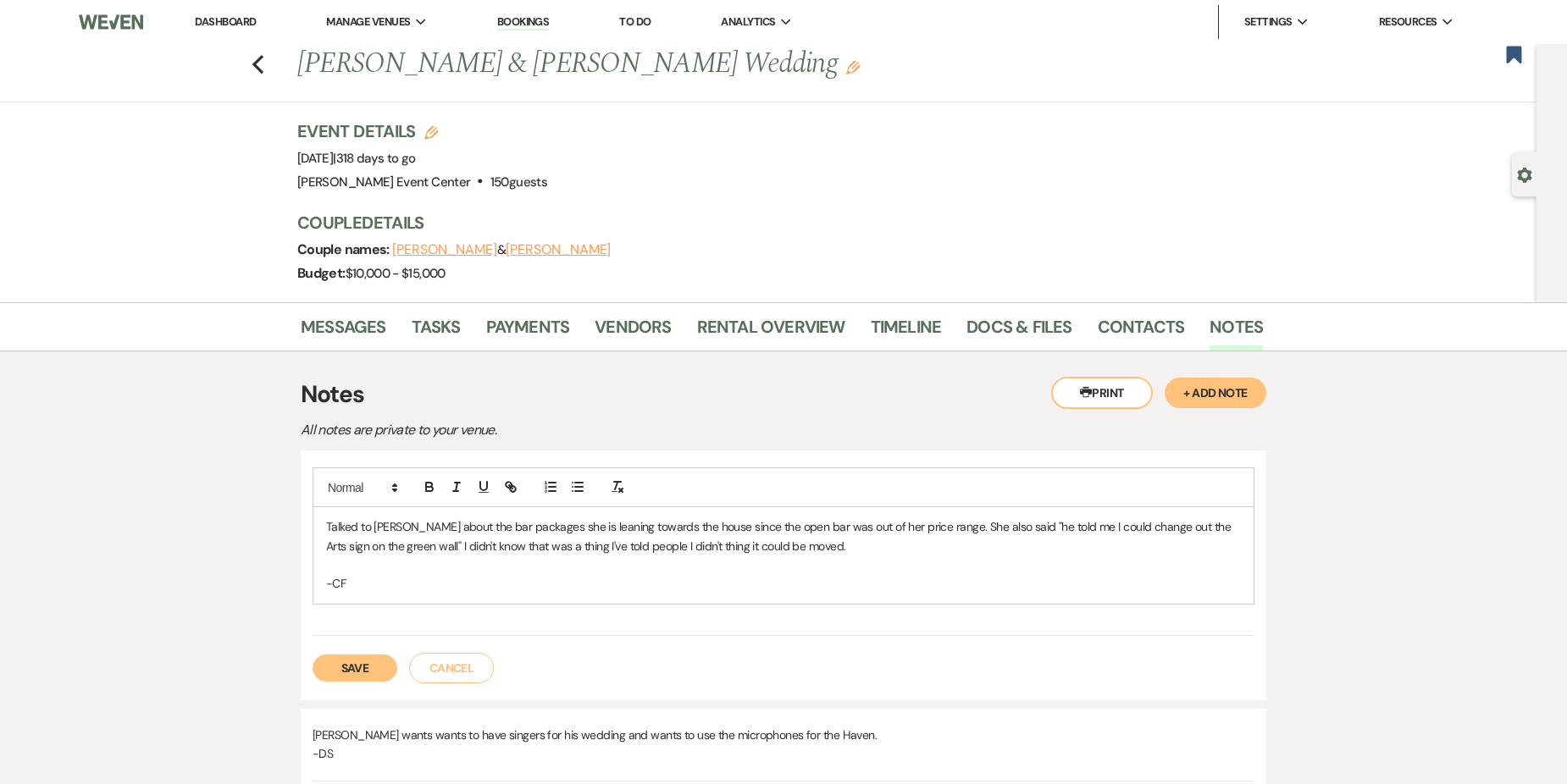
click at [355, 667] on button "Save" at bounding box center [354, 668] width 84 height 27
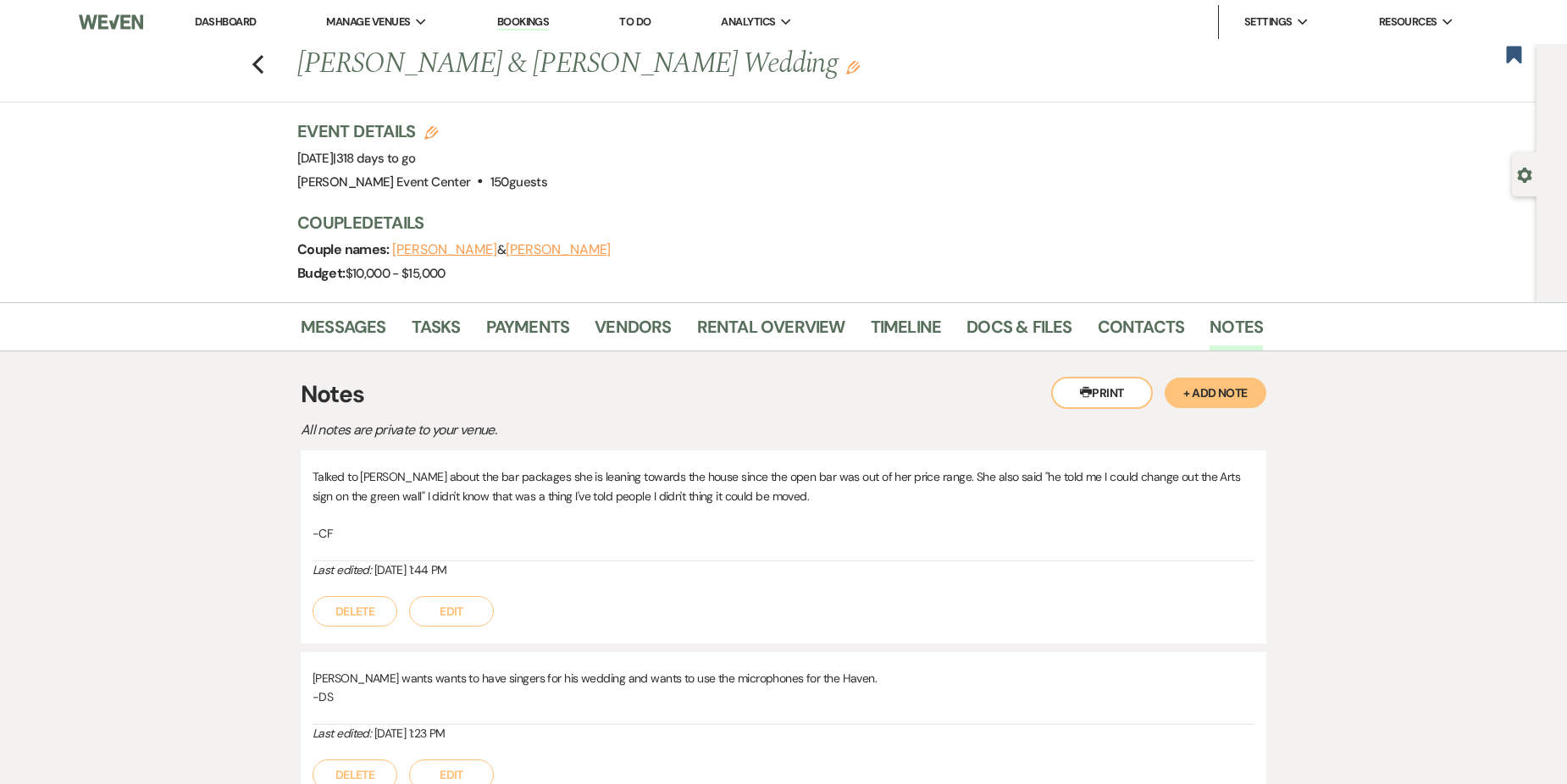
click at [272, 65] on div "Previous [PERSON_NAME] & [PERSON_NAME] Wedding Edit Bookmark" at bounding box center [764, 73] width 1546 height 58
click at [258, 67] on icon "Previous" at bounding box center [257, 64] width 13 height 20
select select "2"
select select "6"
select select "8"
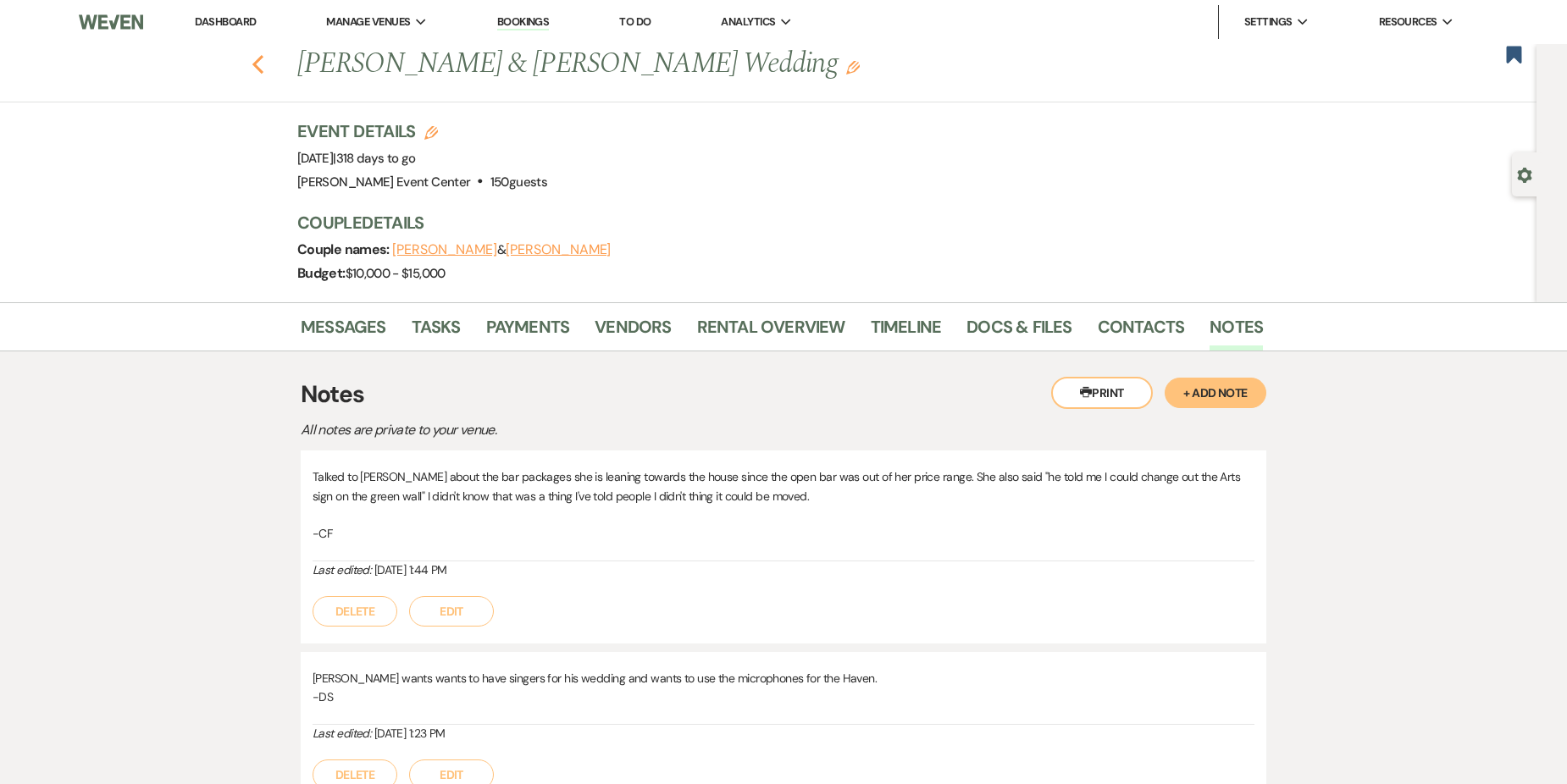
select select "7"
select select "8"
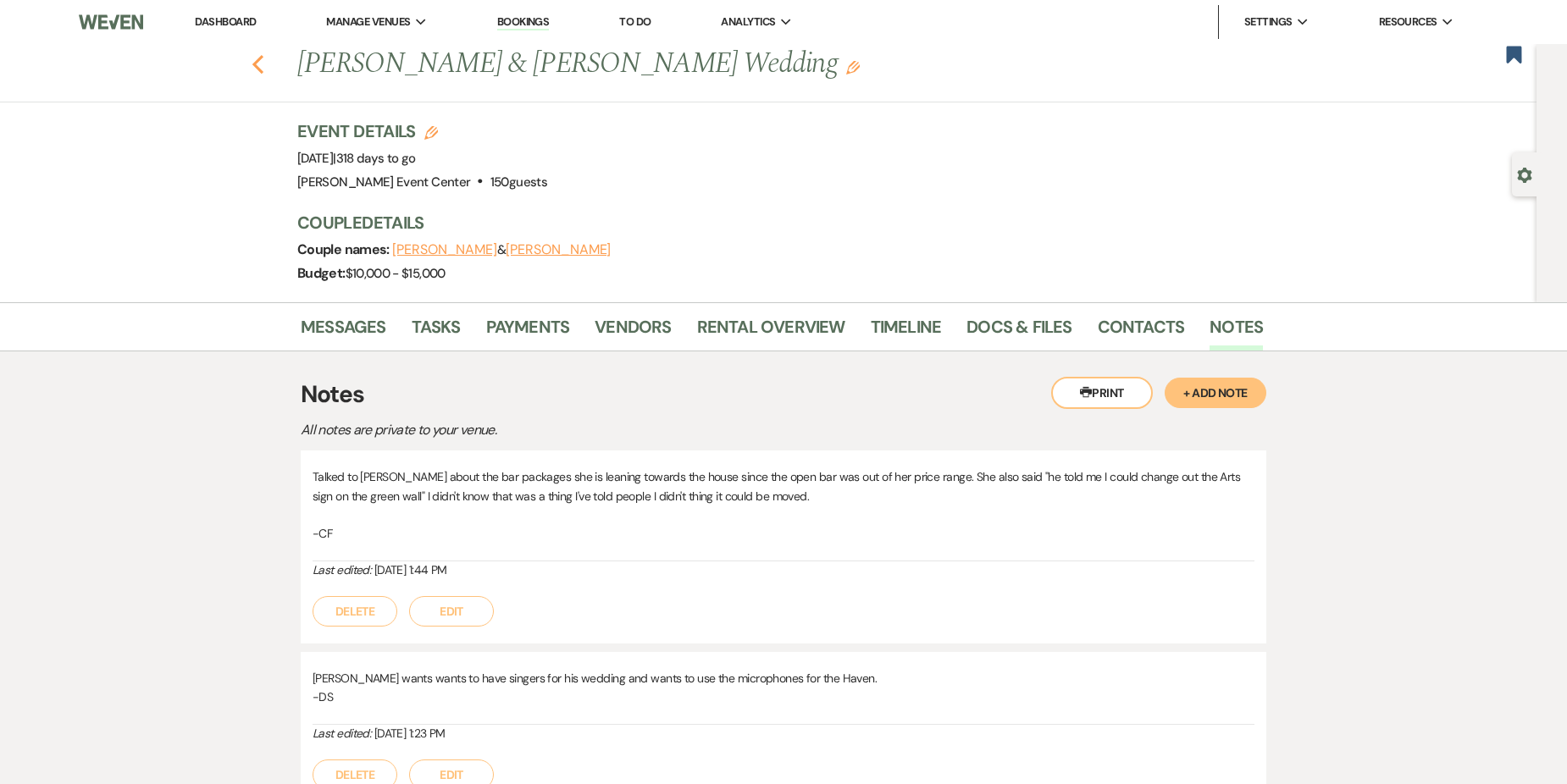
select select "4"
select select "8"
select select "5"
select select "4"
select select "8"
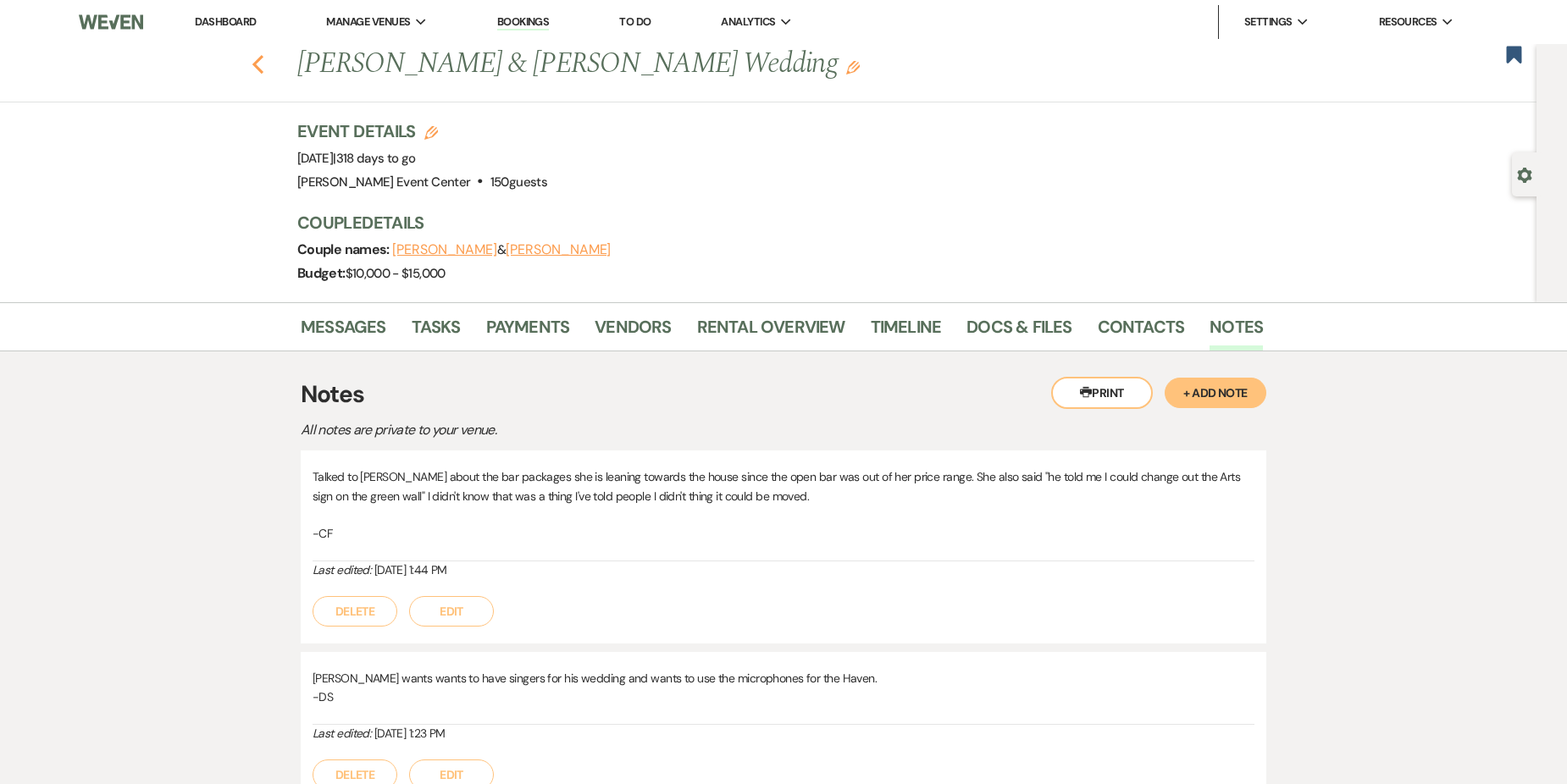
select select "6"
select select "8"
select select "5"
select select "8"
select select "10"
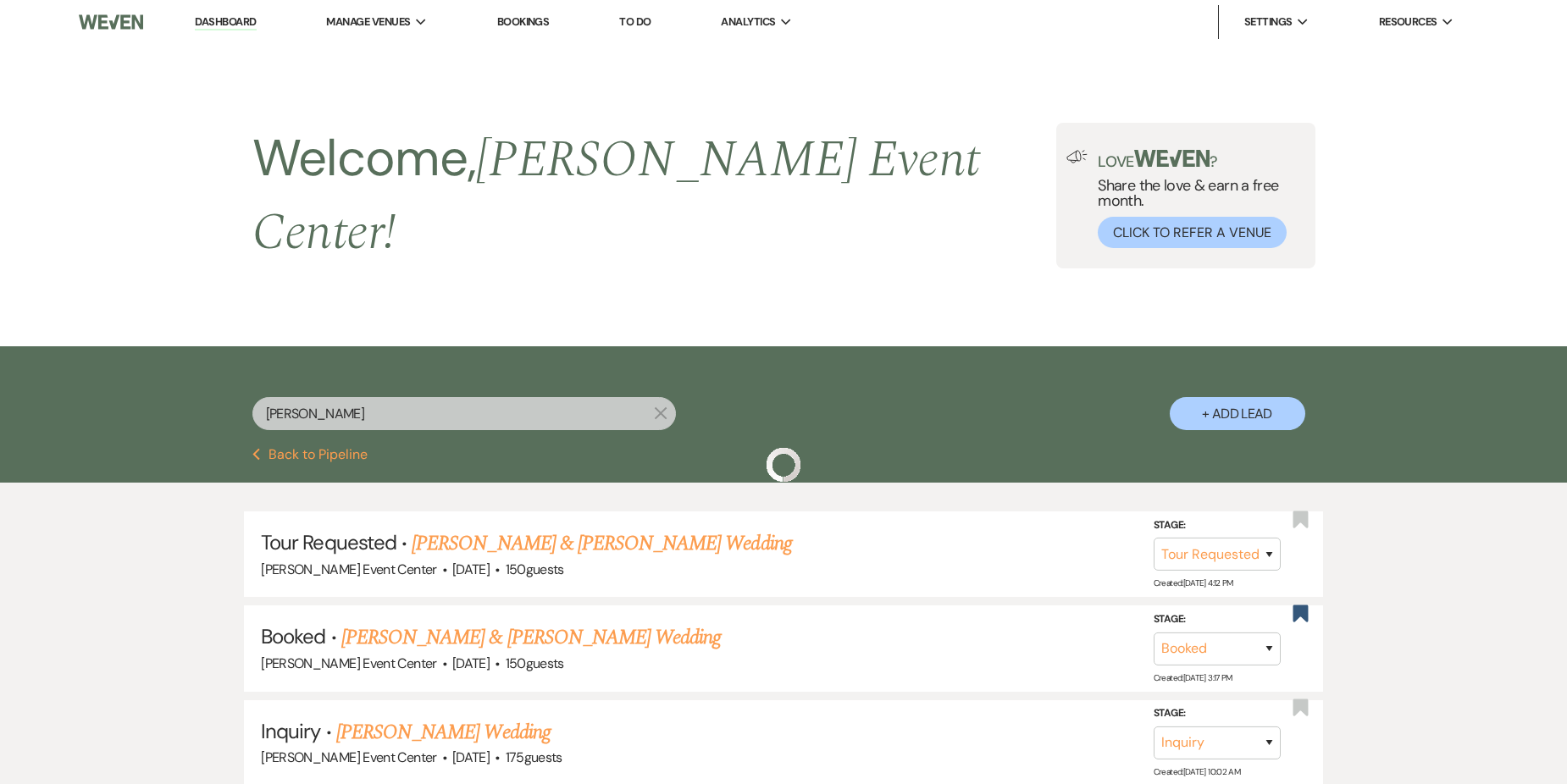
scroll to position [423, 0]
